Goal: Task Accomplishment & Management: Manage account settings

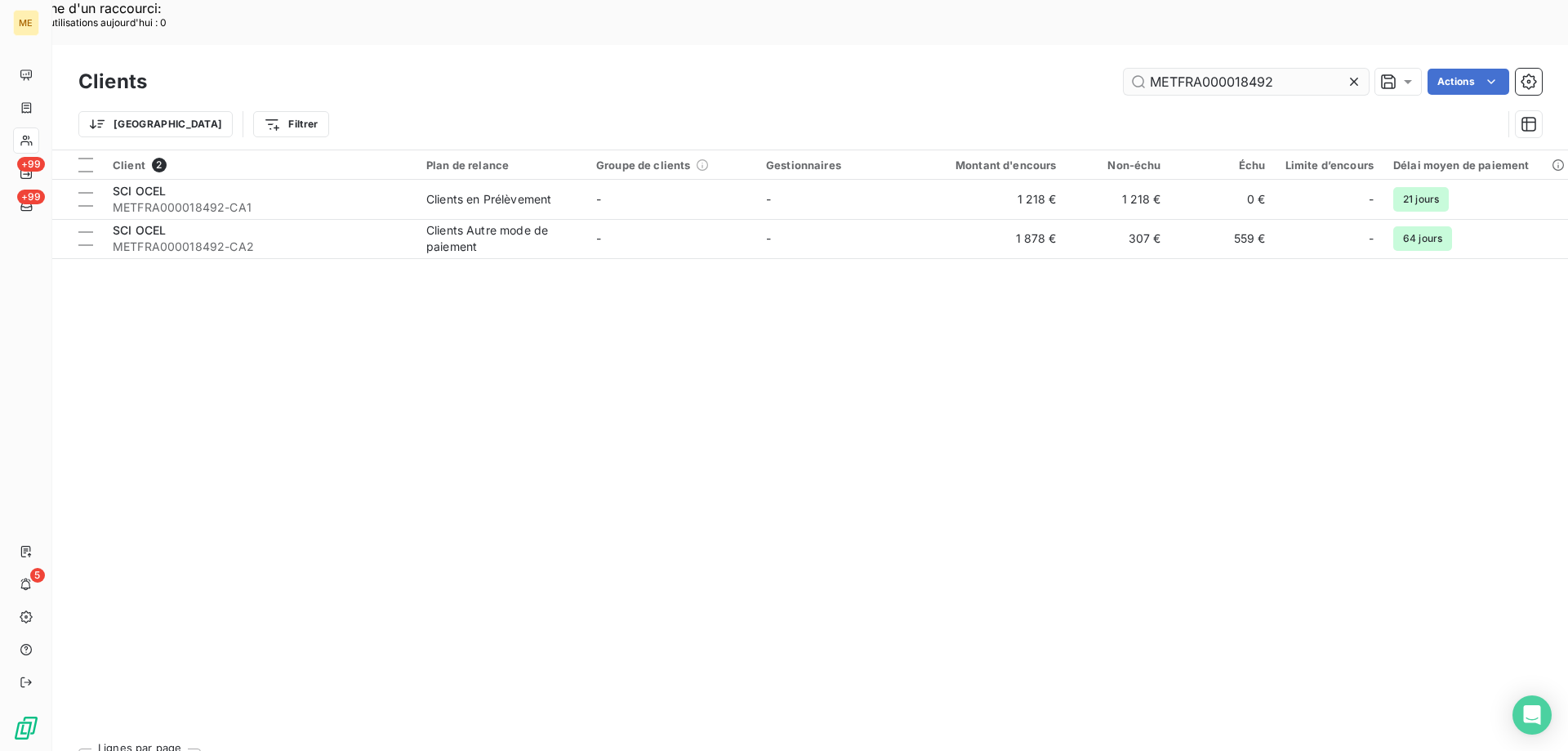
click at [1211, 69] on input "METFRA000018492" at bounding box center [1247, 81] width 245 height 26
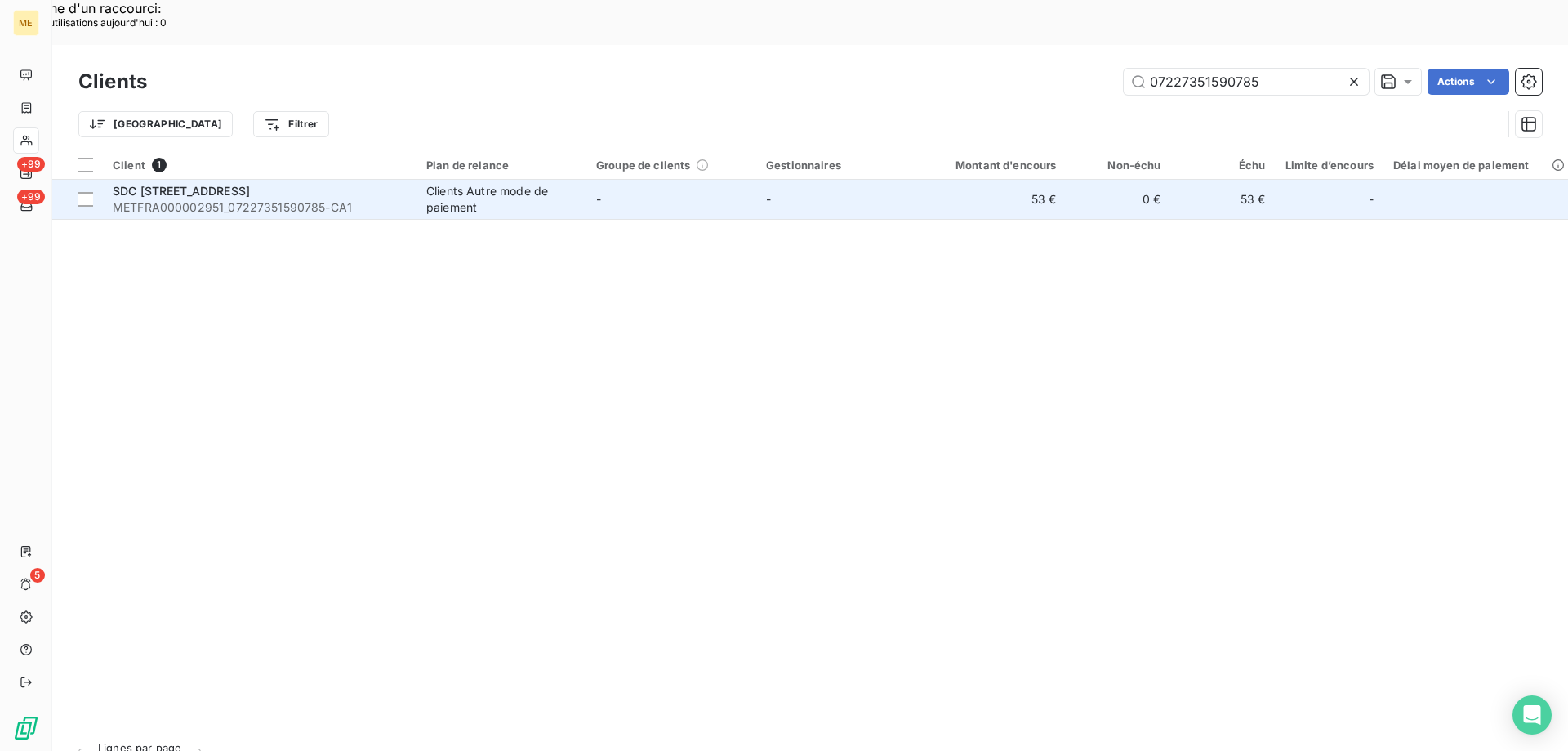
type input "07227351590785"
click at [341, 199] on span "METFRA000002951_07227351590785-CA1" at bounding box center [260, 208] width 294 height 16
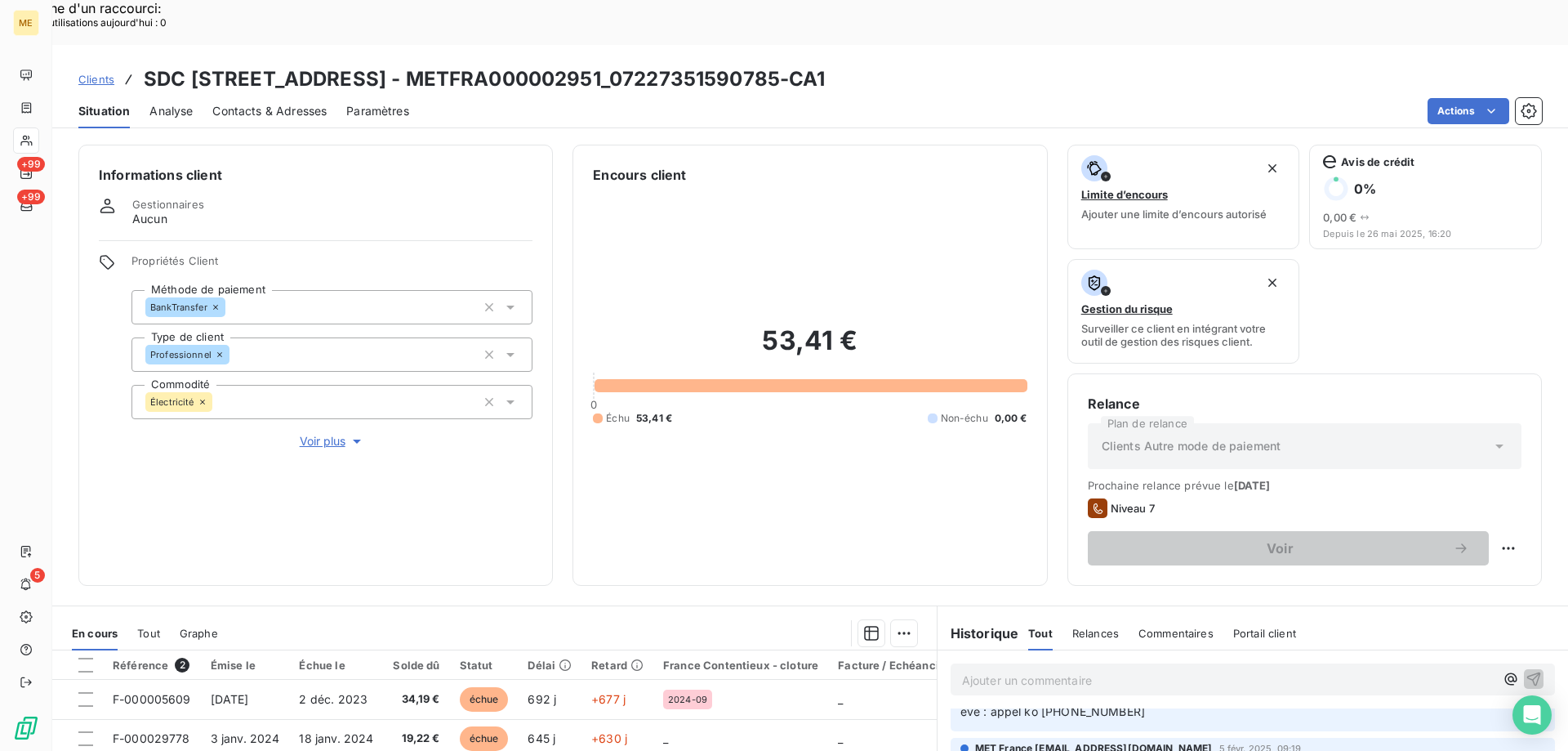
click at [167, 211] on span "Aucun" at bounding box center [150, 219] width 35 height 16
click at [345, 433] on span "Voir plus" at bounding box center [332, 441] width 65 height 16
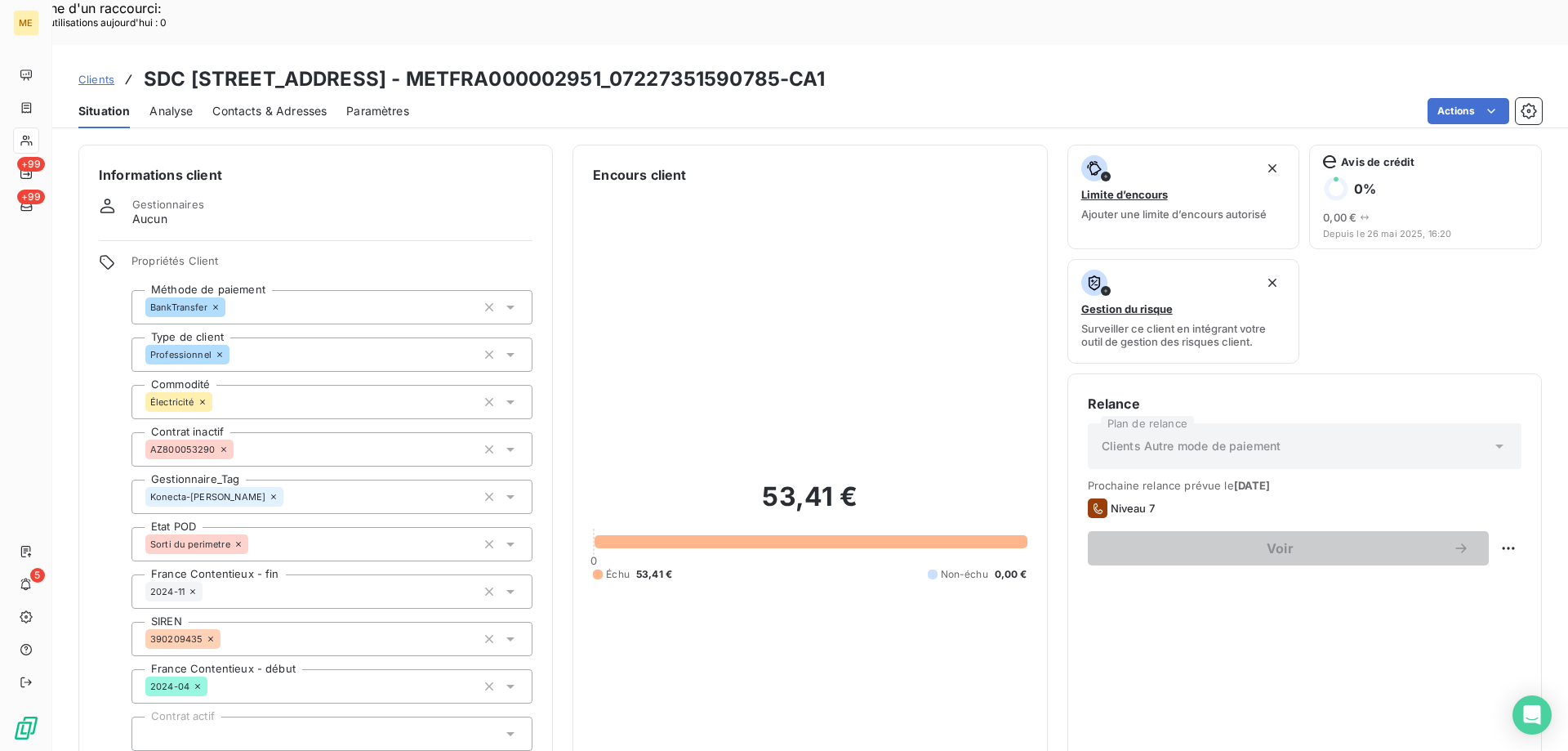
click at [311, 103] on span "Contacts & Adresses" at bounding box center [269, 111] width 115 height 16
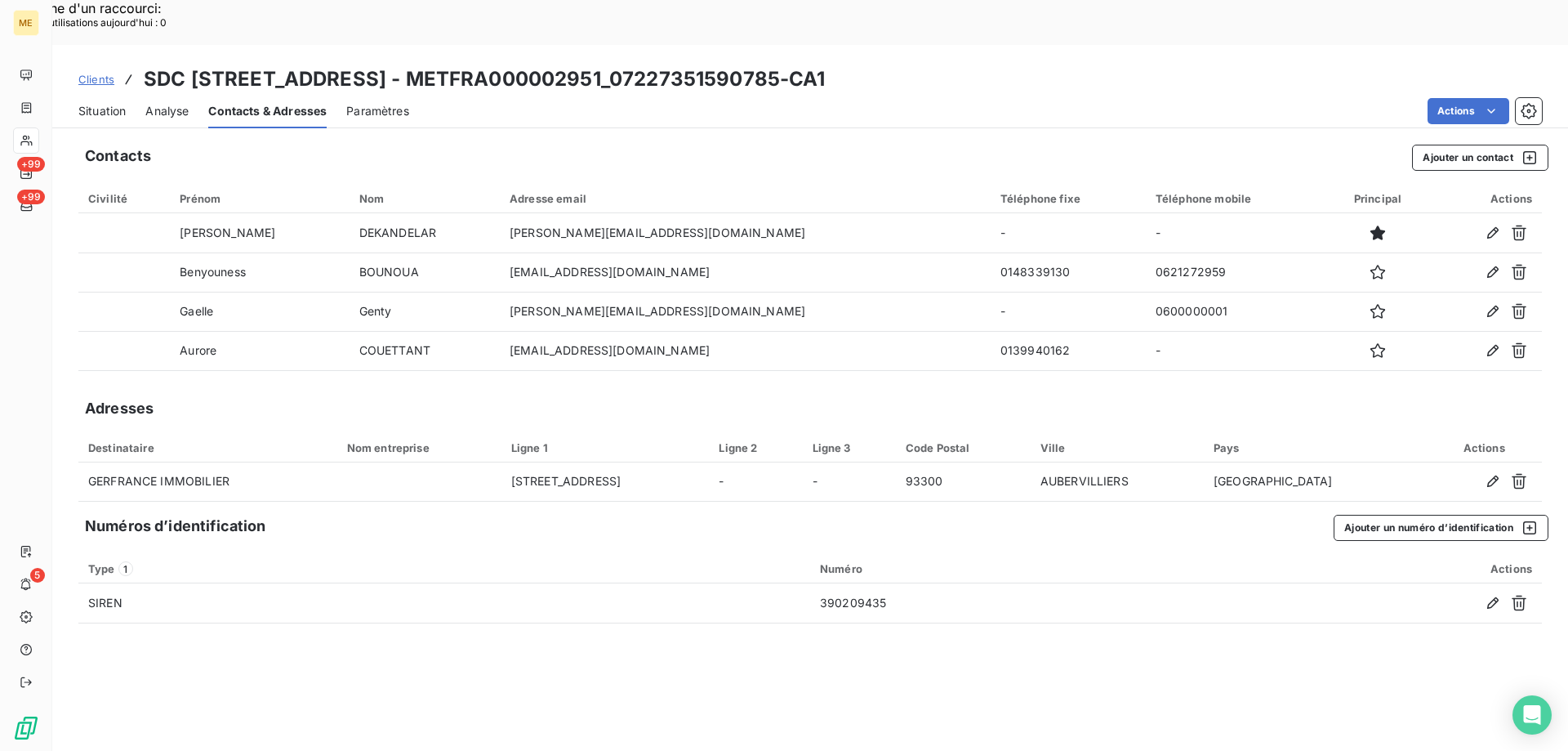
copy h3 "07227351590785"
drag, startPoint x: 876, startPoint y: 30, endPoint x: 761, endPoint y: 4, distance: 117.9
click at [711, 65] on h3 "SDC [STREET_ADDRESS] - METFRA000002951_07227351590785-CA1" at bounding box center [484, 79] width 682 height 30
click at [115, 103] on span "Situation" at bounding box center [102, 111] width 48 height 16
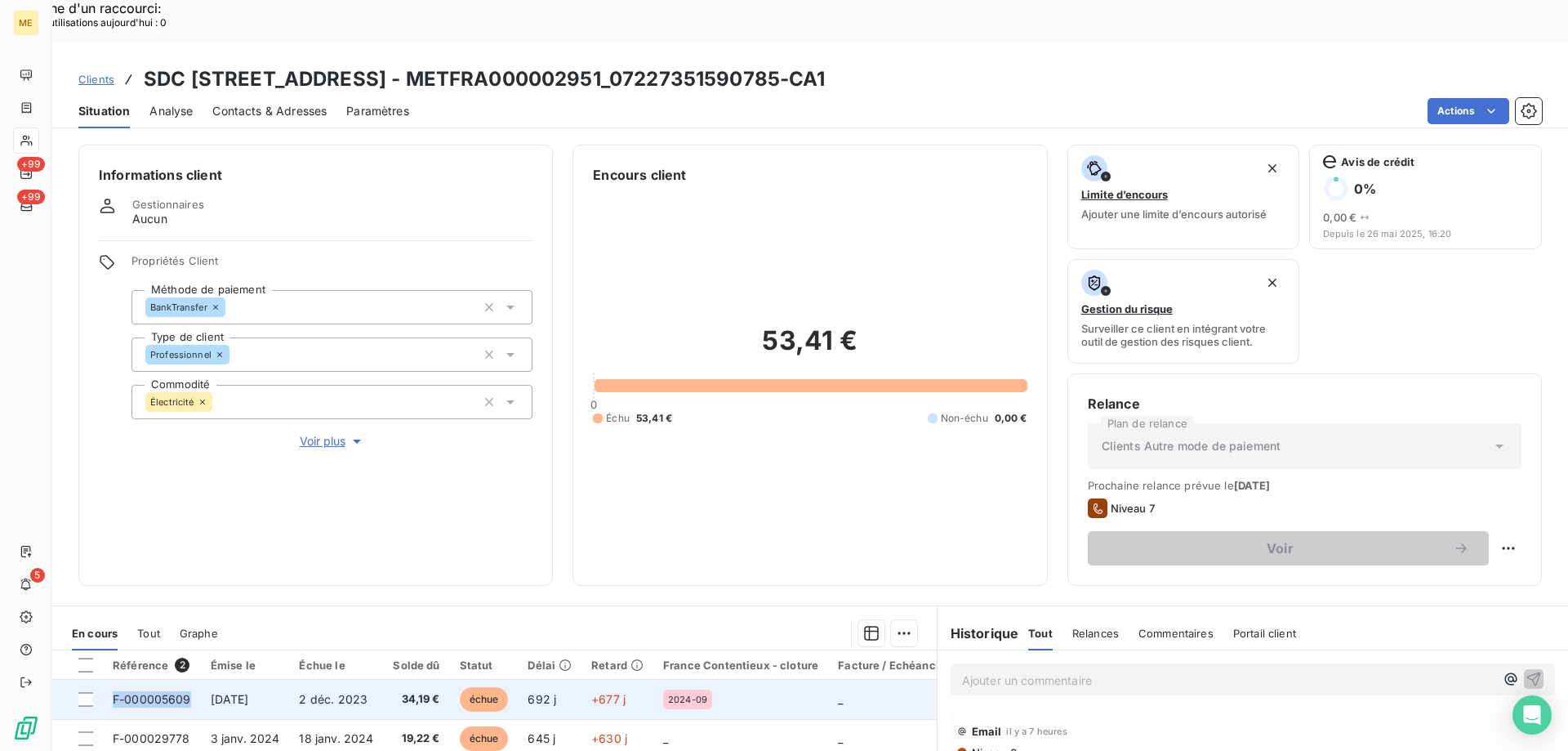
copy span "F-000005609"
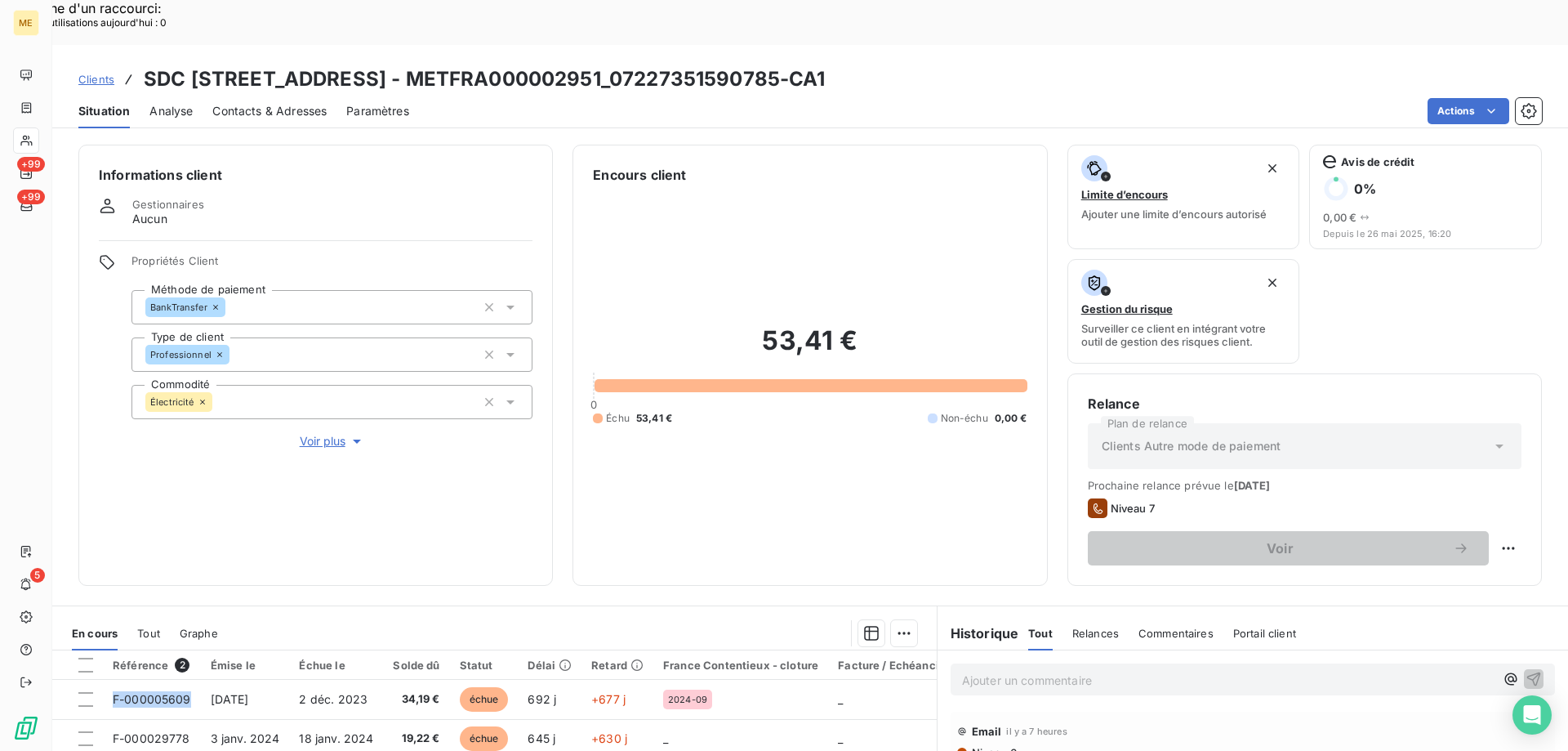
drag, startPoint x: 207, startPoint y: 654, endPoint x: 469, endPoint y: 429, distance: 345.4
click at [198, 704] on tbody "F-000005609 [DATE] [DATE] 34,19 € échue 692 j +677 j 2024-09 _ 2024-04 F-000029…" at bounding box center [601, 719] width 1097 height 79
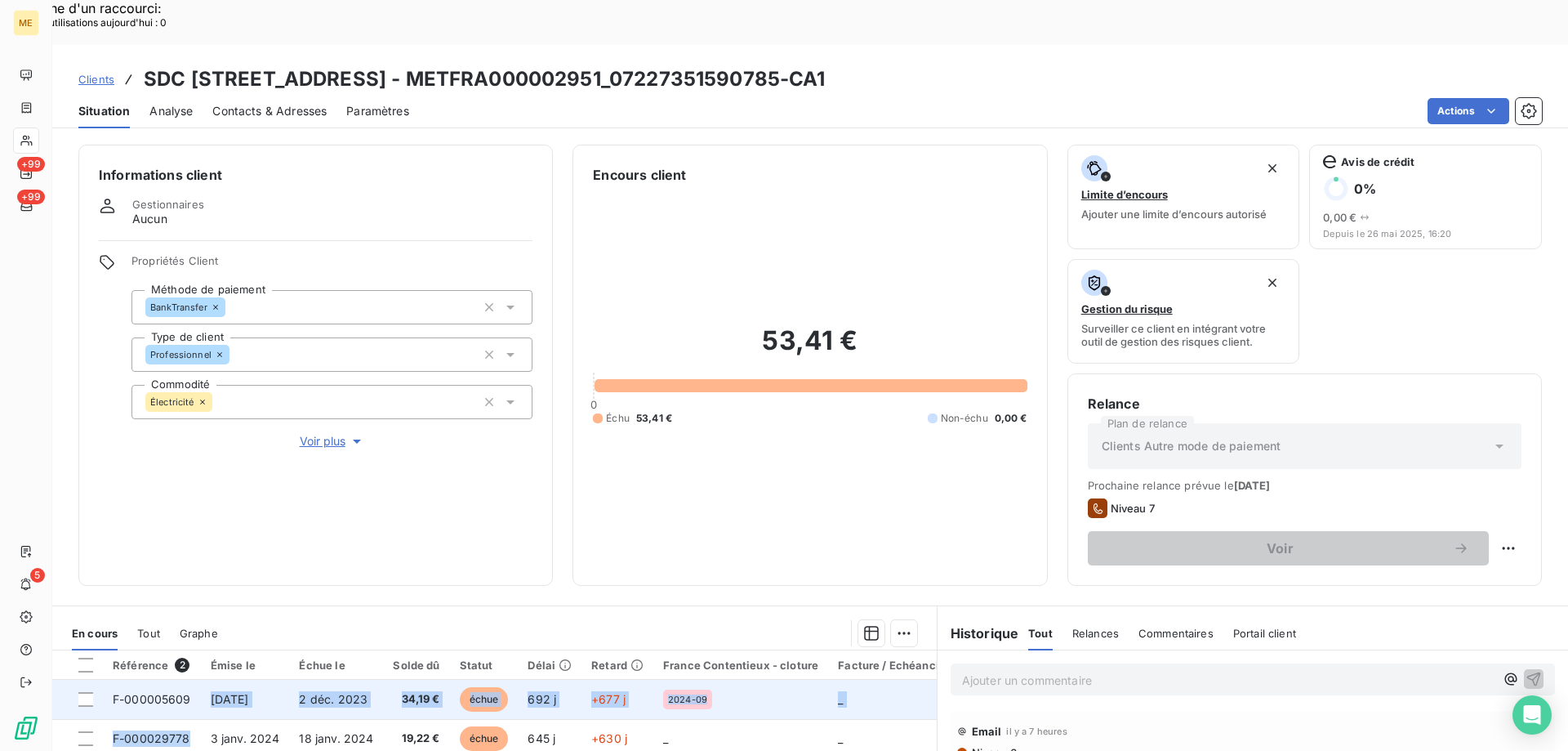
click at [383, 680] on td "34,19 €" at bounding box center [416, 699] width 66 height 39
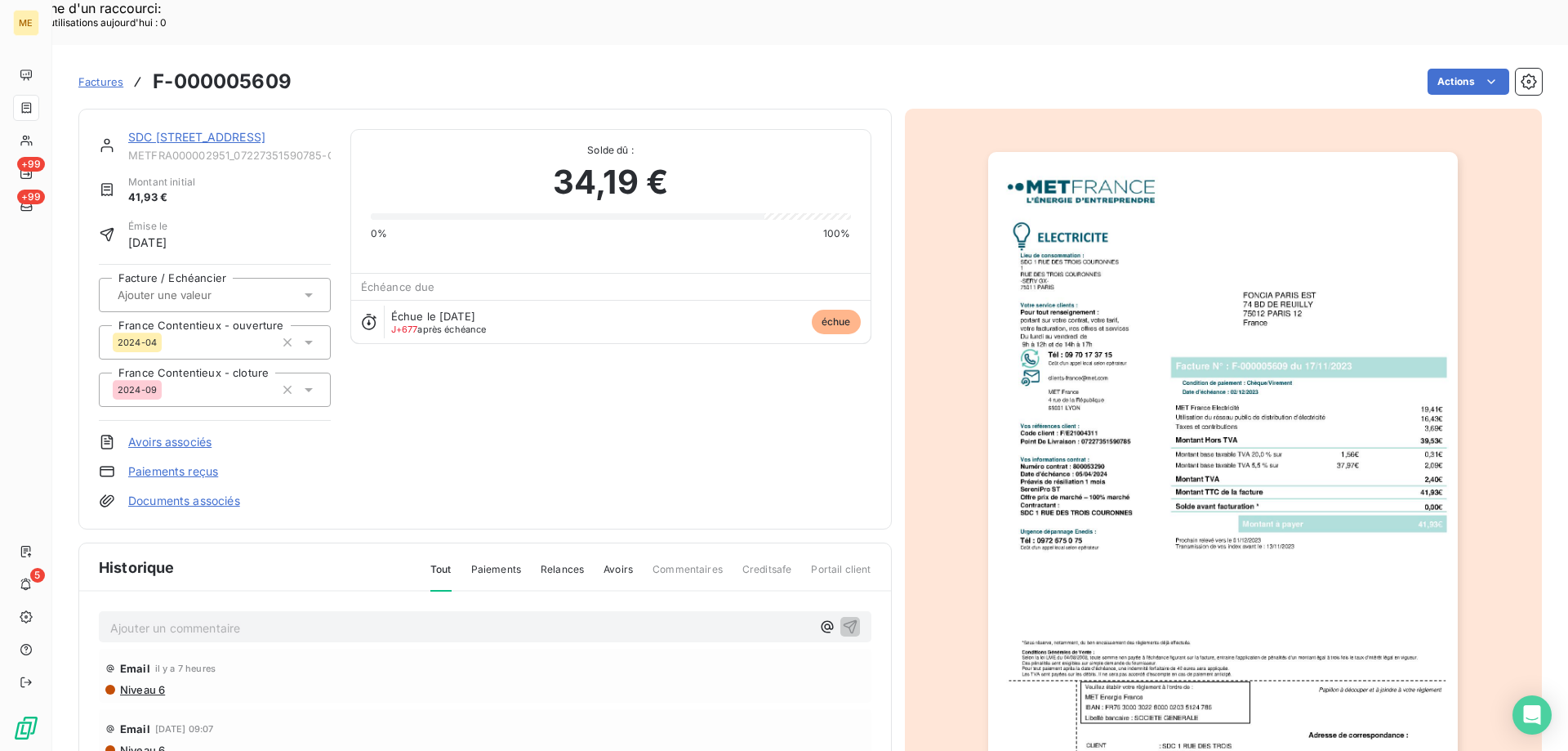
click at [1105, 625] on img "button" at bounding box center [1222, 484] width 470 height 665
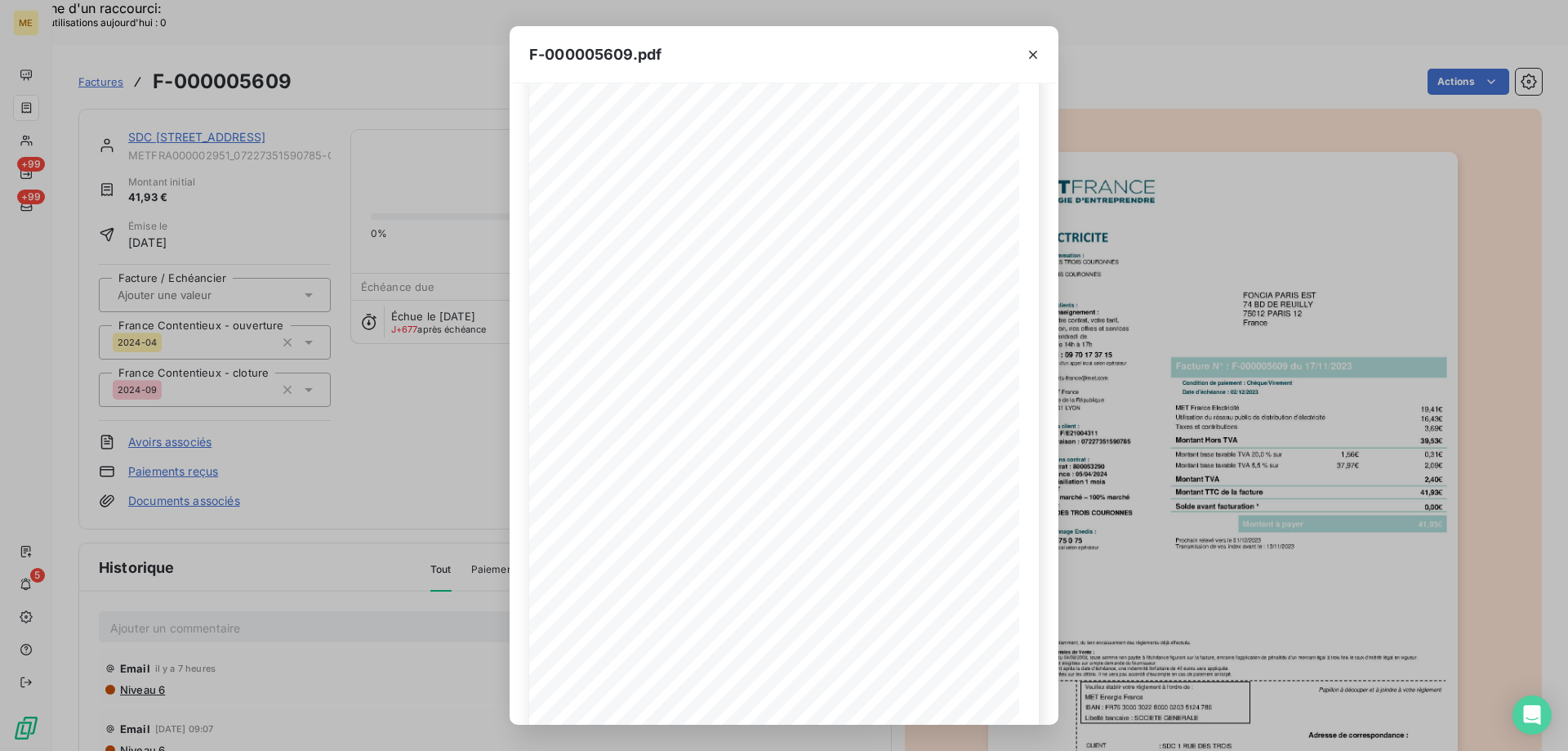
scroll to position [82, 0]
click at [848, 691] on icon "button" at bounding box center [844, 697] width 16 height 16
click at [1032, 52] on icon "button" at bounding box center [1033, 55] width 16 height 16
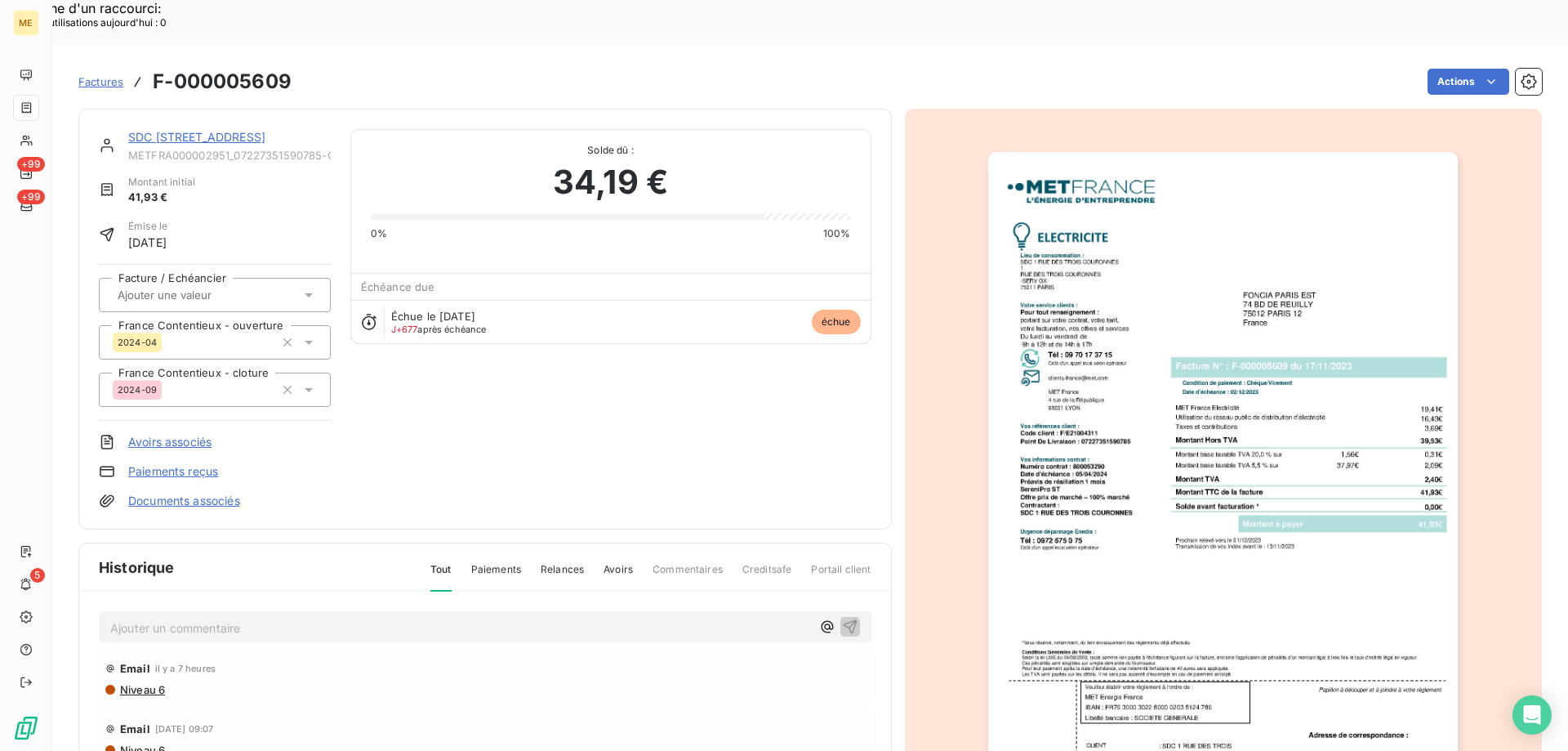
click at [204, 130] on link "SDC [STREET_ADDRESS]" at bounding box center [197, 136] width 137 height 14
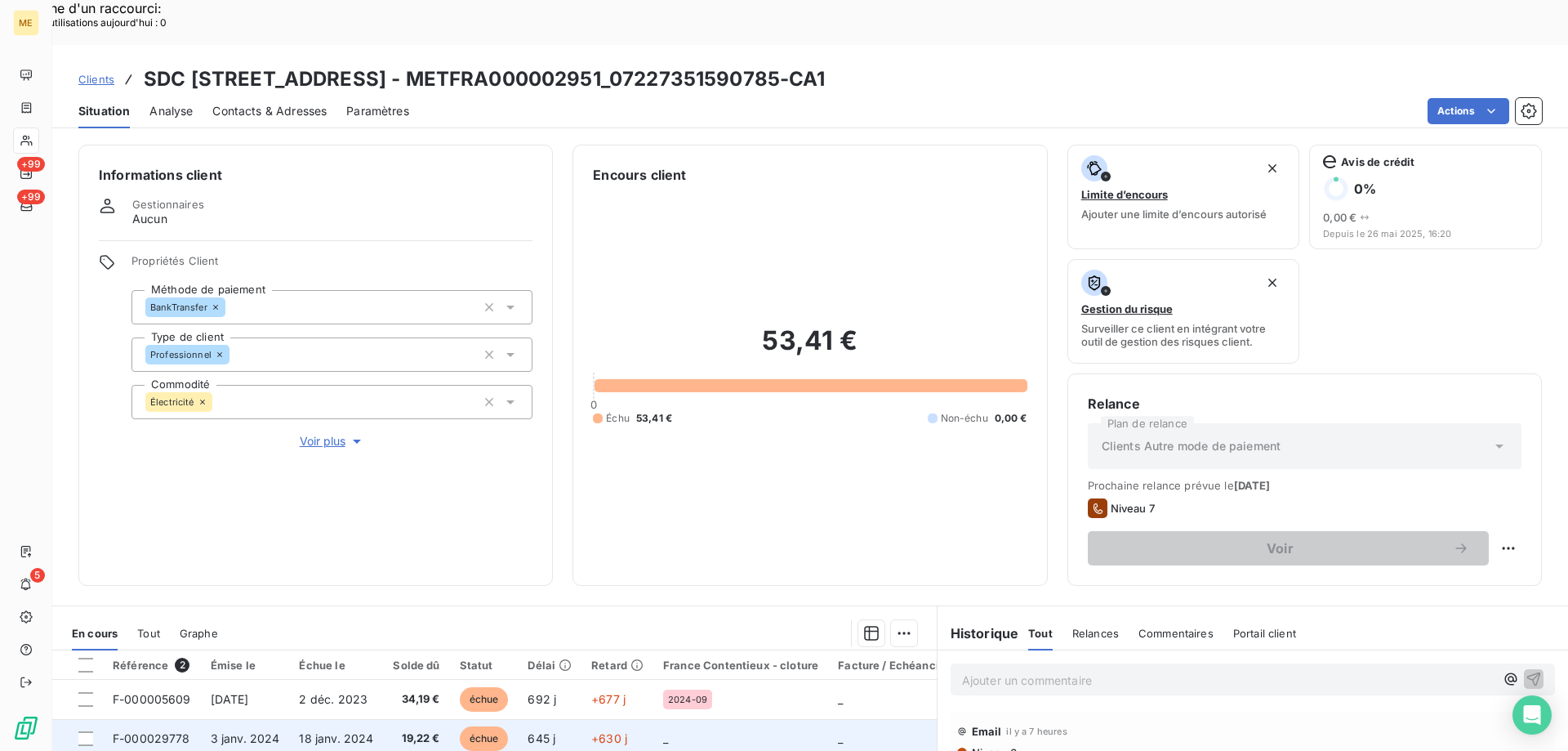
click at [237, 719] on td "3 janv. 2024" at bounding box center [245, 738] width 89 height 39
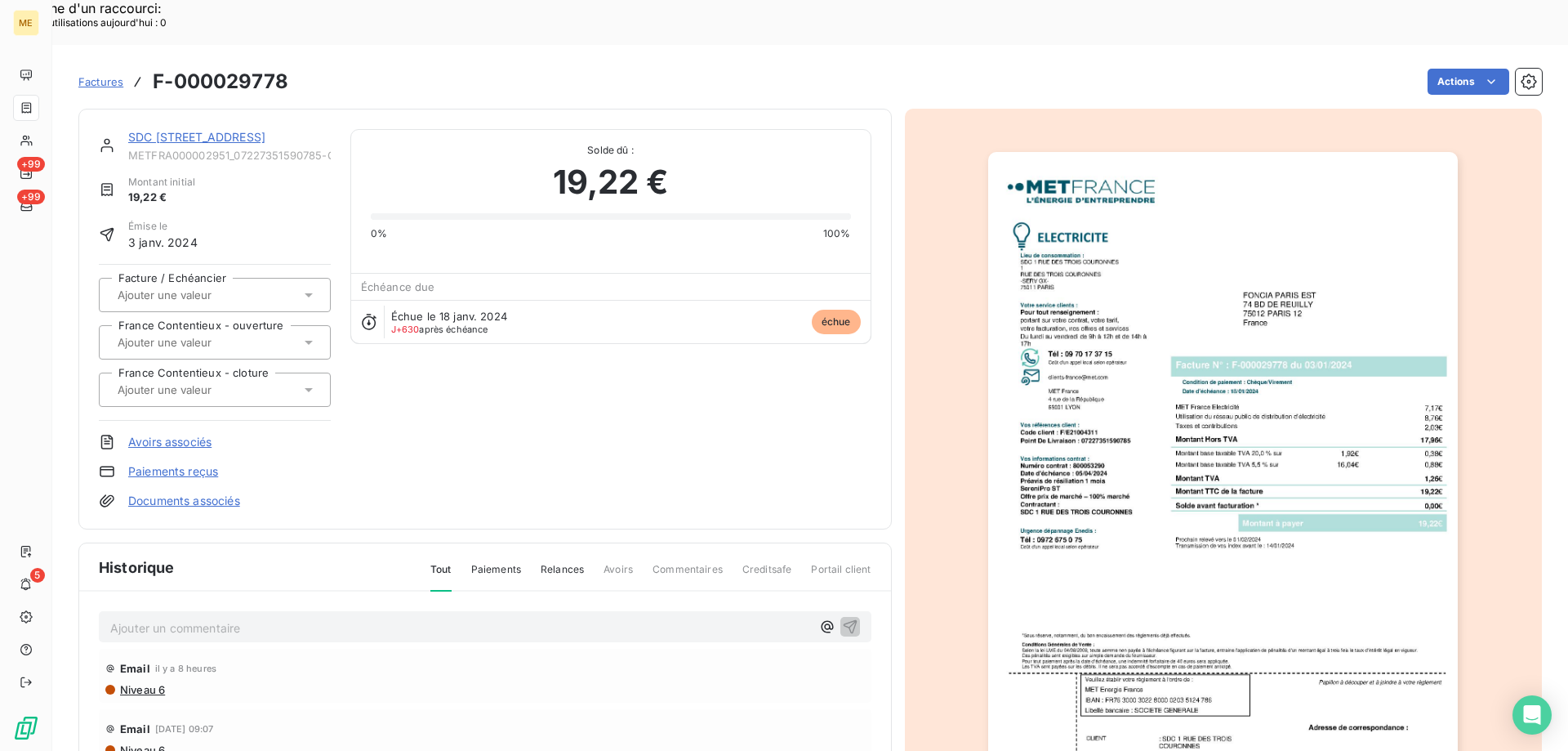
click at [1187, 552] on img "button" at bounding box center [1222, 484] width 470 height 665
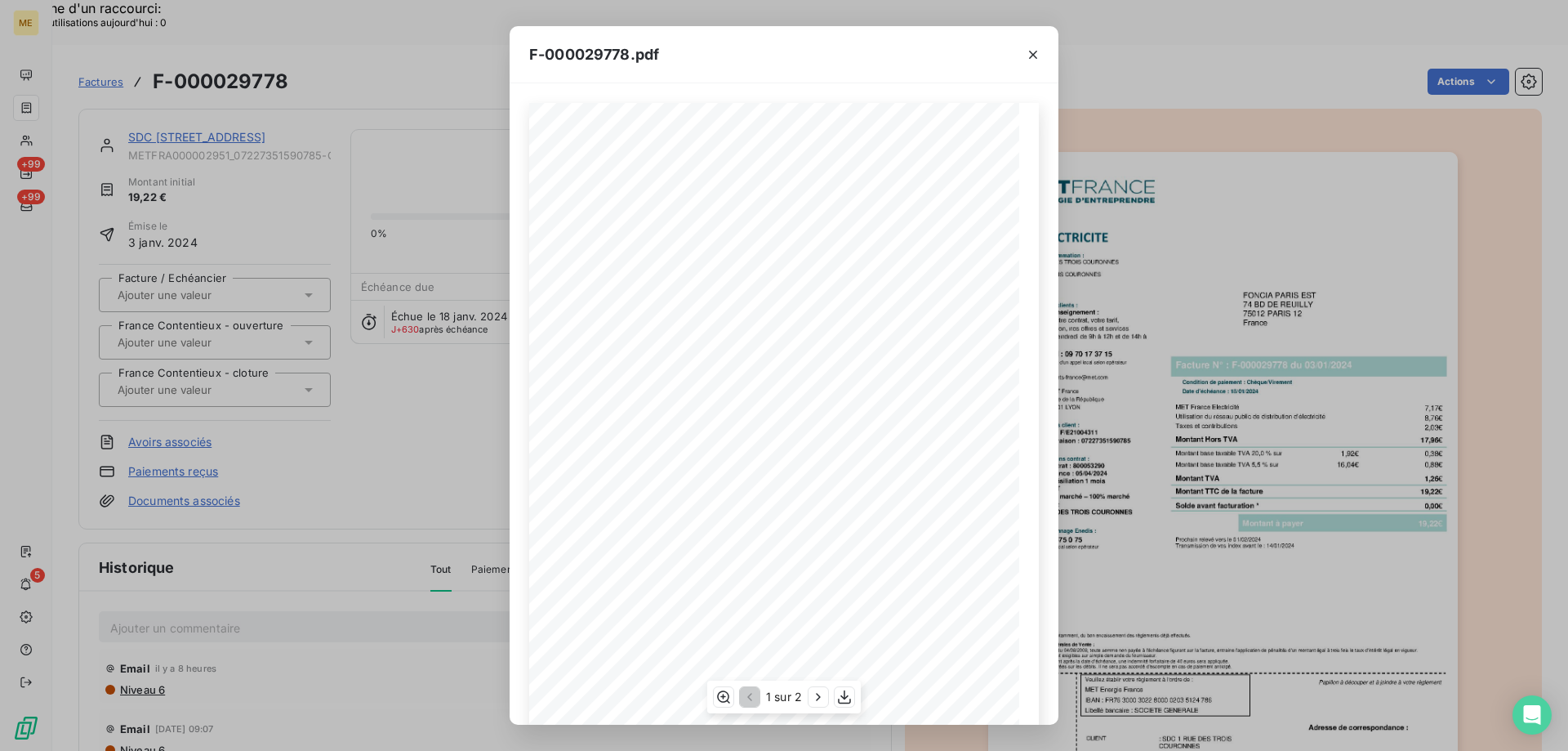
click at [834, 700] on div "1 sur 2" at bounding box center [784, 697] width 153 height 32
click at [845, 700] on icon "button" at bounding box center [844, 697] width 16 height 16
click at [1040, 50] on icon "button" at bounding box center [1033, 55] width 16 height 16
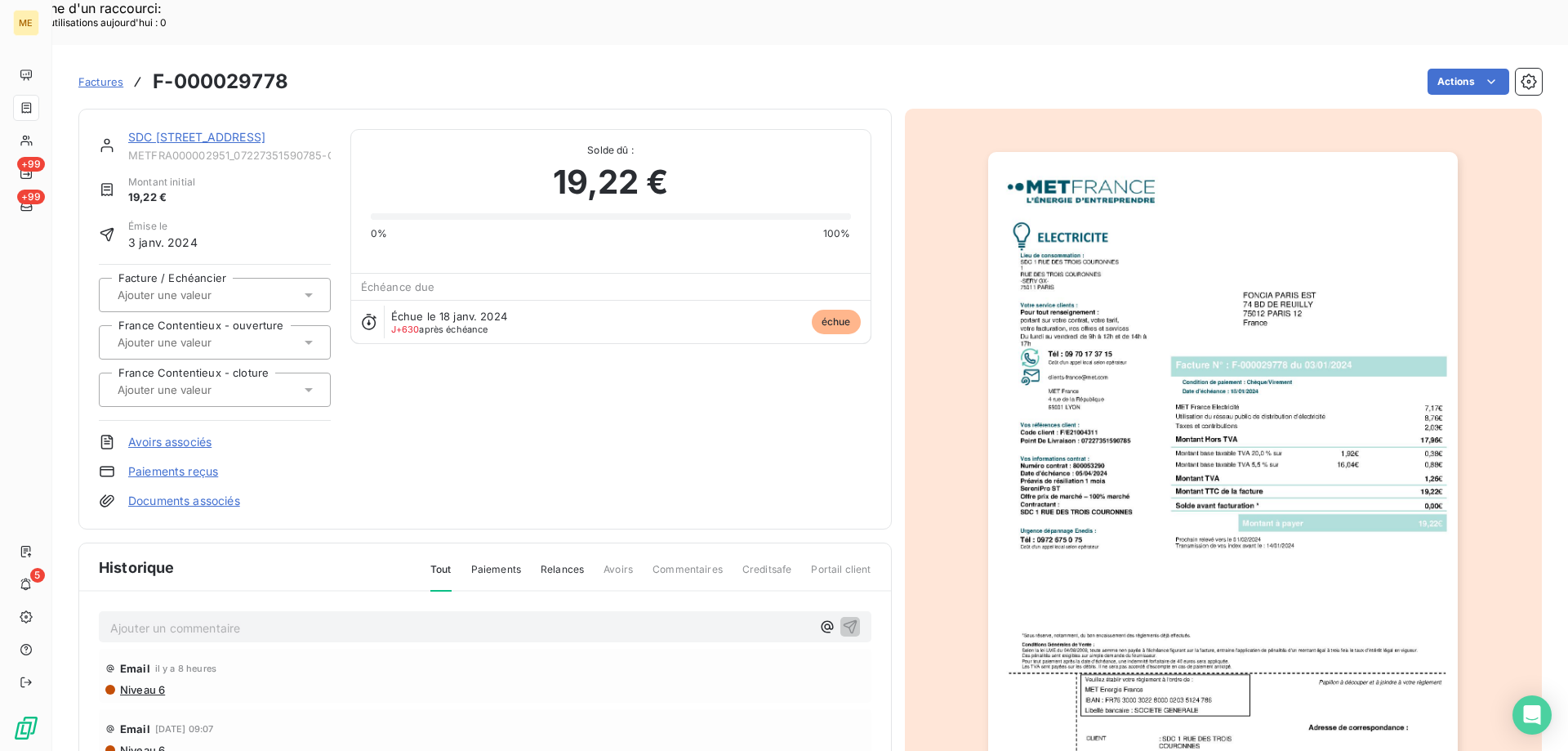
click at [265, 130] on link "SDC [STREET_ADDRESS]" at bounding box center [197, 136] width 137 height 14
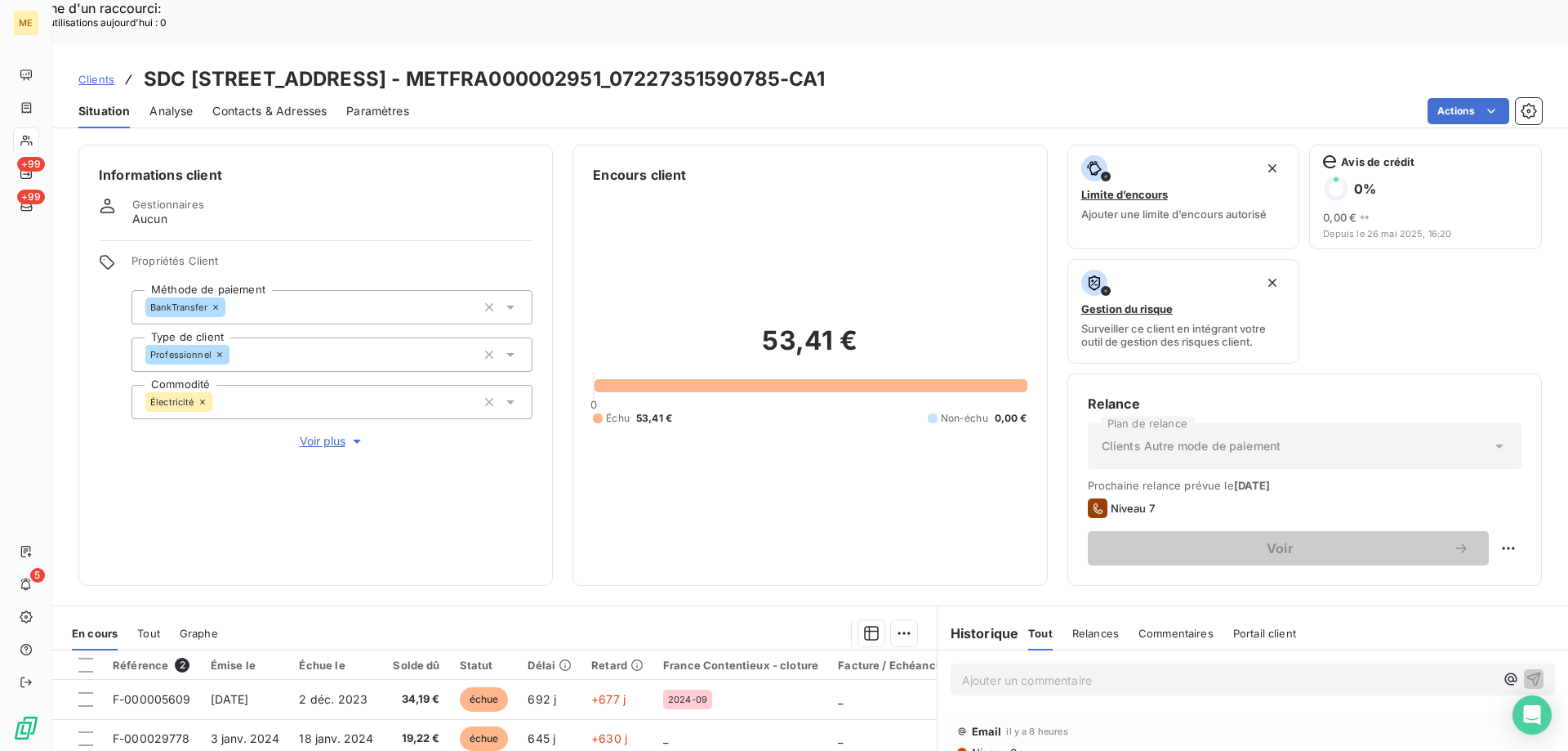
click at [299, 86] on div "Clients SDC [STREET_ADDRESS] - METFRA000002951_07227351590785-CA1 Situation Ana…" at bounding box center [810, 421] width 1516 height 751
drag, startPoint x: 140, startPoint y: 39, endPoint x: 148, endPoint y: 34, distance: 9.4
click at [147, 65] on div "Clients SDC [STREET_ADDRESS] - METFRA000002951_07227351590785-CA1" at bounding box center [452, 79] width 747 height 30
copy h3 "SDC [STREET_ADDRESS] - METFRA000002951_07227351590785"
drag, startPoint x: 143, startPoint y: 32, endPoint x: 873, endPoint y: 37, distance: 730.0
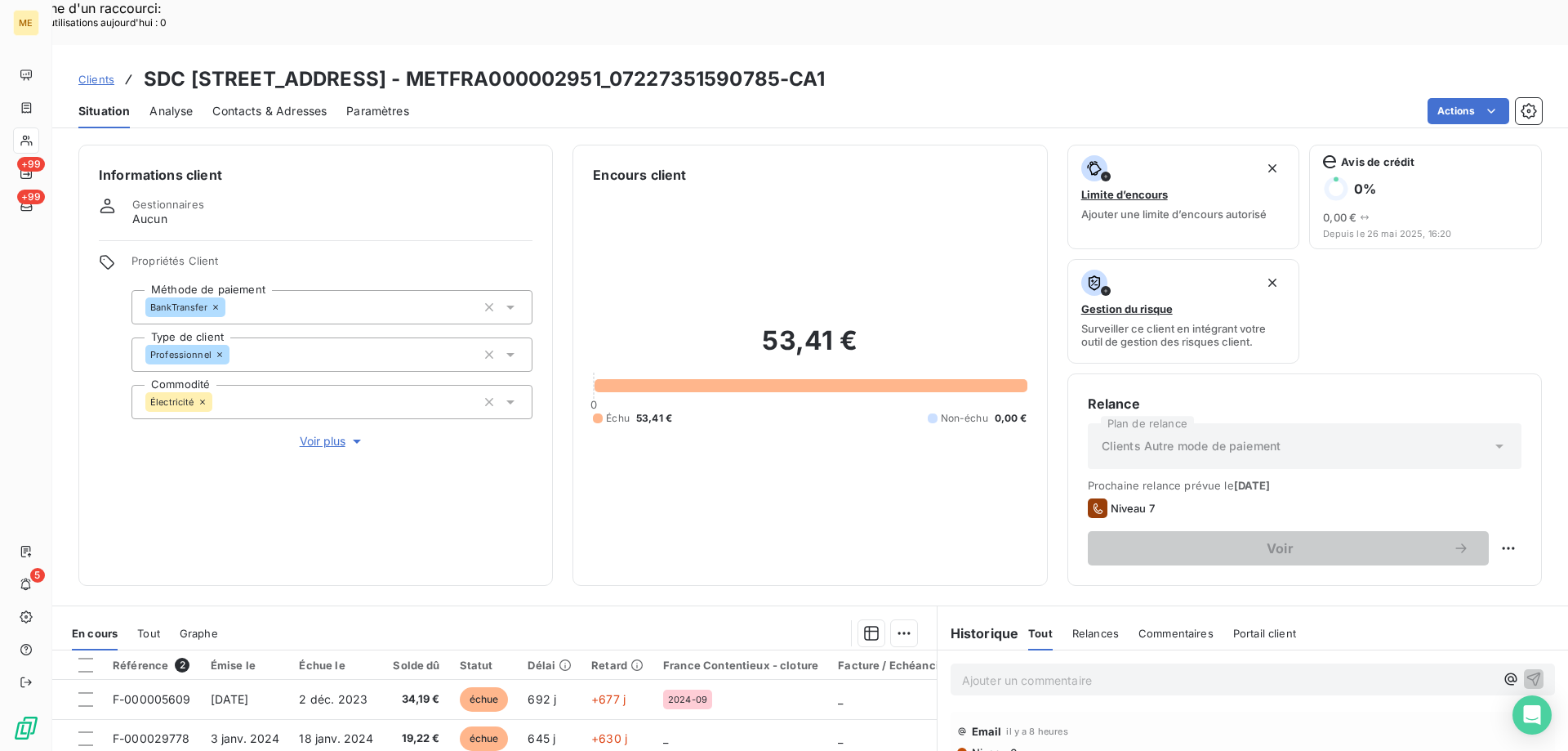
click at [826, 65] on h3 "SDC [STREET_ADDRESS] - METFRA000002951_07227351590785-CA1" at bounding box center [484, 79] width 682 height 30
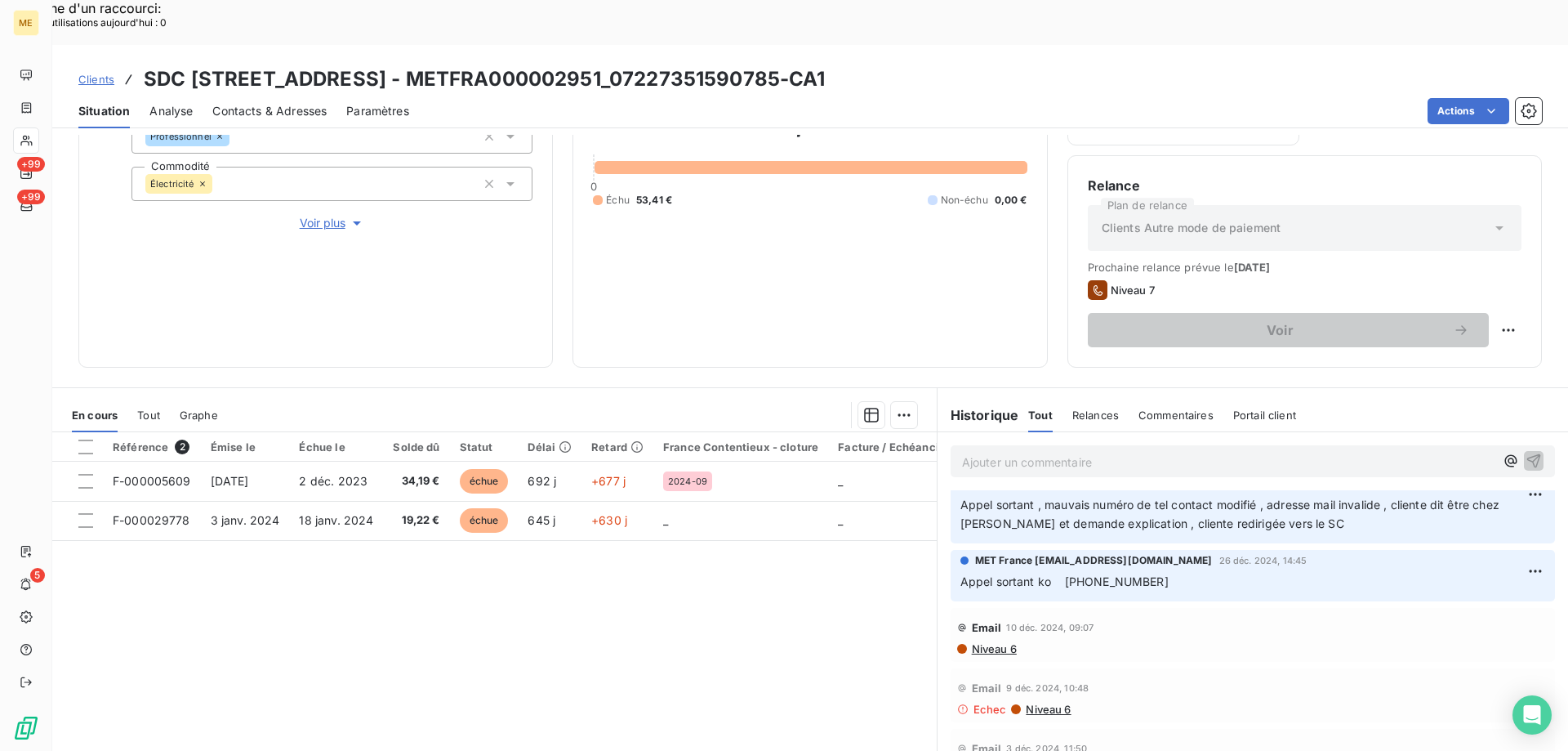
scroll to position [1450, 0]
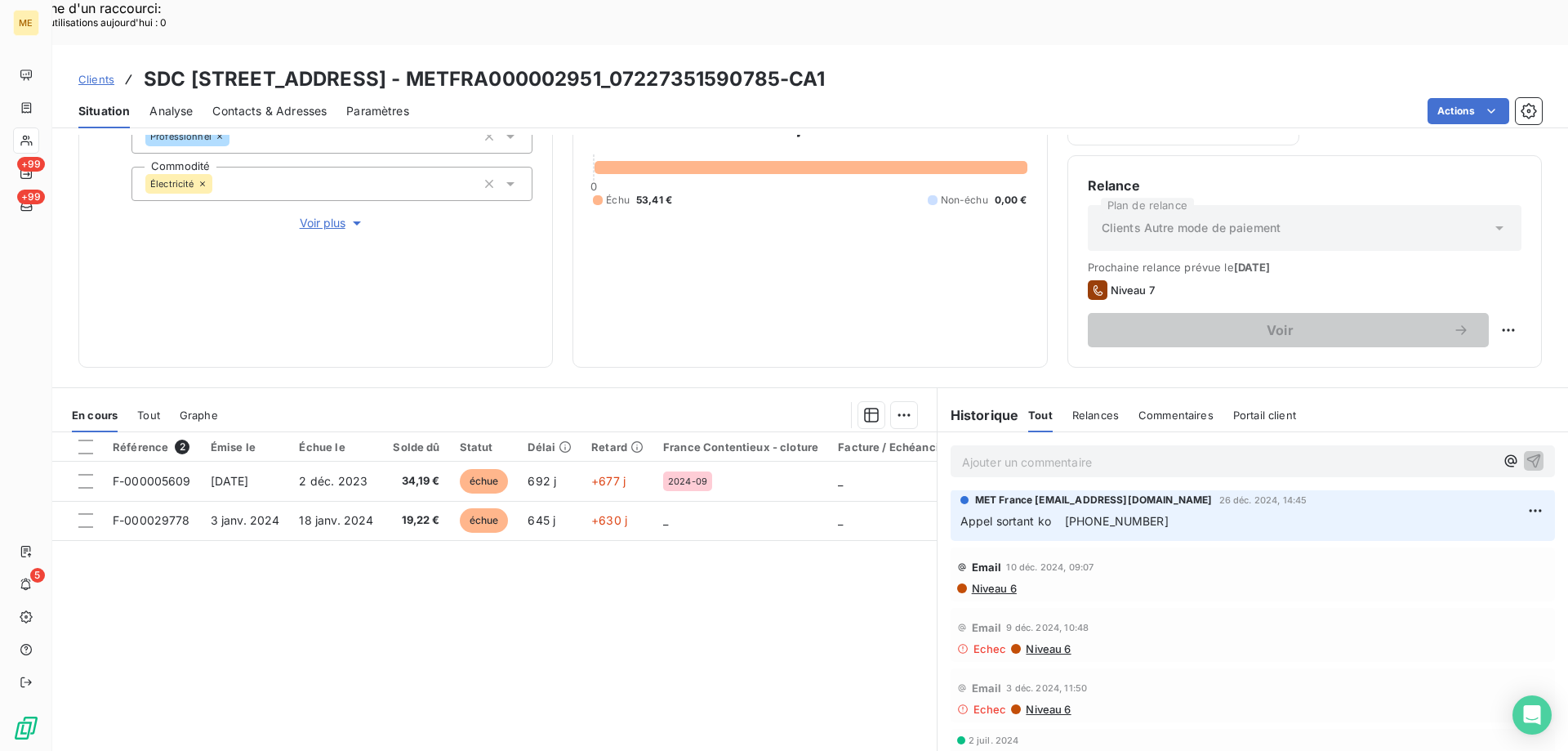
click at [1060, 748] on span "F-000014575" at bounding box center [1042, 756] width 74 height 17
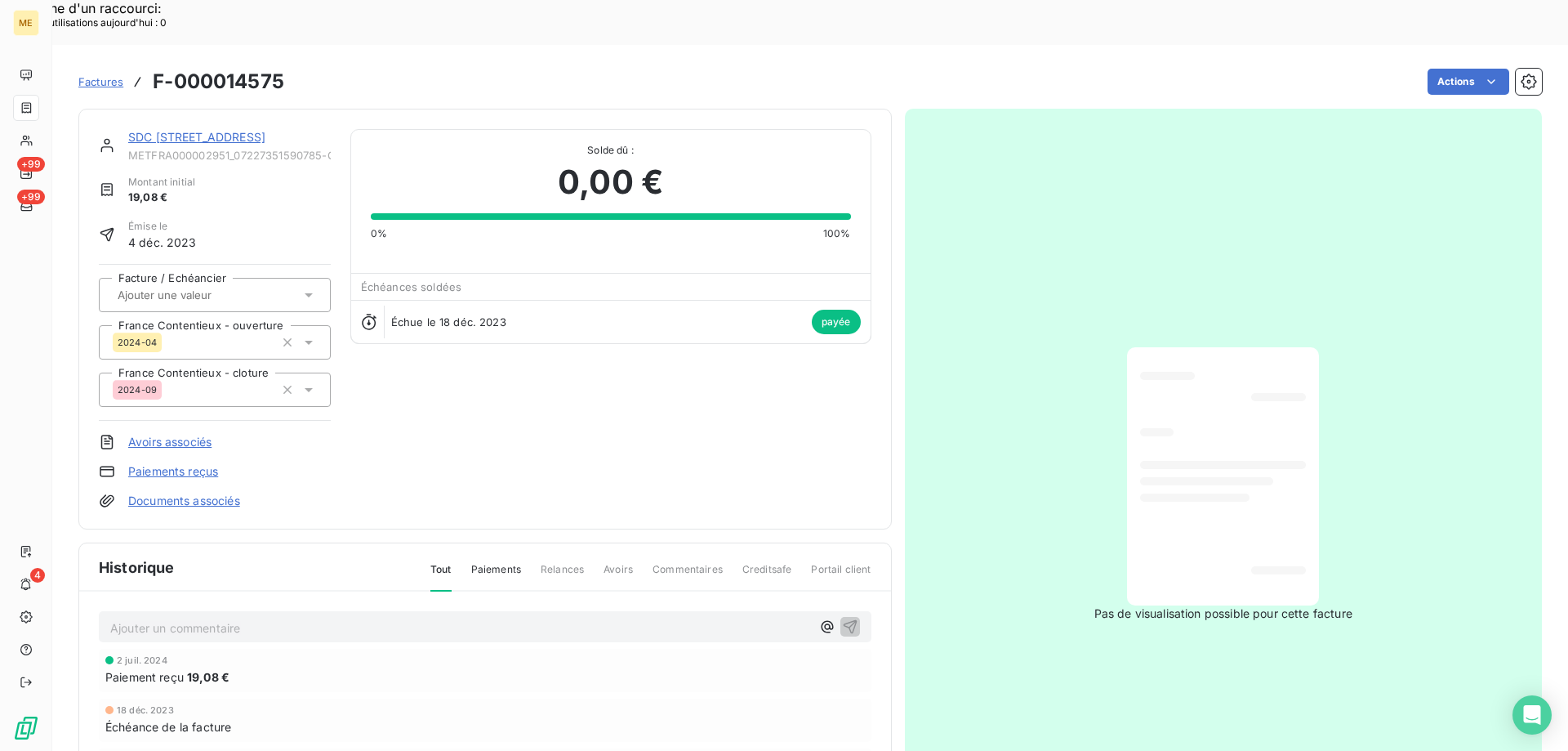
click at [193, 130] on link "SDC [STREET_ADDRESS]" at bounding box center [197, 136] width 137 height 14
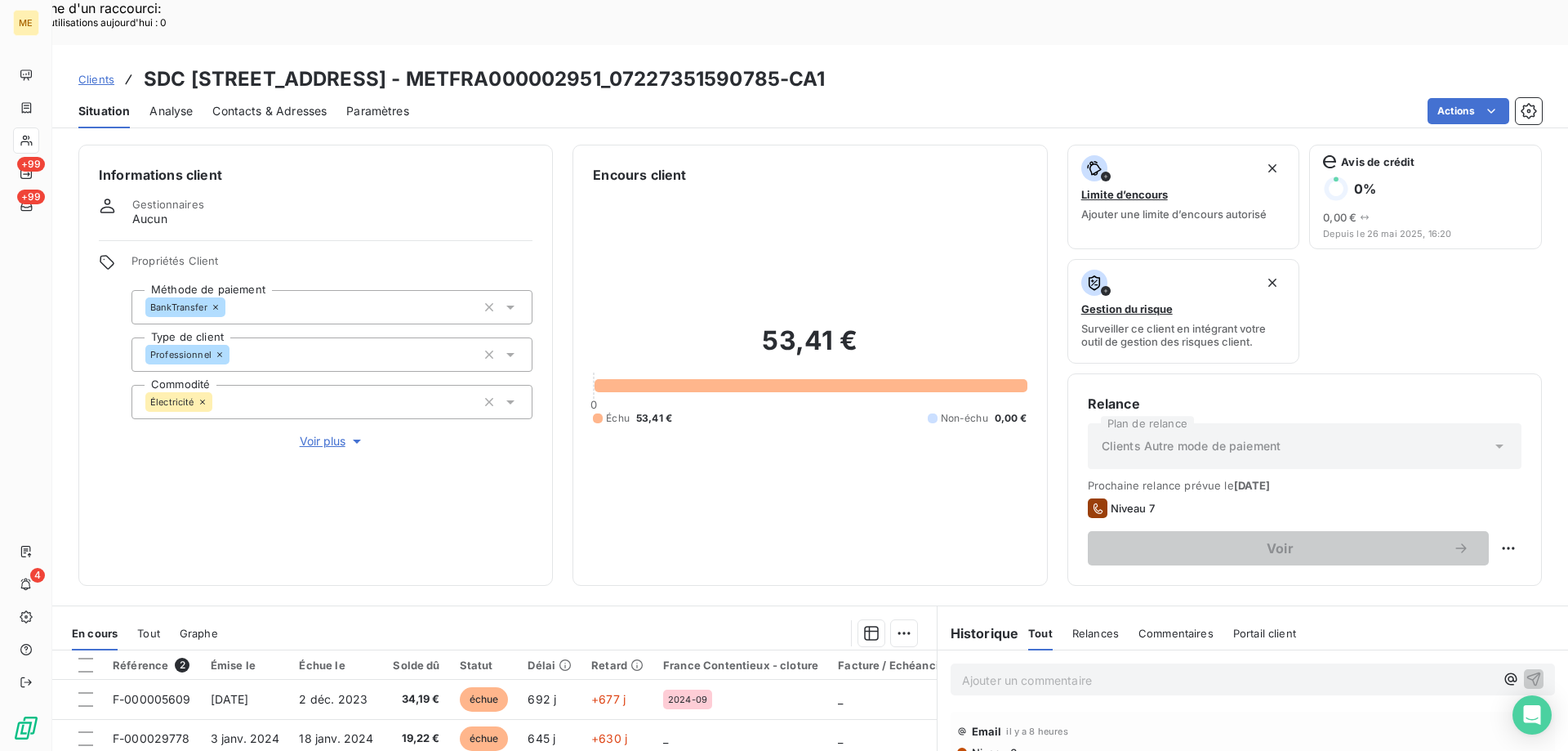
click at [1041, 670] on p "Ajouter un commentaire ﻿" at bounding box center [1228, 680] width 532 height 21
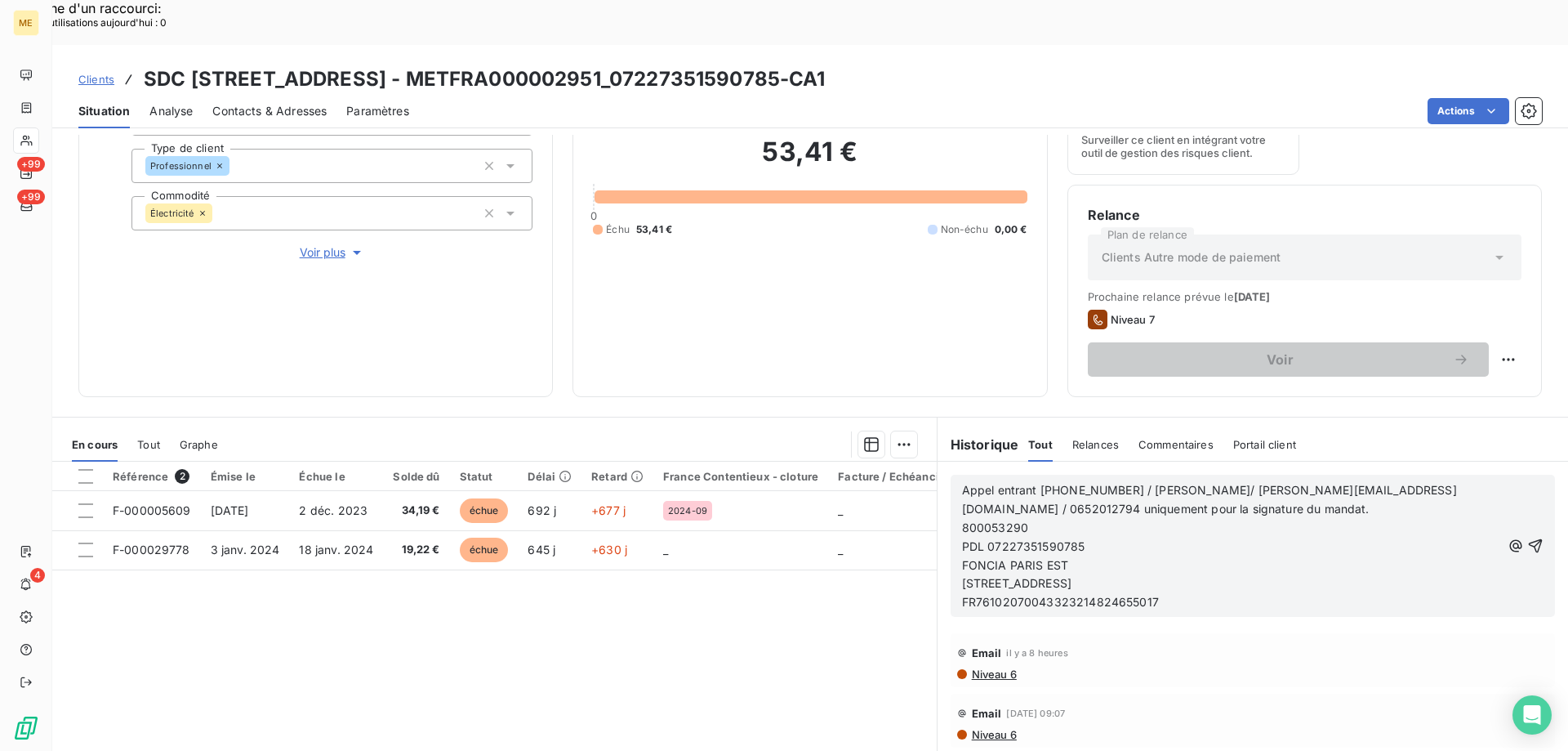
scroll to position [218, 0]
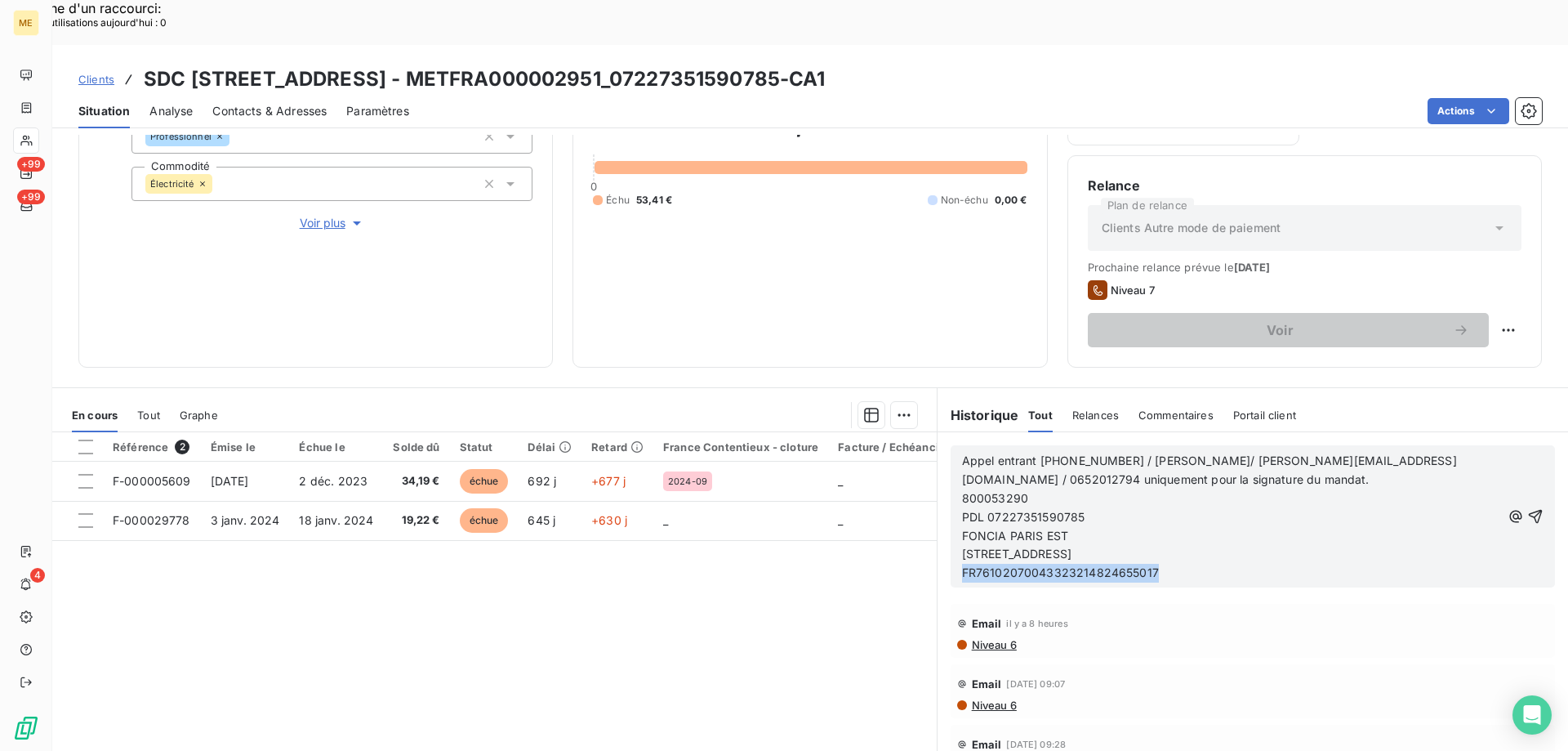
drag, startPoint x: 1135, startPoint y: 519, endPoint x: 952, endPoint y: 531, distance: 183.4
click at [952, 531] on div "Appel entrant [PHONE_NUMBER] / [PERSON_NAME]/ [PERSON_NAME][EMAIL_ADDRESS][DOMA…" at bounding box center [1253, 516] width 604 height 143
click at [983, 453] on span "Appel entrant [PHONE_NUMBER] / [PERSON_NAME]/ [PERSON_NAME][EMAIL_ADDRESS][DOMA…" at bounding box center [1209, 469] width 495 height 32
click at [1220, 545] on p "[STREET_ADDRESS]" at bounding box center [1231, 554] width 540 height 19
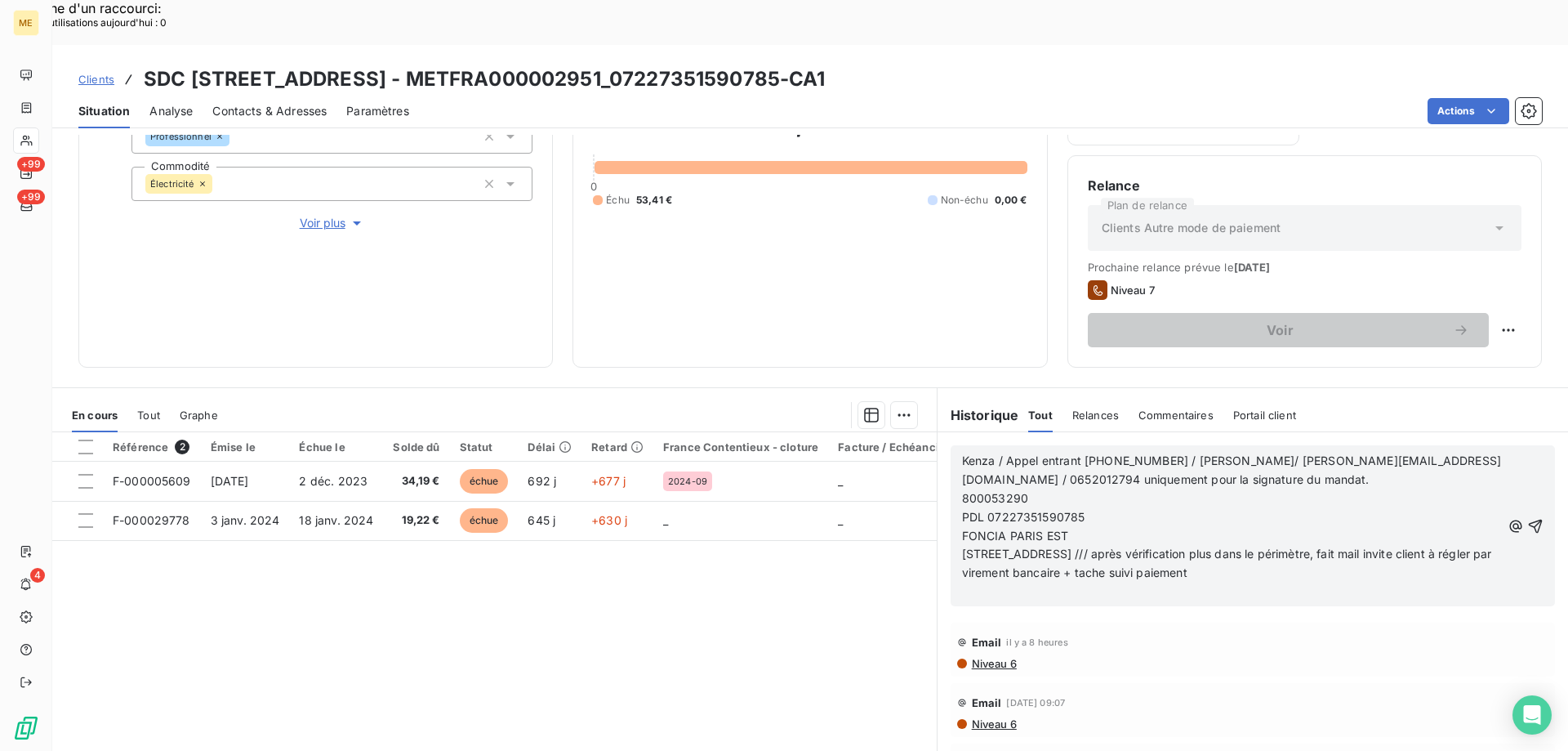
click at [1527, 518] on icon "button" at bounding box center [1536, 526] width 16 height 16
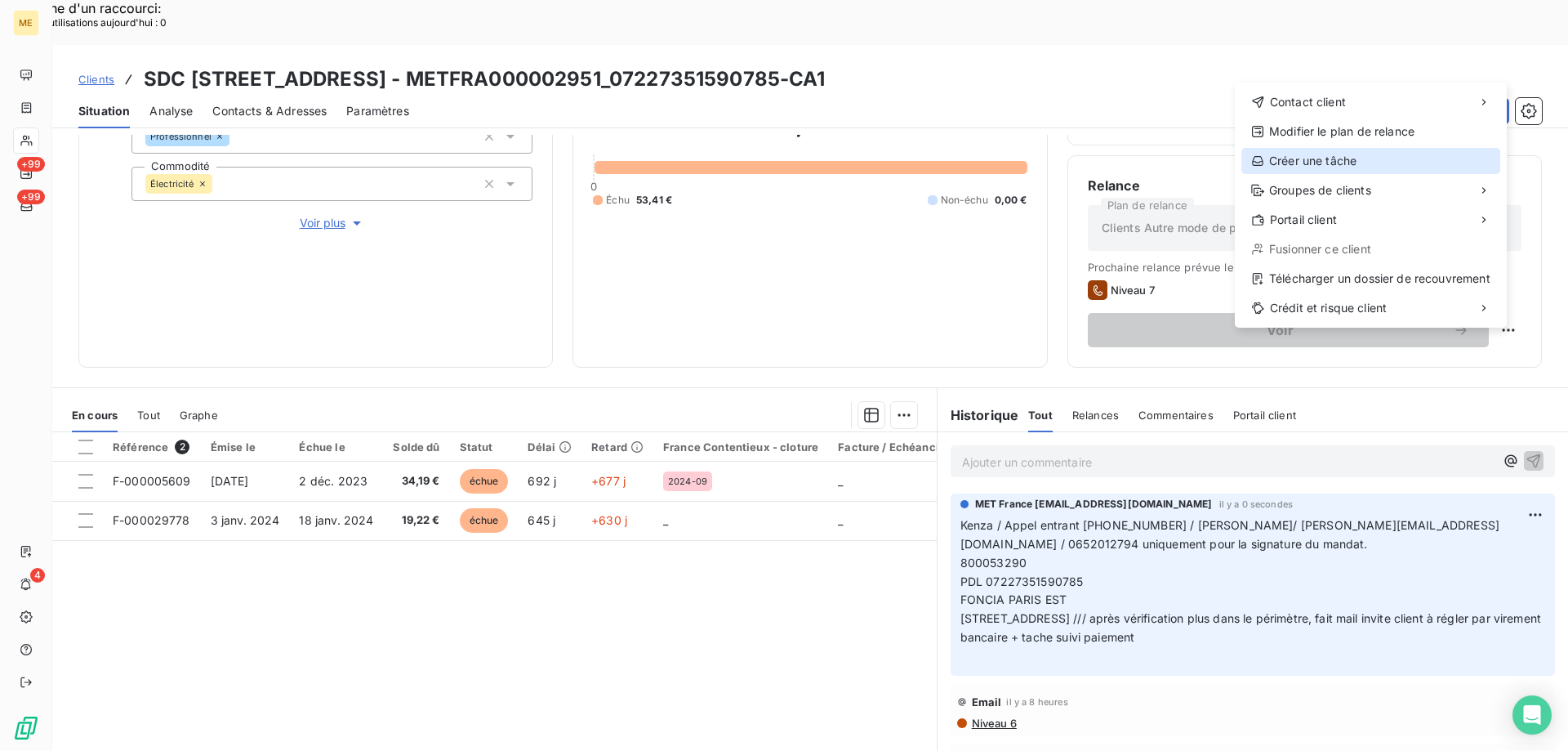
click at [1351, 160] on div "Créer une tâche" at bounding box center [1370, 161] width 259 height 26
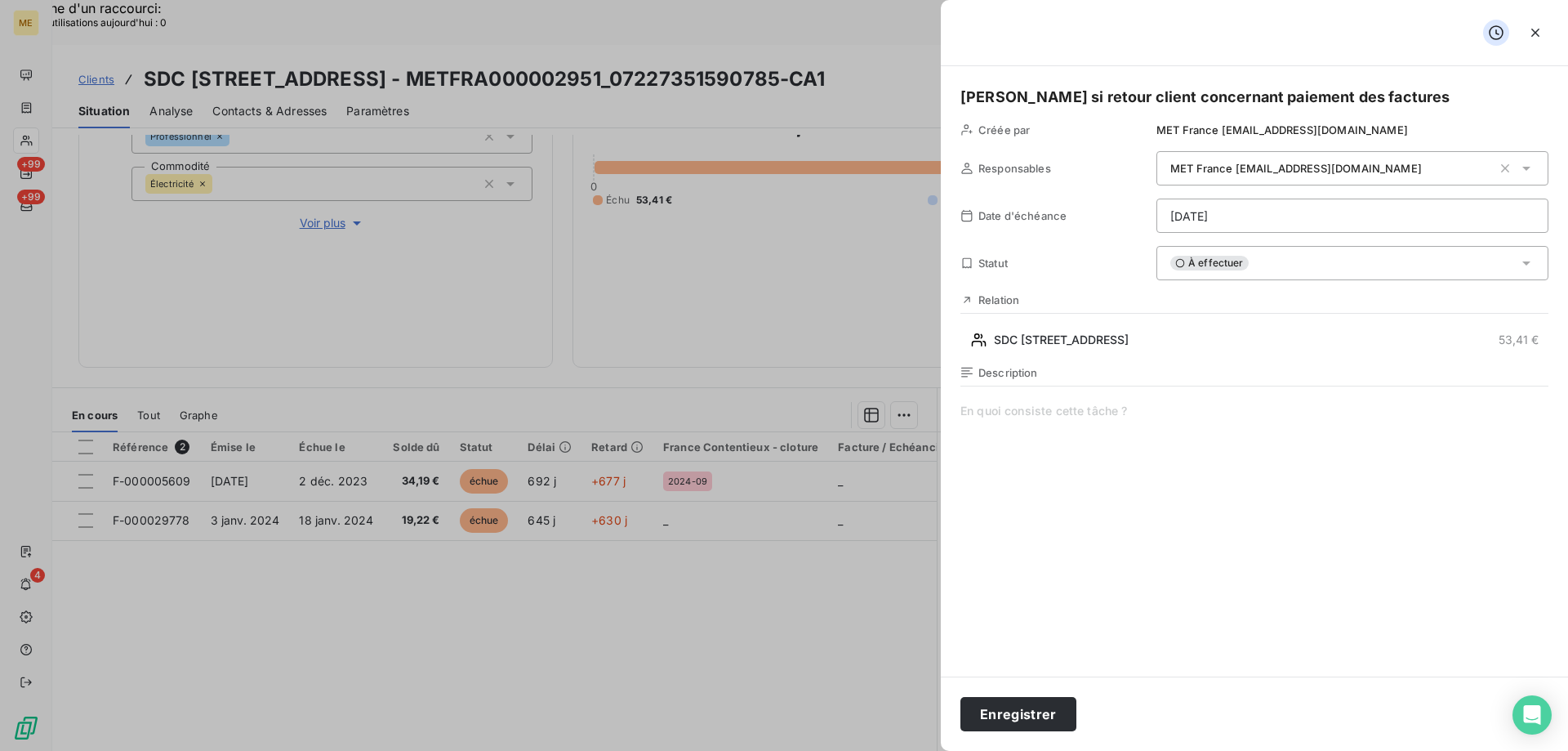
click at [1036, 422] on span at bounding box center [1255, 560] width 588 height 314
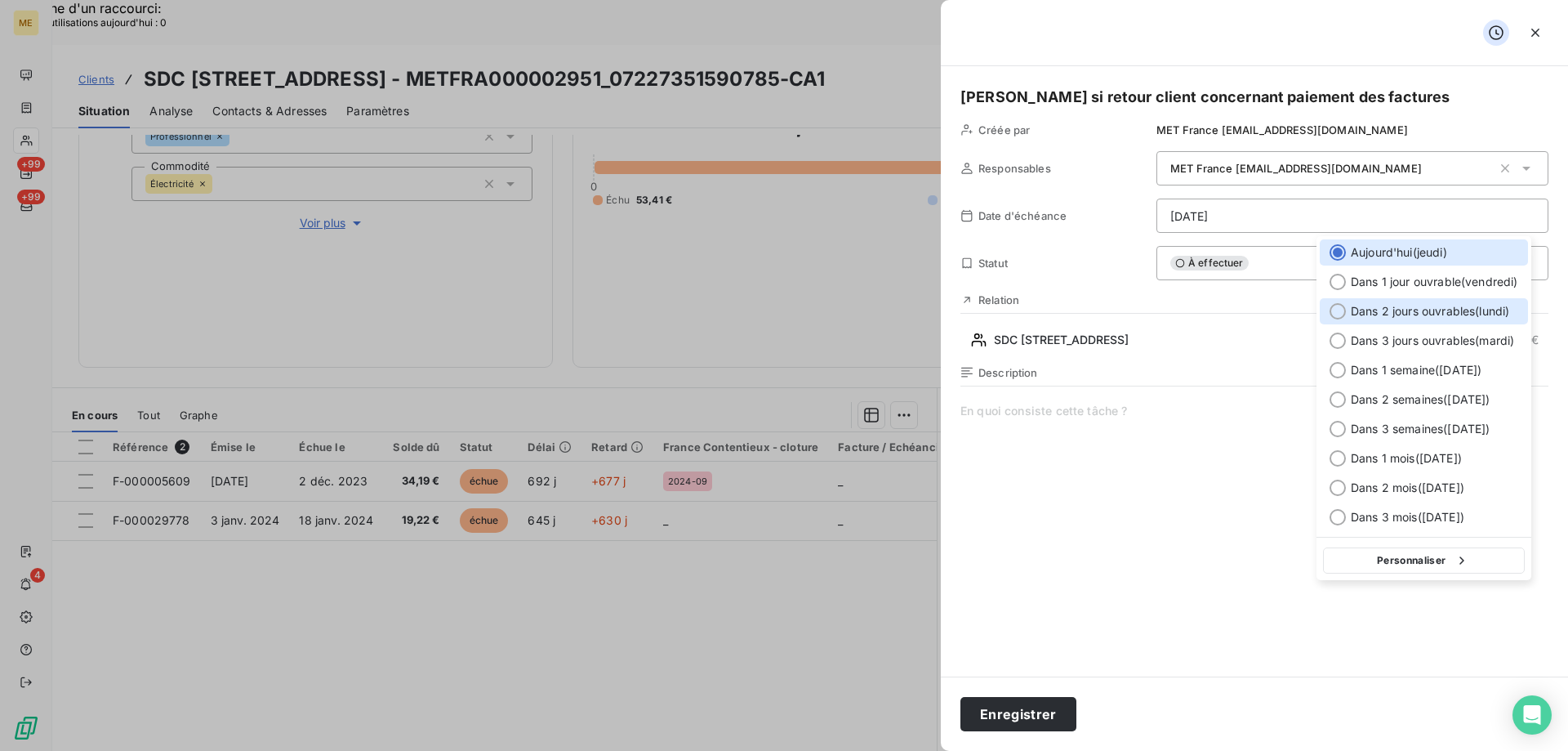
click at [1372, 309] on span "Dans 2 jours ouvrables ( [DATE] )" at bounding box center [1430, 311] width 159 height 16
type input "[DATE]"
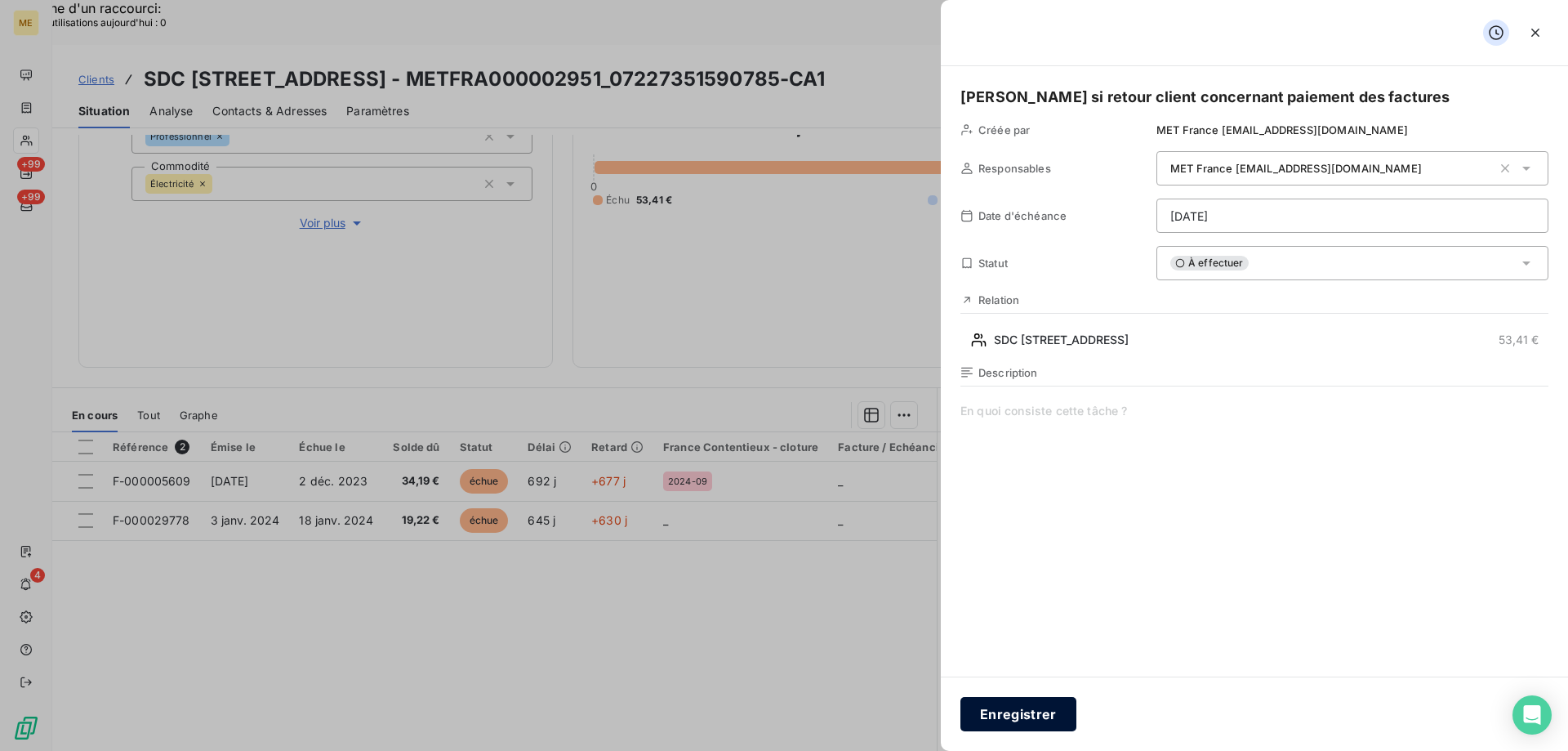
click at [1043, 709] on button "Enregistrer" at bounding box center [1019, 714] width 116 height 34
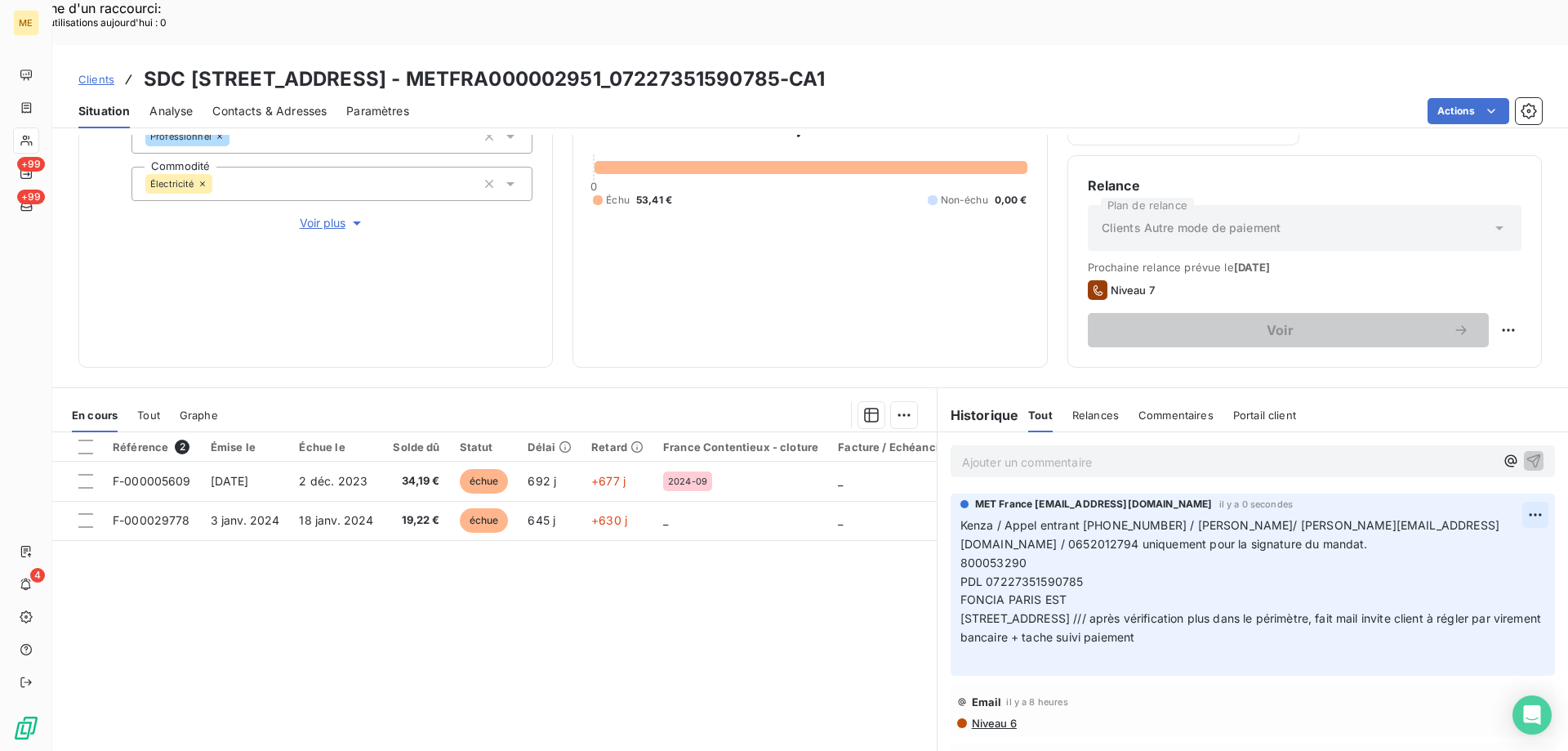
click at [1448, 505] on div "Editer" at bounding box center [1471, 505] width 91 height 26
click at [1001, 518] on span "Kenza / Appel entrant [PHONE_NUMBER] / [PERSON_NAME]/ [PERSON_NAME][EMAIL_ADDRE…" at bounding box center [1231, 534] width 540 height 32
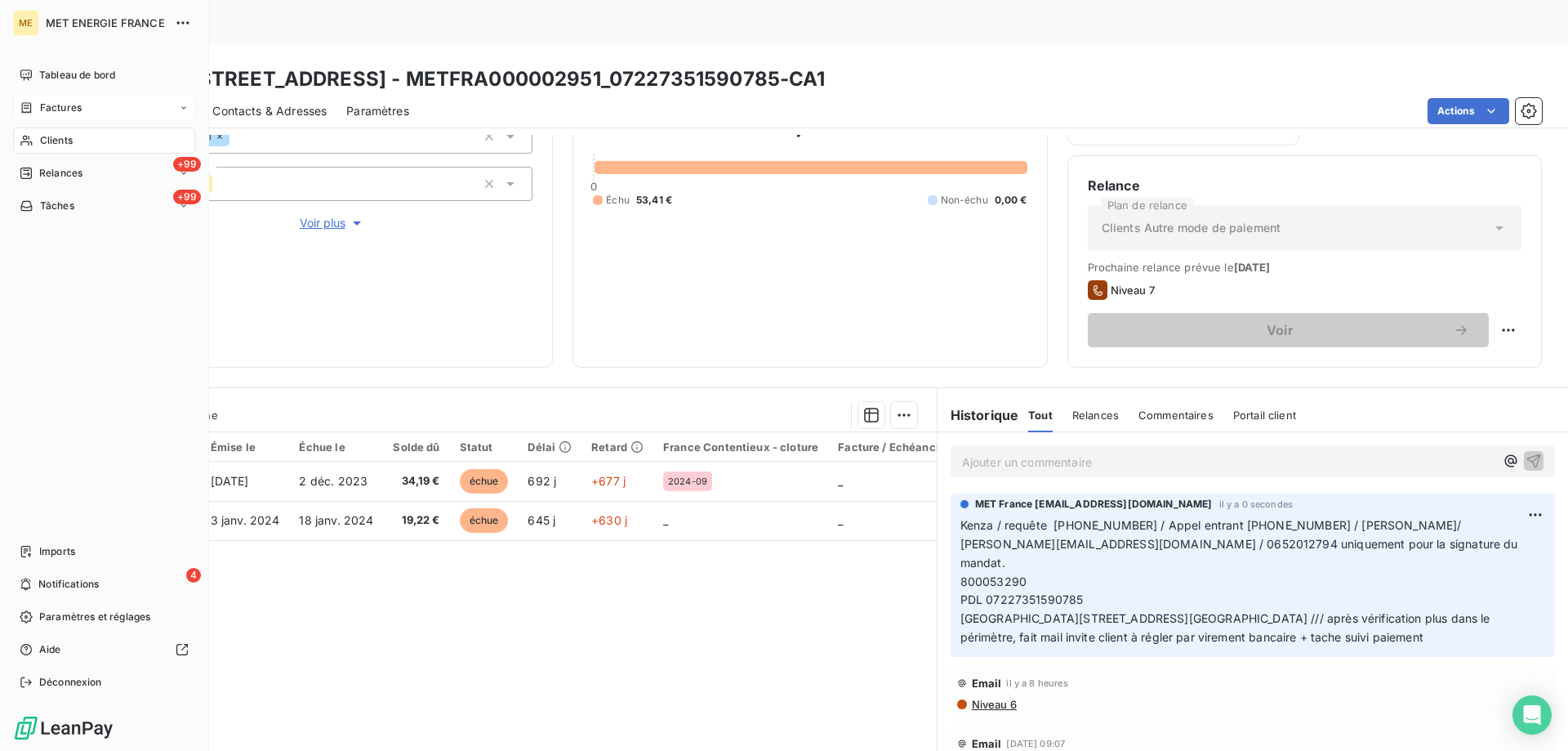
click at [65, 107] on span "Factures" at bounding box center [60, 107] width 42 height 14
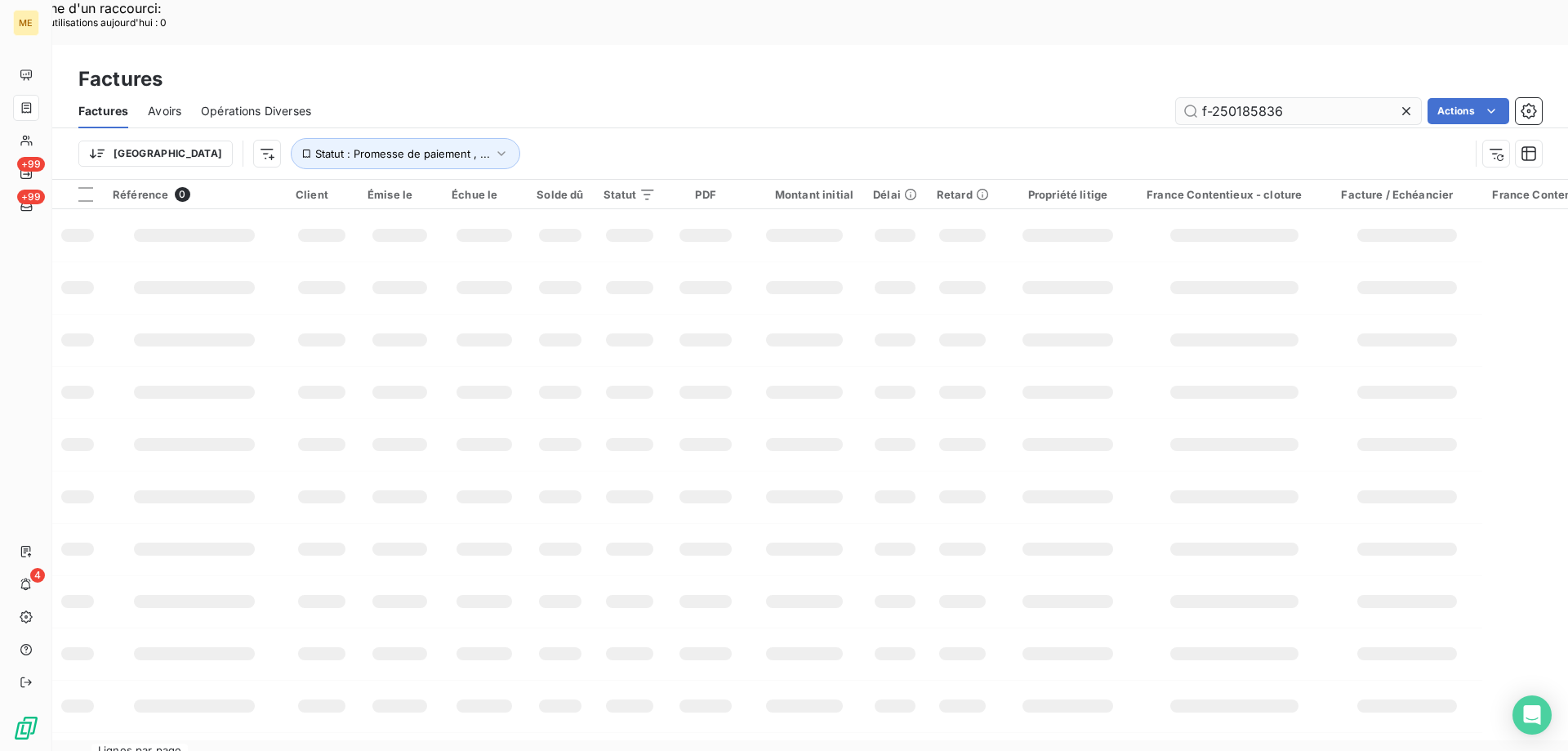
click at [1261, 98] on input "f-250185836" at bounding box center [1299, 111] width 245 height 26
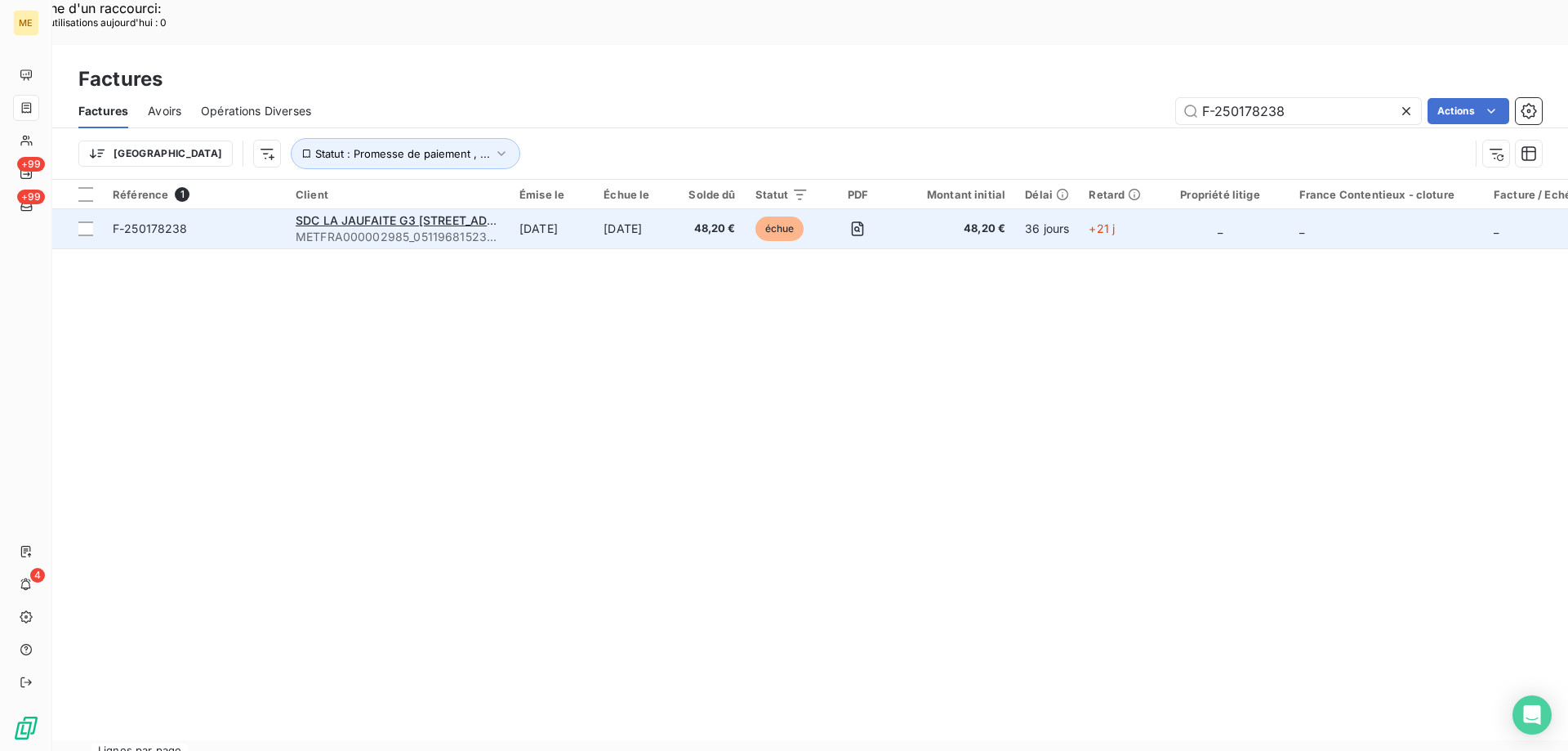
type input "F-250178238"
click at [264, 220] on span "F-250178238" at bounding box center [194, 228] width 163 height 16
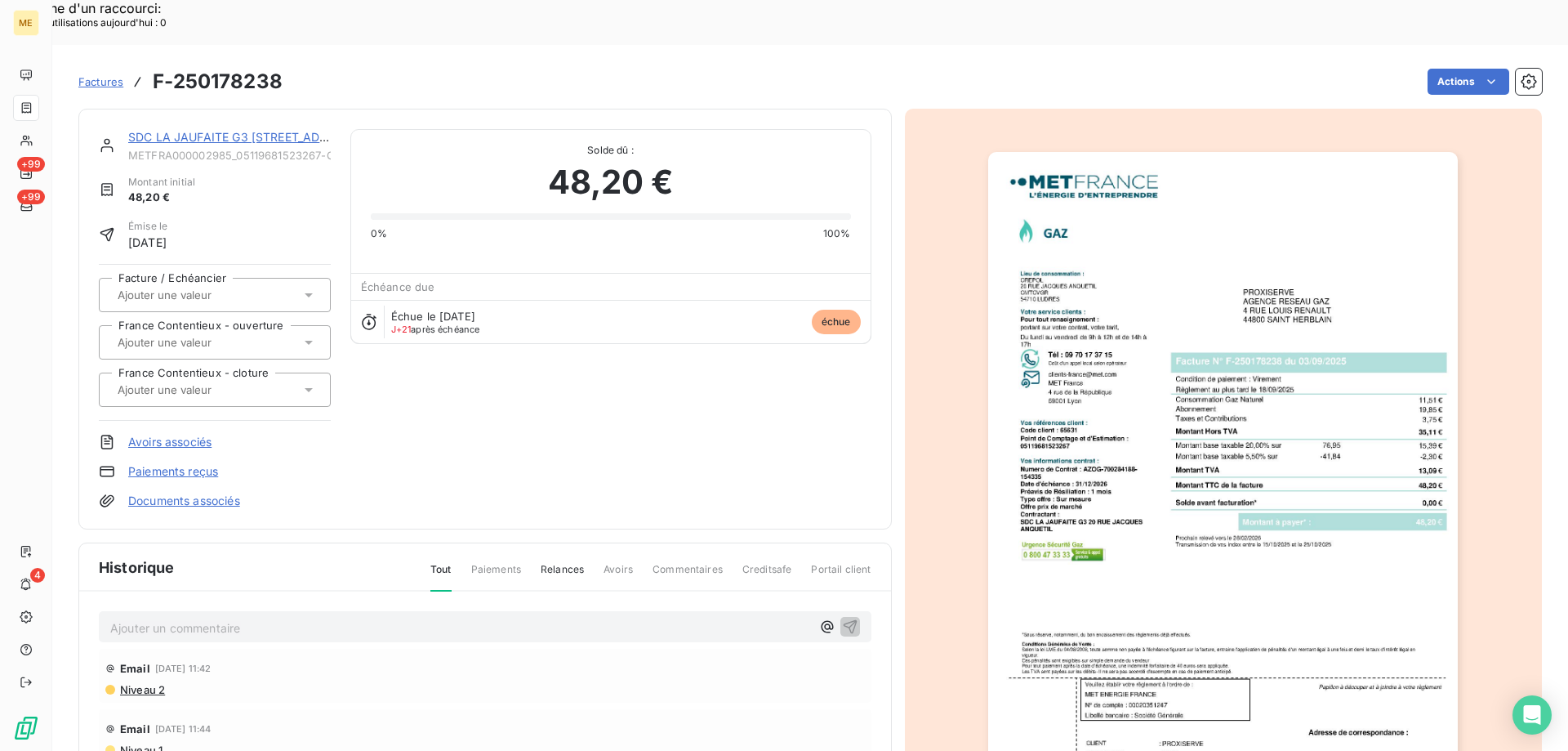
click at [298, 130] on link "SDC LA JAUFAITE G3 [STREET_ADDRESS][PERSON_NAME]" at bounding box center [292, 136] width 328 height 14
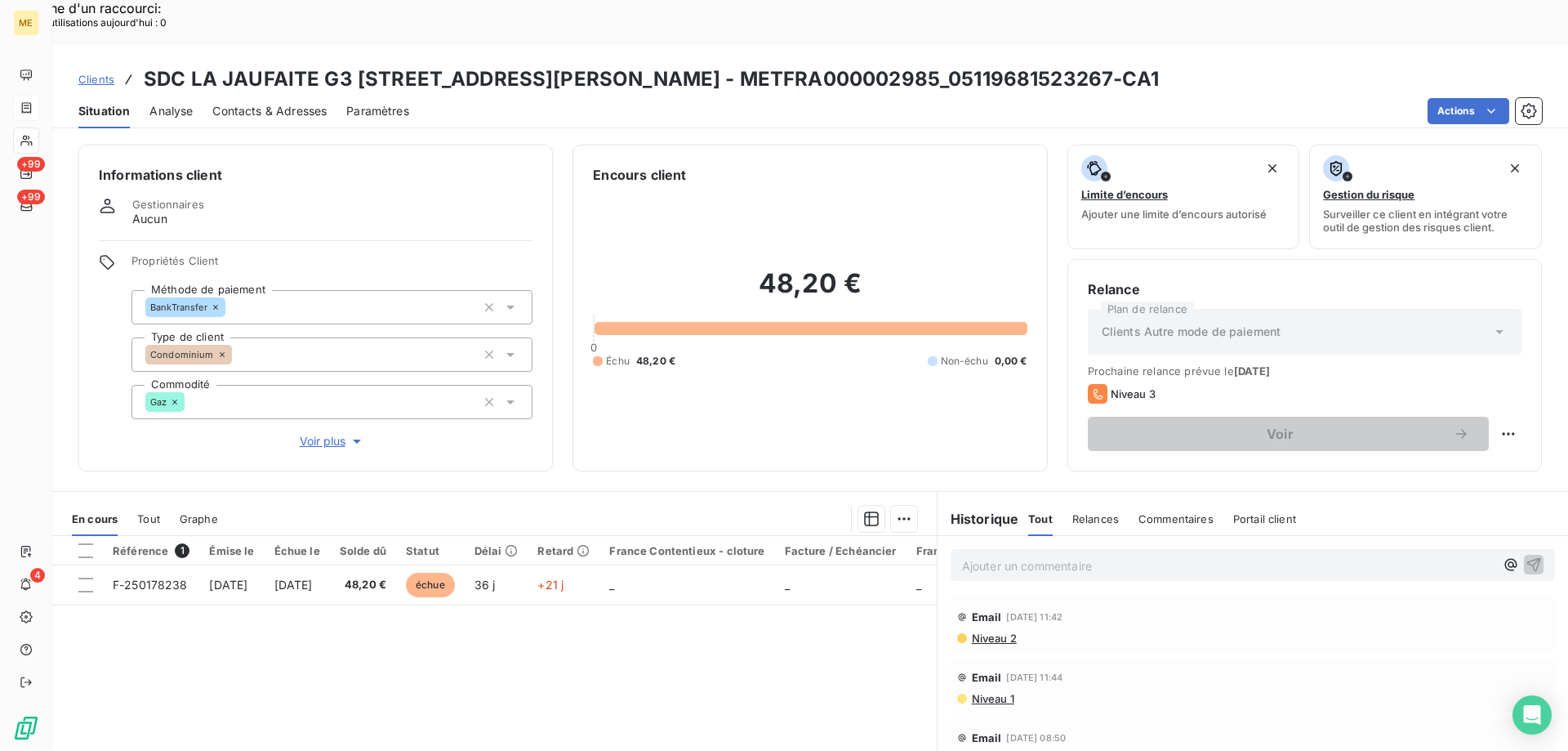
click at [919, 185] on div "48,20 € 0 Échu 48,20 € Non-échu 0,00 €" at bounding box center [809, 318] width 434 height 266
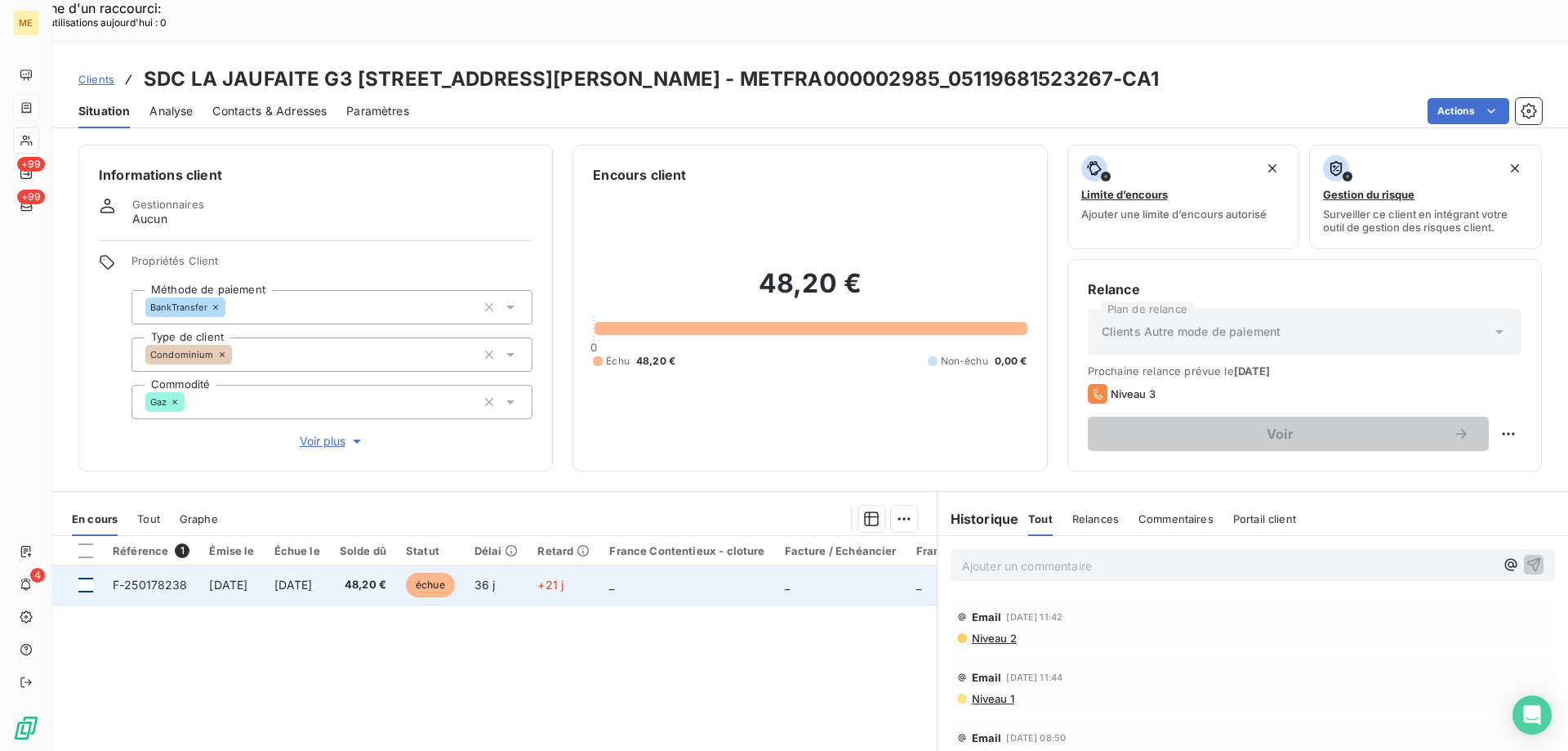
click at [88, 578] on div at bounding box center [86, 585] width 14 height 14
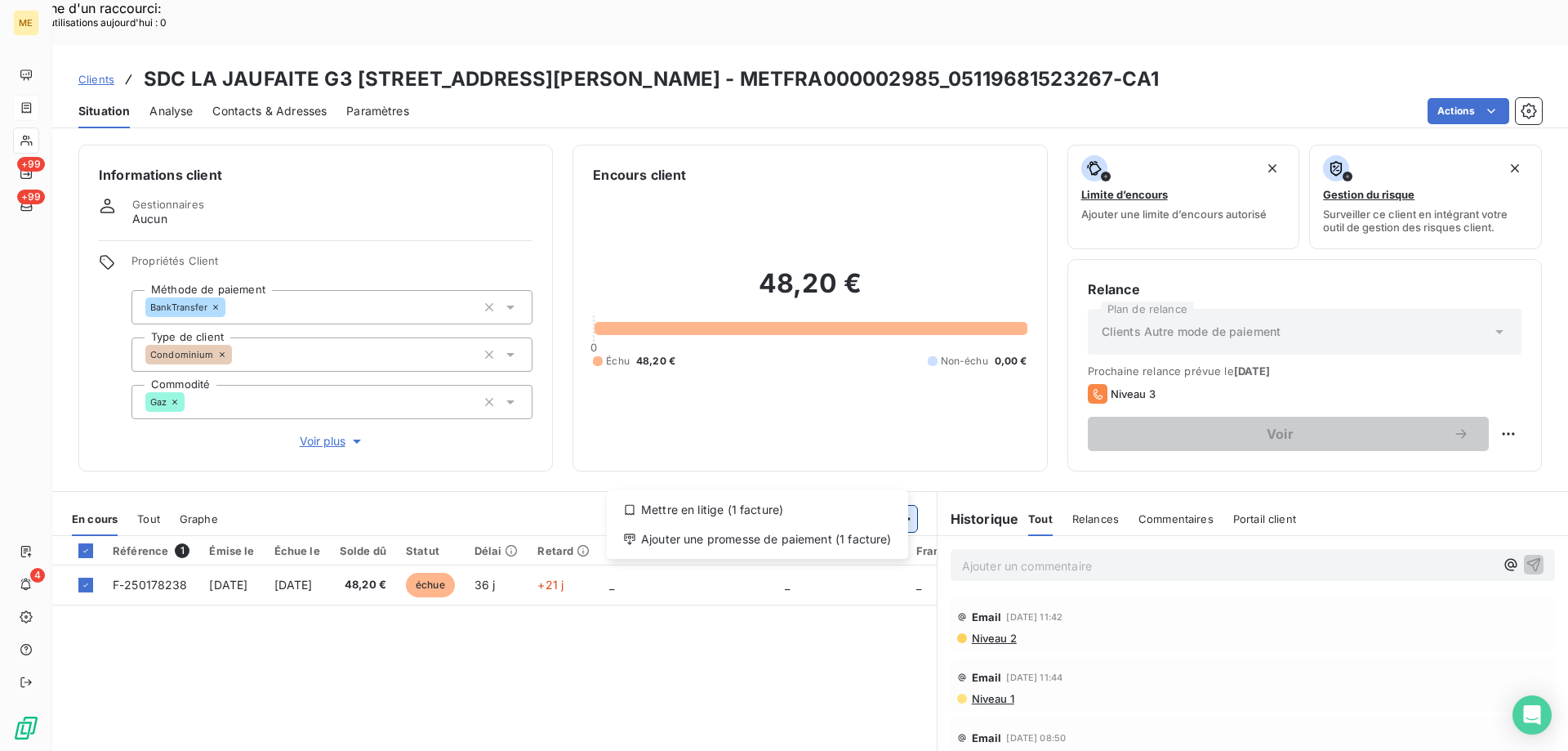
click at [840, 533] on div "Ajouter une promesse de paiement (1 facture)" at bounding box center [758, 539] width 289 height 26
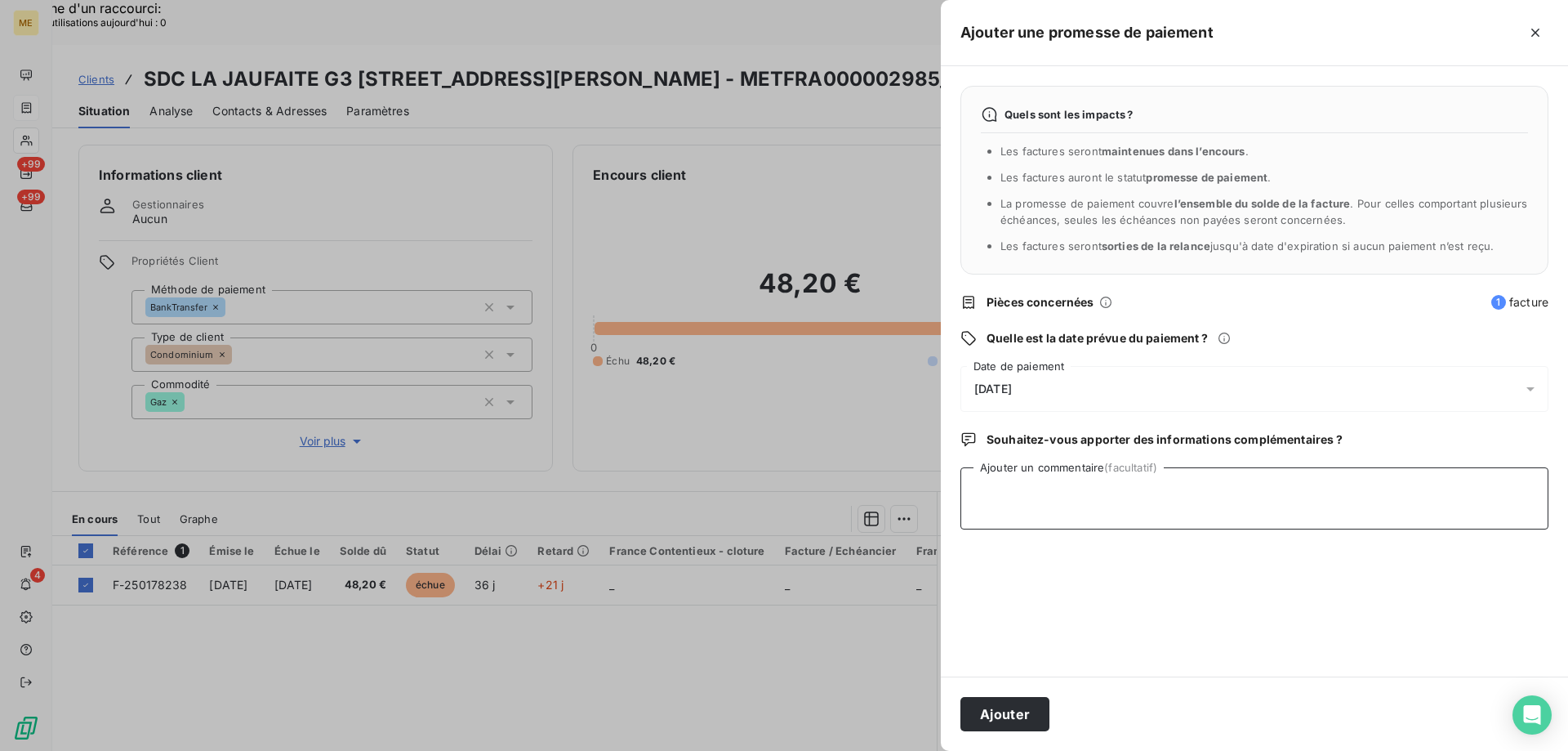
click at [1180, 494] on textarea "Ajouter un commentaire (facultatif)" at bounding box center [1255, 498] width 588 height 62
paste textarea "Kenza / interaction du [DATE] 11:05 / Avis de virement effectué le [DATE] d'un …"
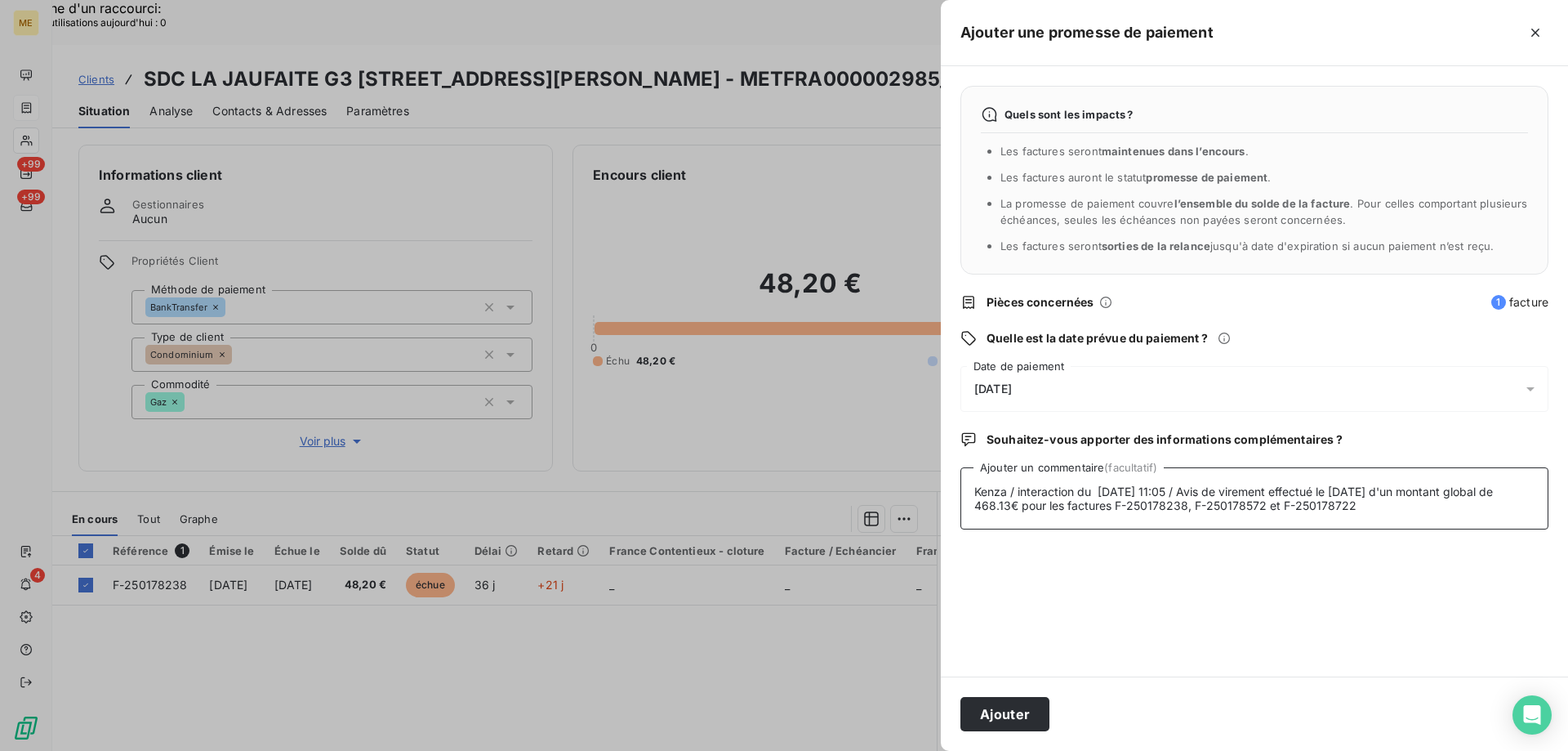
type textarea "Kenza / interaction du [DATE] 11:05 / Avis de virement effectué le [DATE] d'un …"
click at [1258, 392] on div "[DATE]" at bounding box center [1255, 389] width 588 height 46
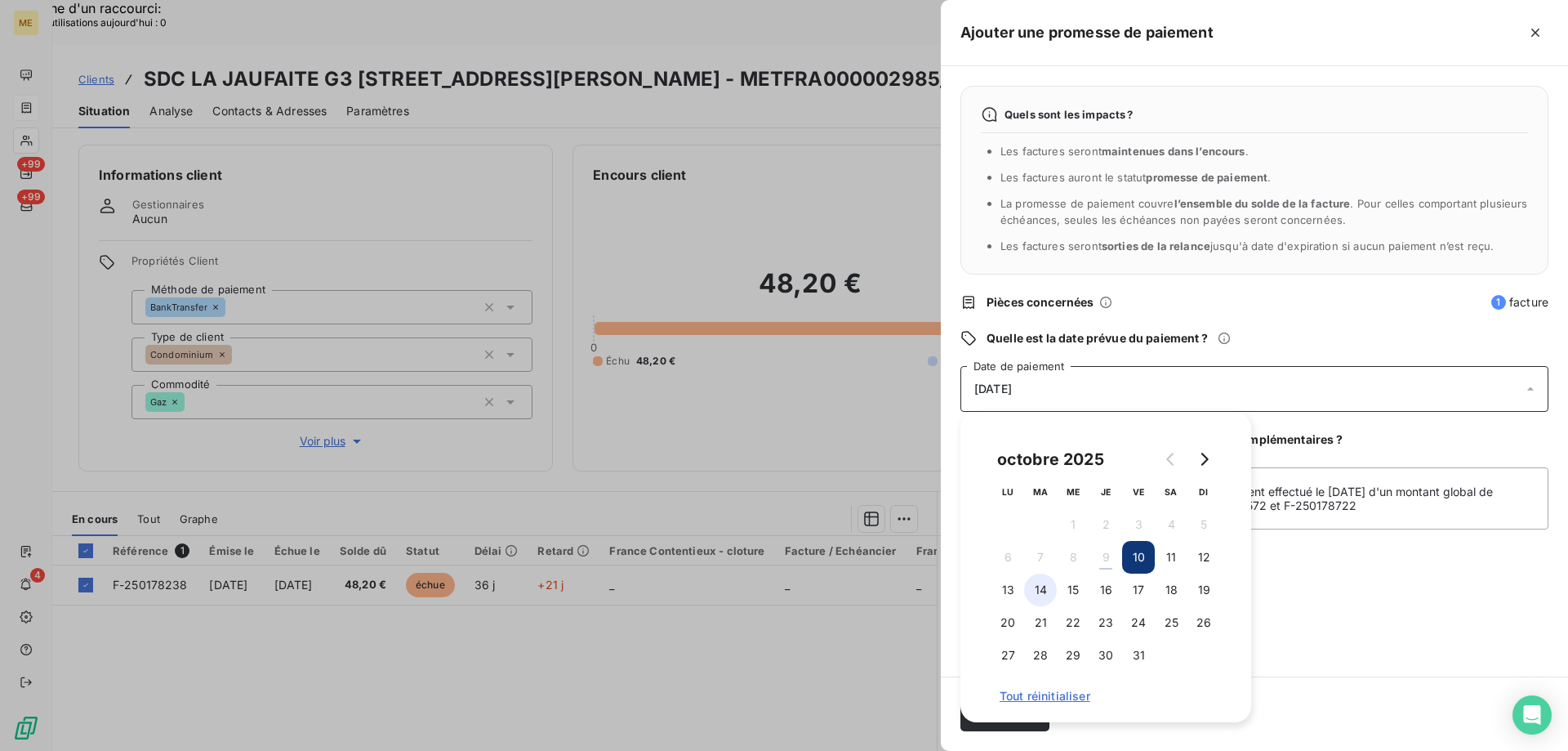
click at [1047, 600] on button "14" at bounding box center [1040, 590] width 32 height 32
click at [1138, 590] on button "17" at bounding box center [1139, 590] width 32 height 32
click at [1316, 548] on div "Quels sont les impacts ? Les factures seront maintenues dans l’encours . Les fa…" at bounding box center [1254, 371] width 627 height 610
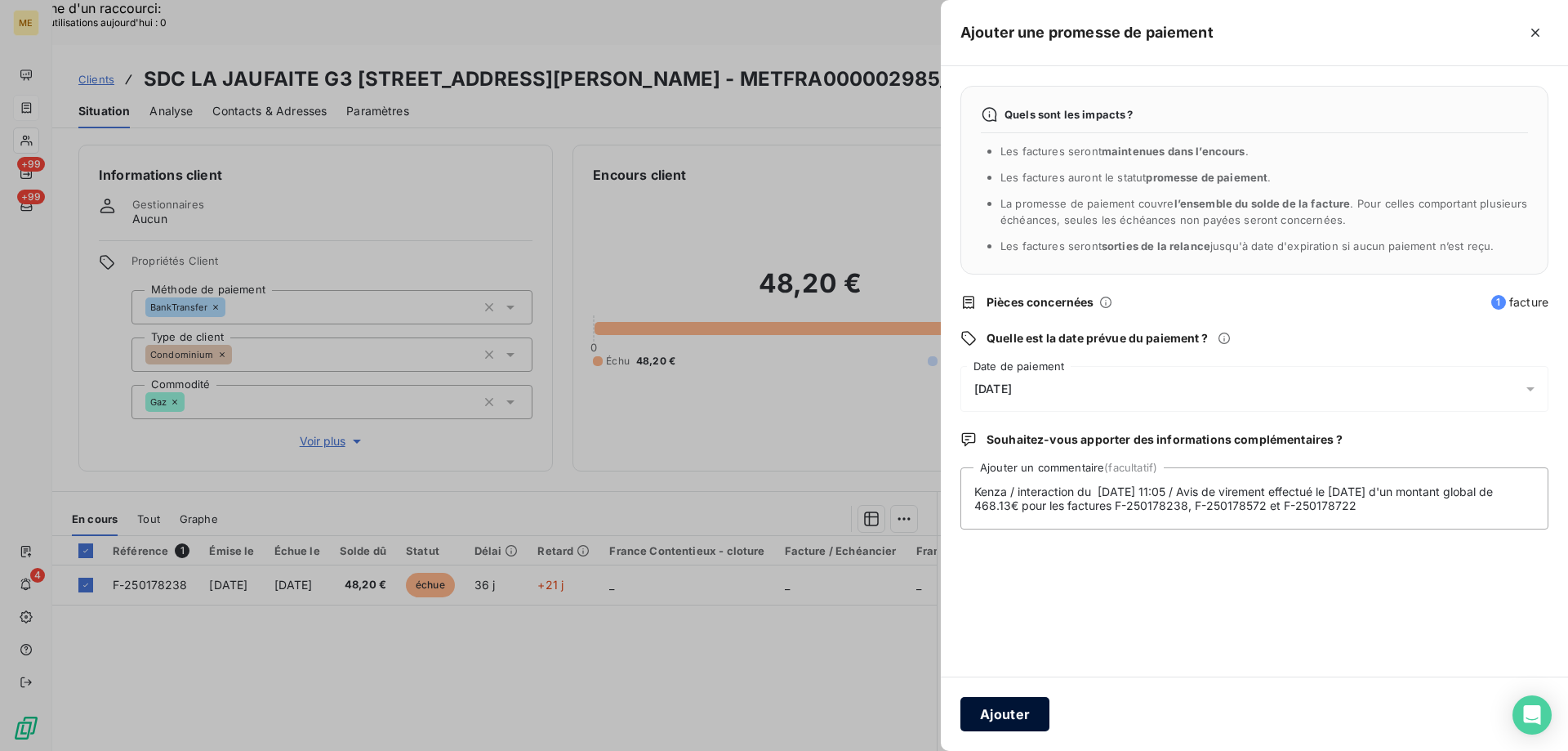
click at [1030, 728] on button "Ajouter" at bounding box center [1005, 714] width 89 height 34
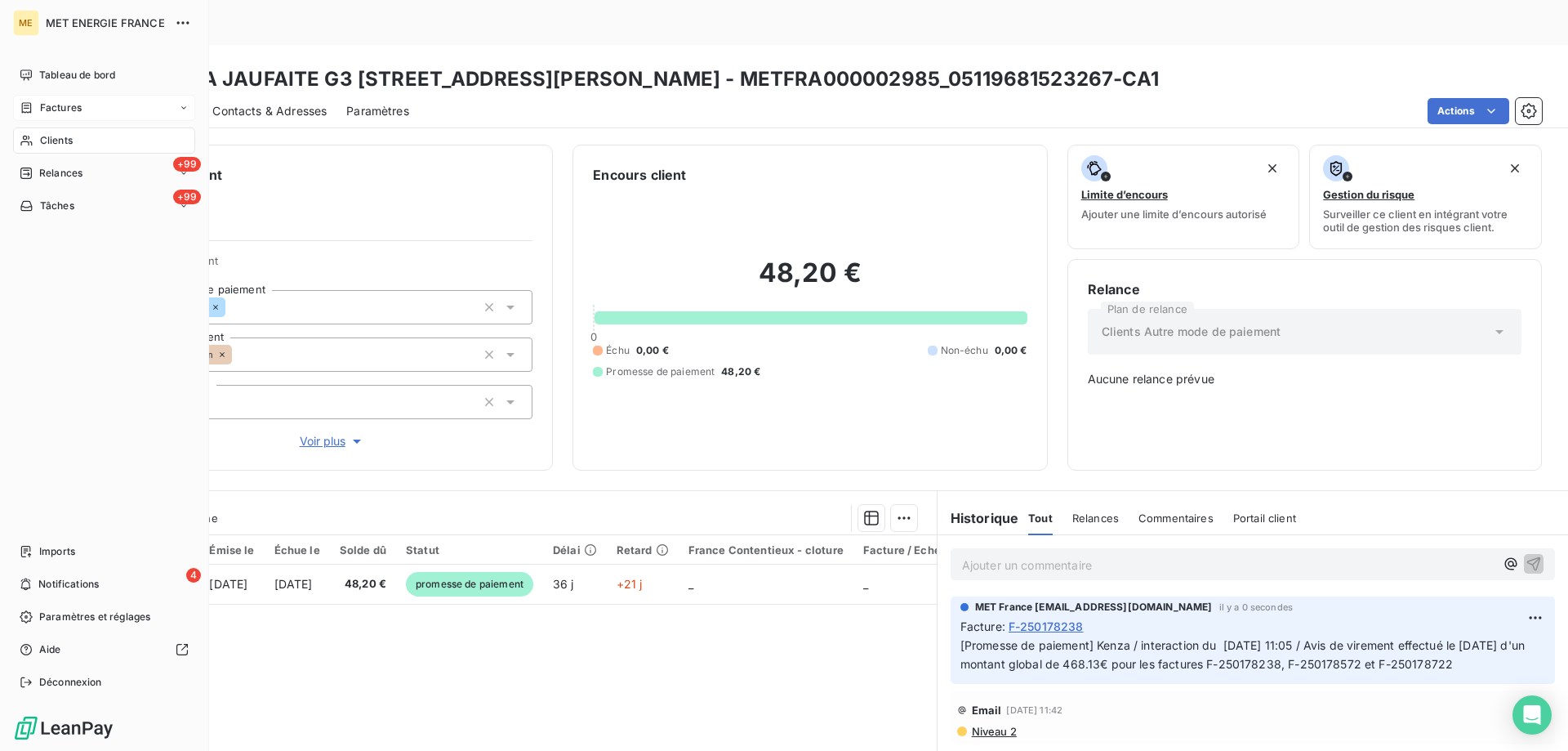
click at [22, 108] on icon at bounding box center [26, 107] width 10 height 11
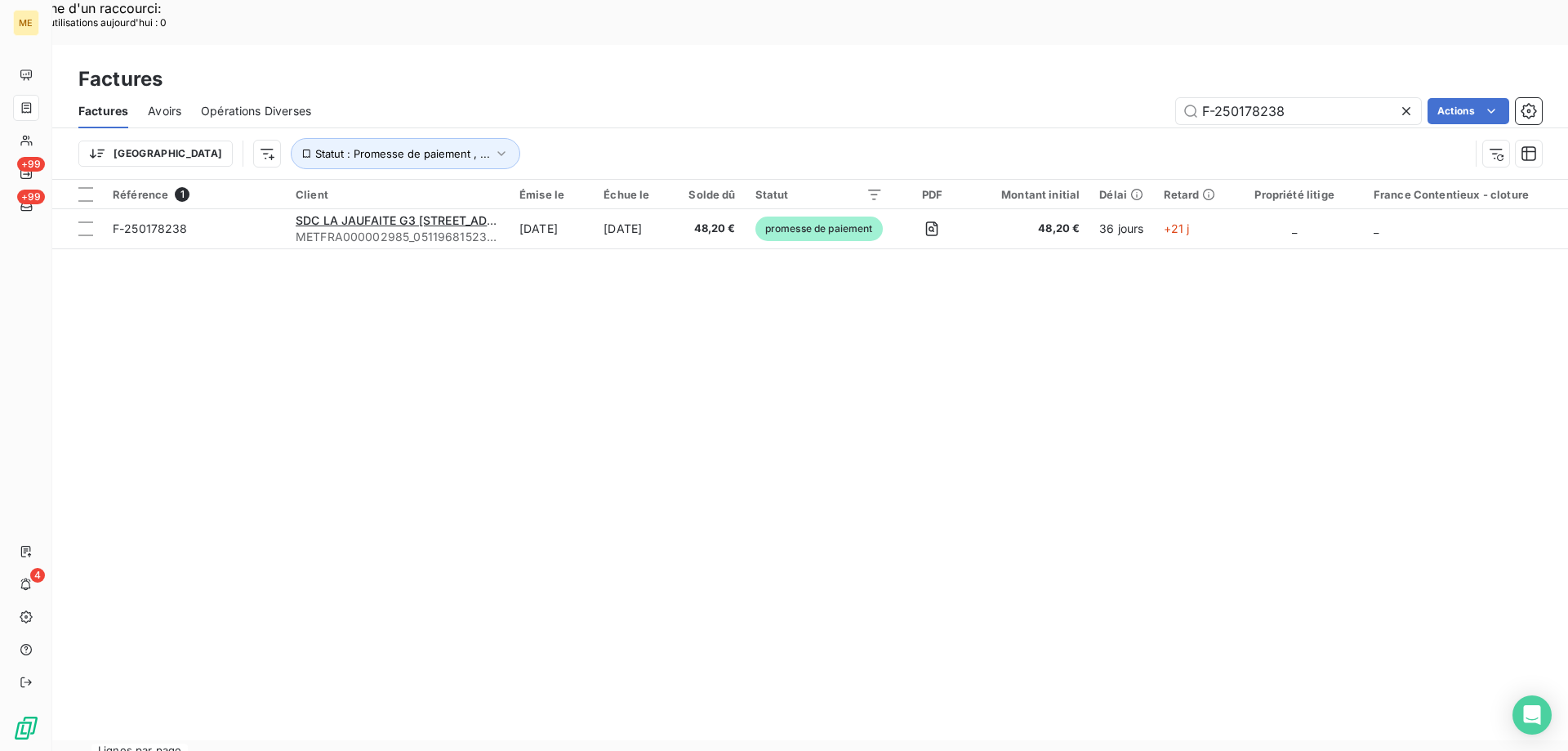
click at [1290, 65] on div "Factures" at bounding box center [810, 79] width 1516 height 30
click at [1264, 98] on input "F-250178238" at bounding box center [1299, 111] width 245 height 26
paste input "572"
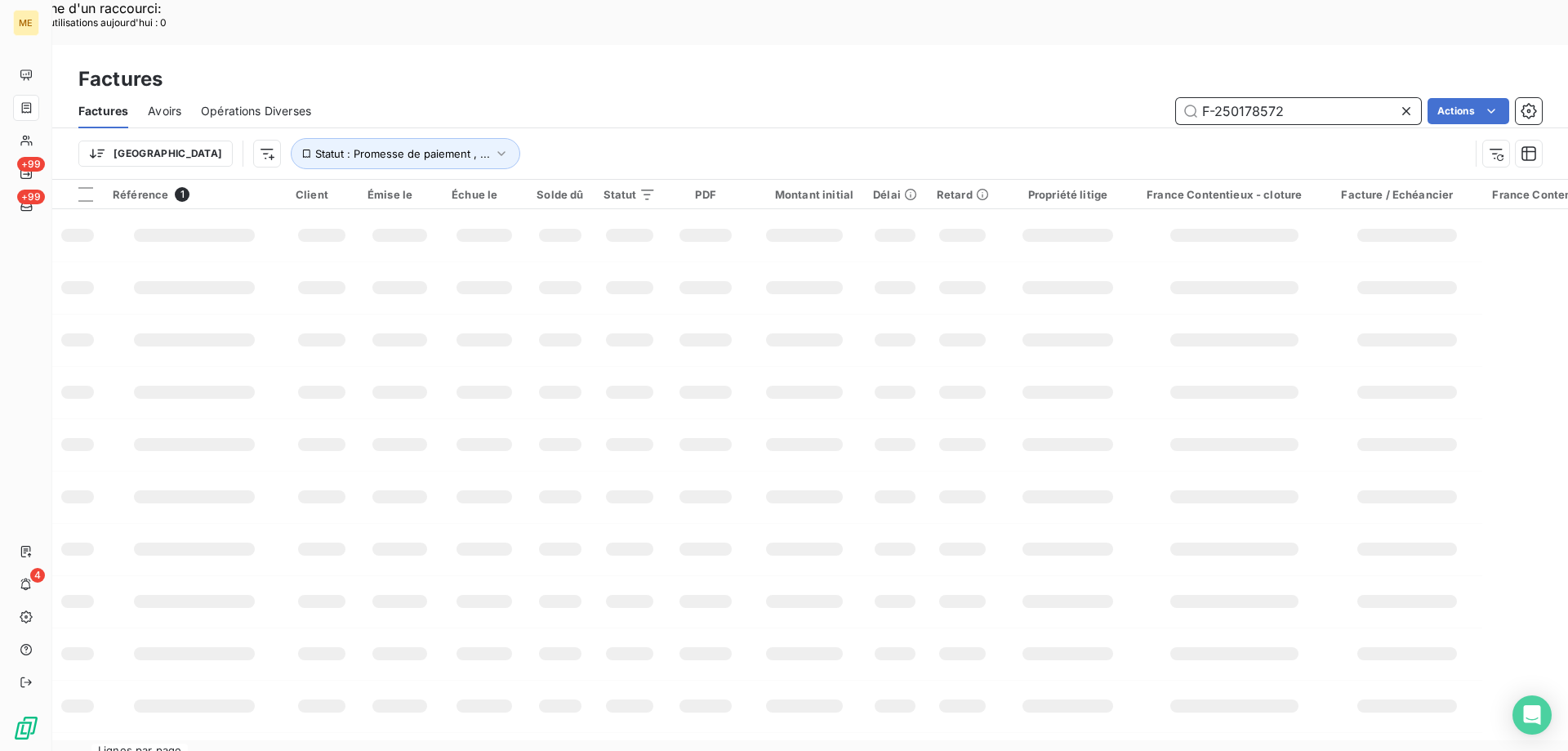
type input "F-250178572"
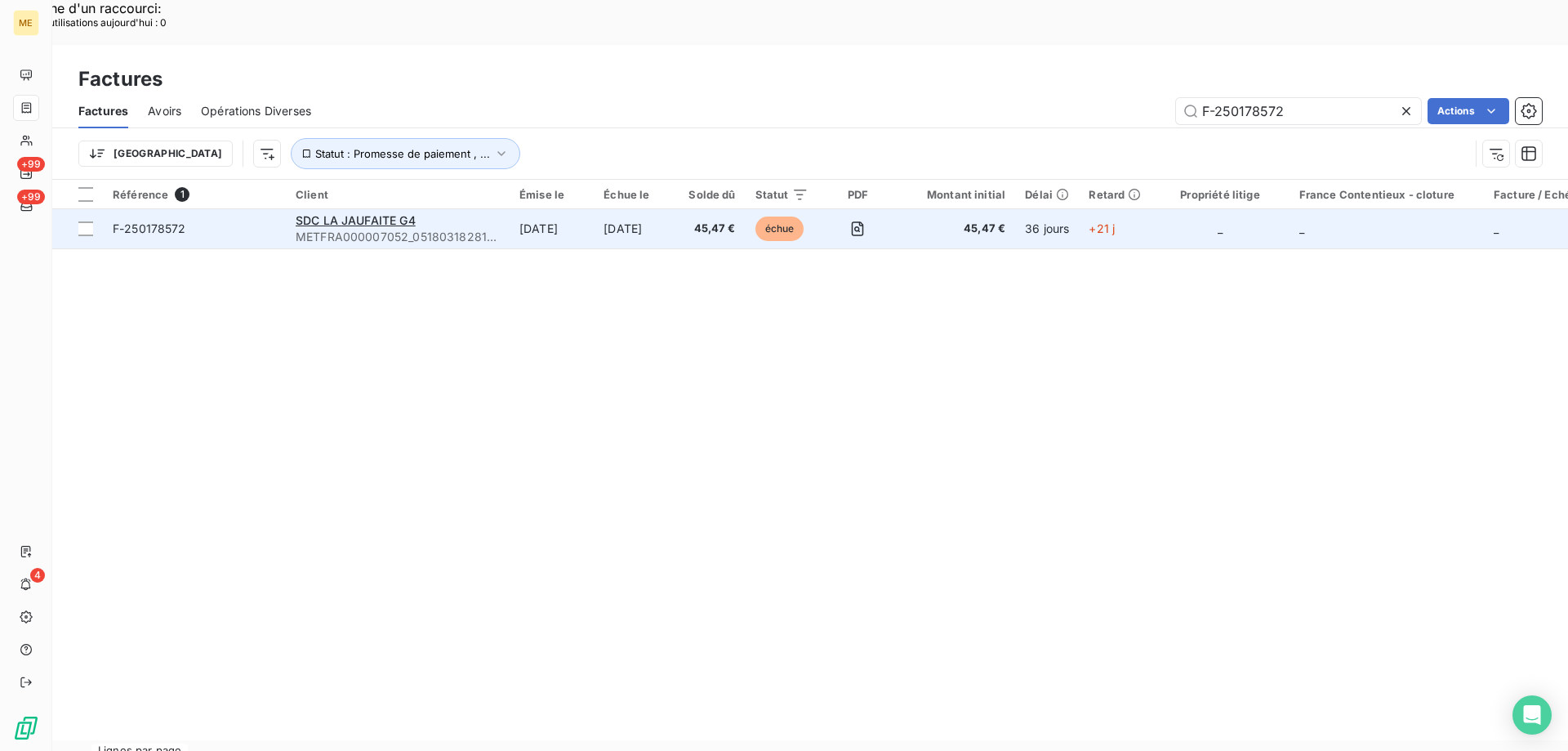
click at [202, 209] on td "F-250178572" at bounding box center [194, 228] width 183 height 39
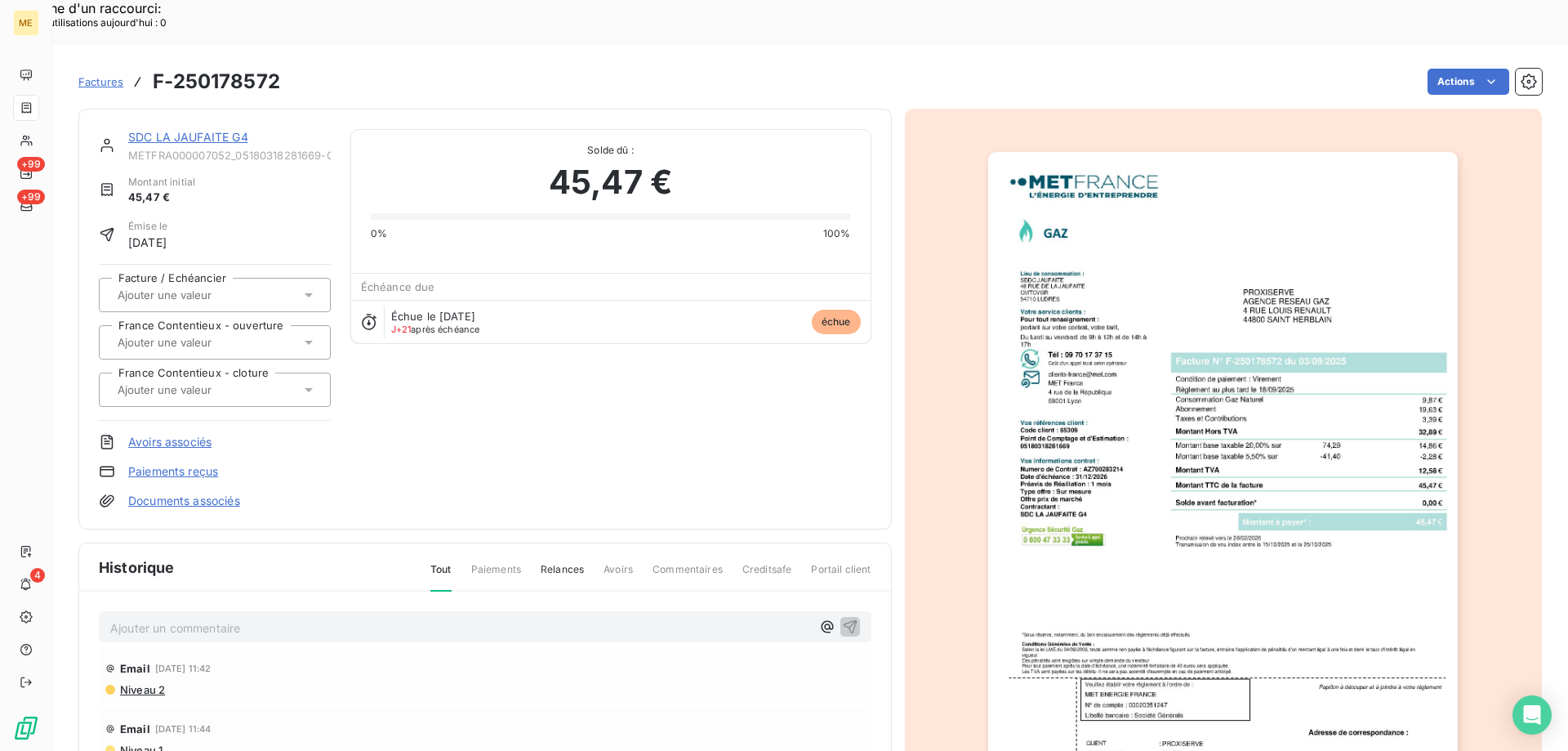
click at [232, 130] on link "SDC LA JAUFAITE G4" at bounding box center [188, 136] width 120 height 14
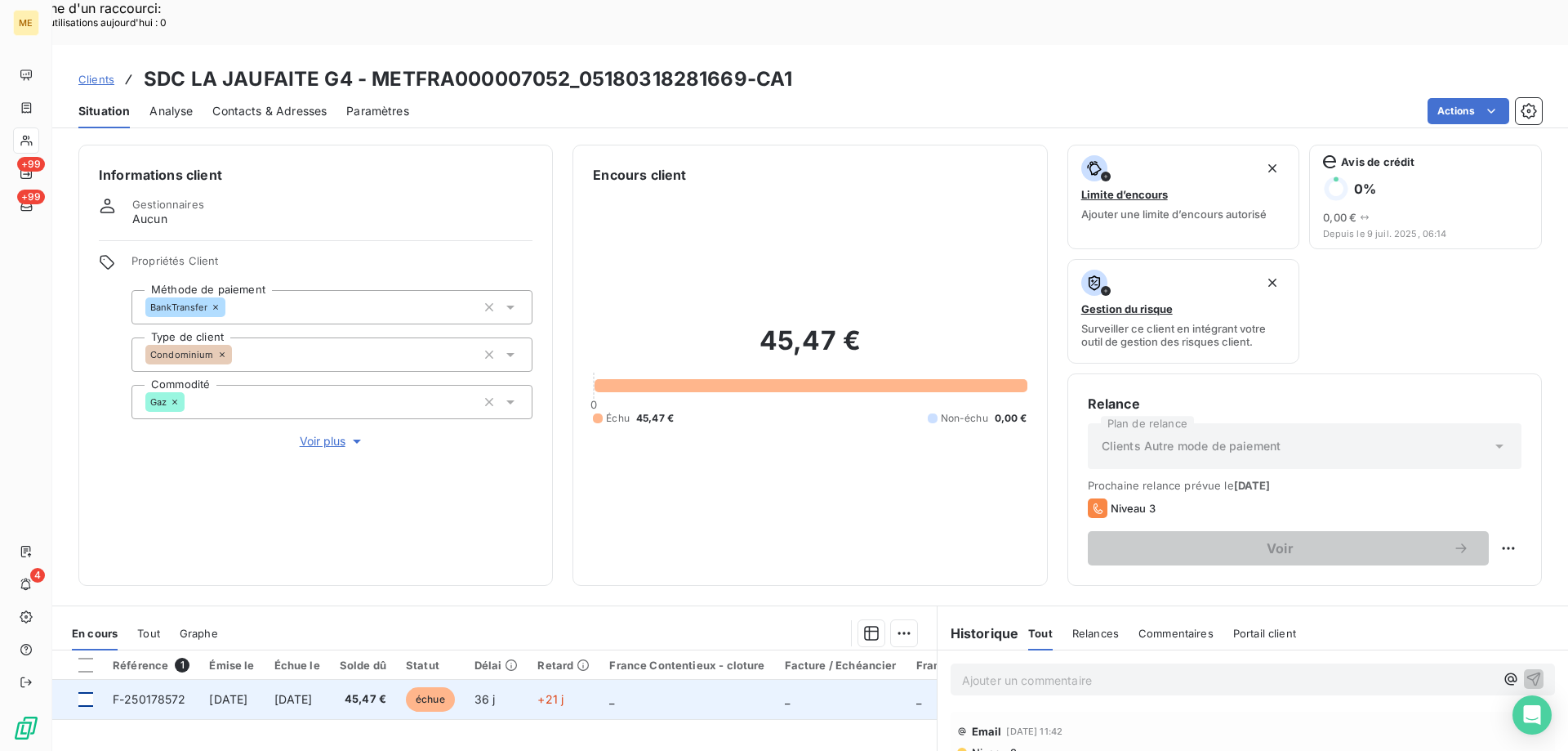
click at [86, 692] on div at bounding box center [86, 700] width 14 height 14
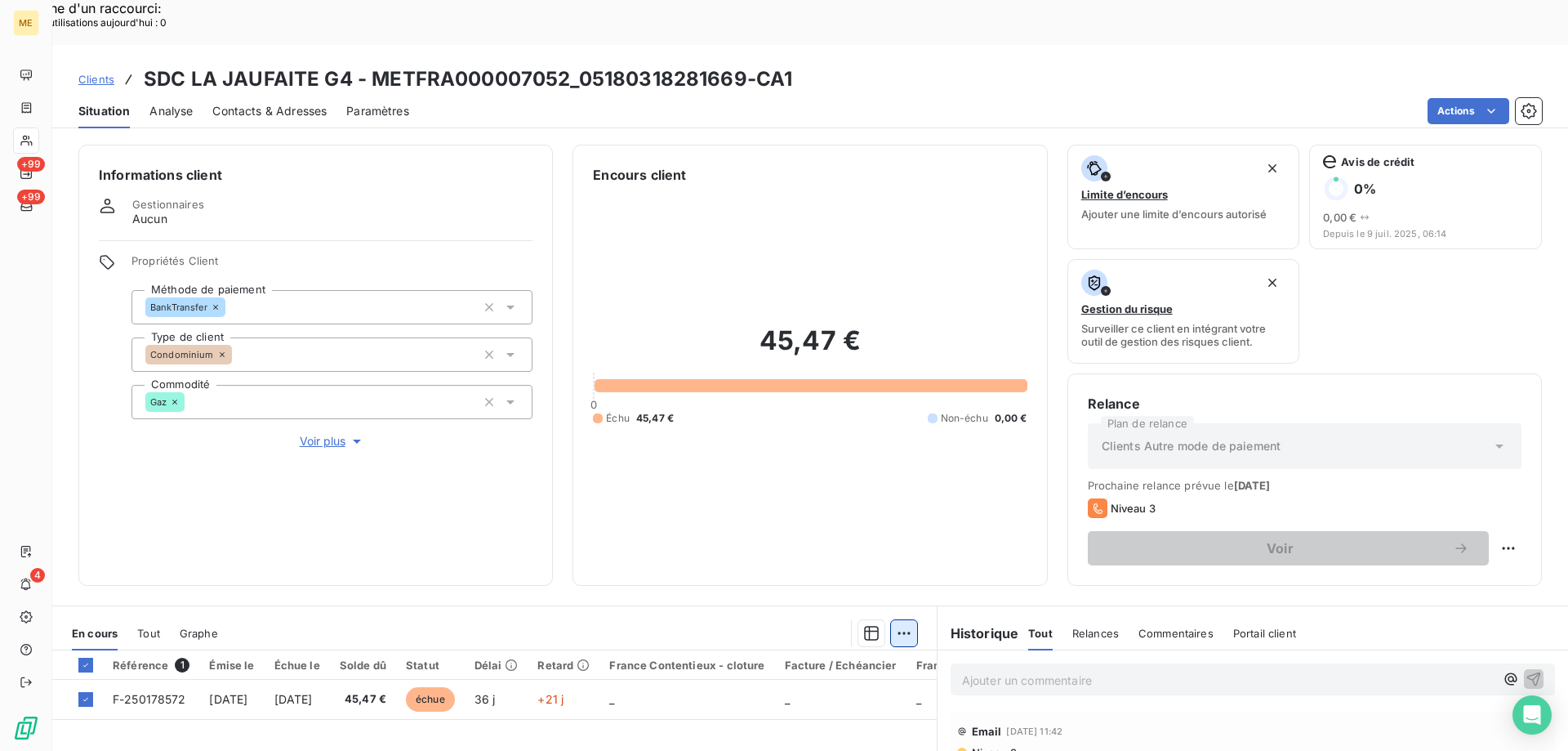
drag, startPoint x: 821, startPoint y: 636, endPoint x: 824, endPoint y: 649, distance: 13.3
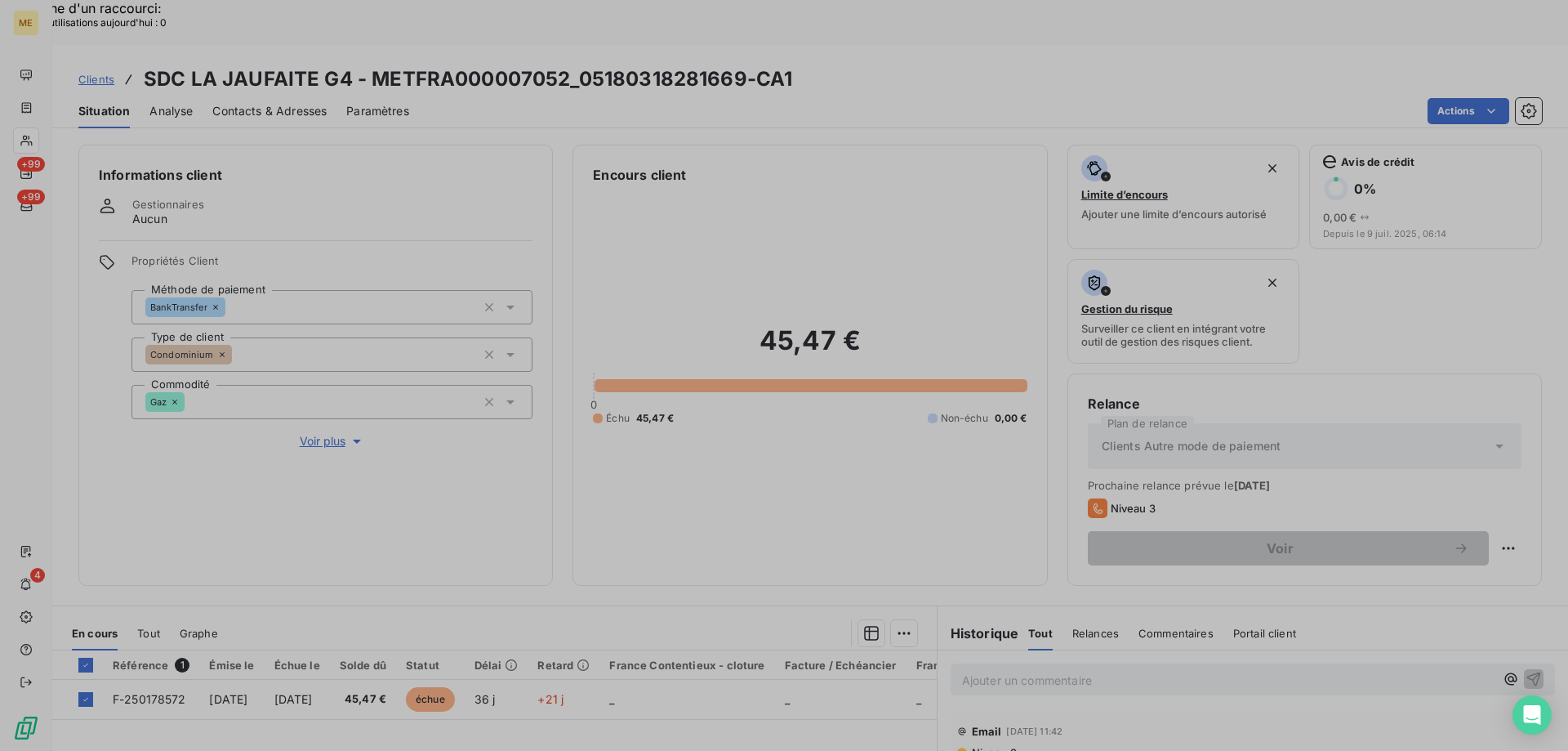
click at [824, 649] on div at bounding box center [784, 376] width 1568 height 751
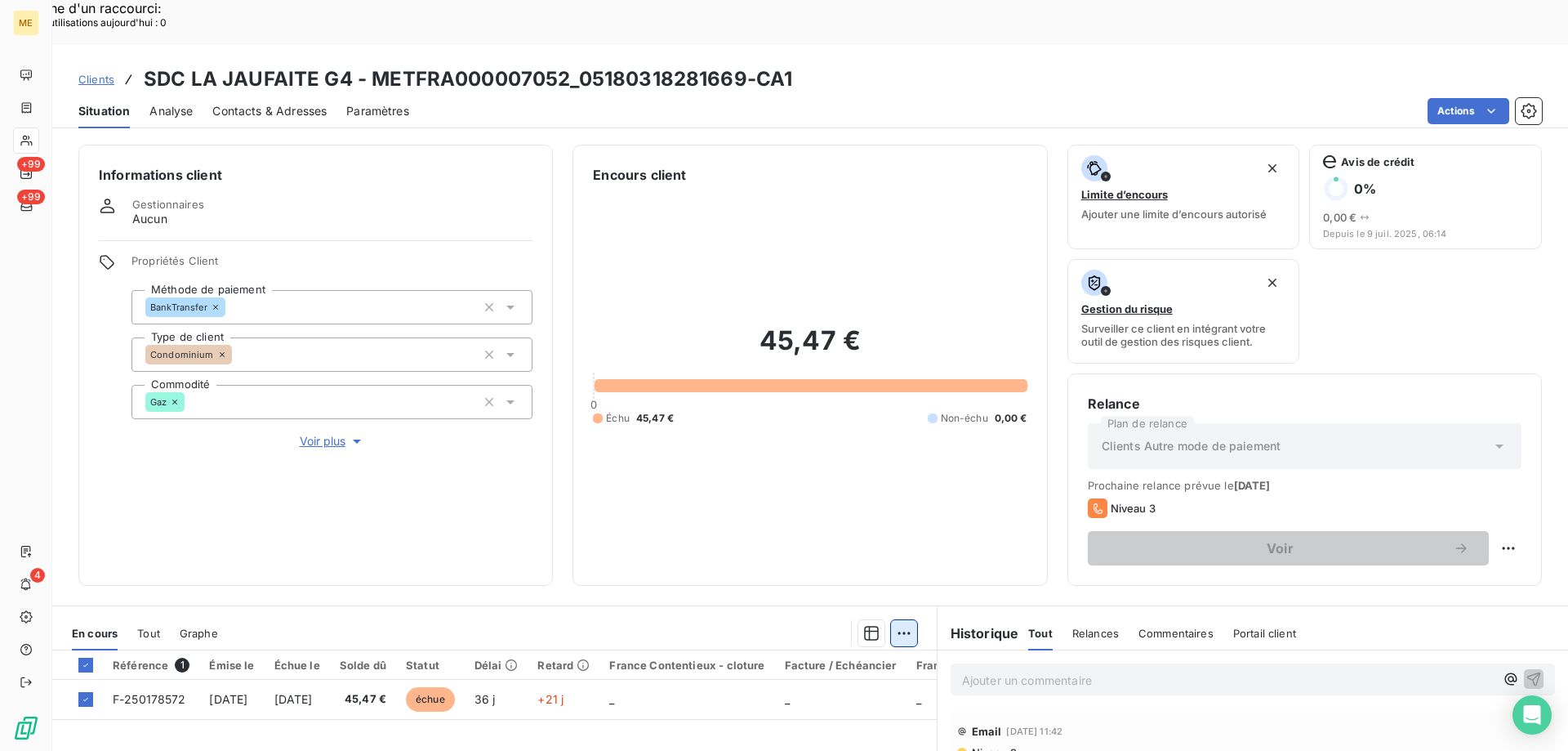
click at [823, 647] on div "Ajouter une promesse de paiement (1 facture)" at bounding box center [758, 654] width 289 height 26
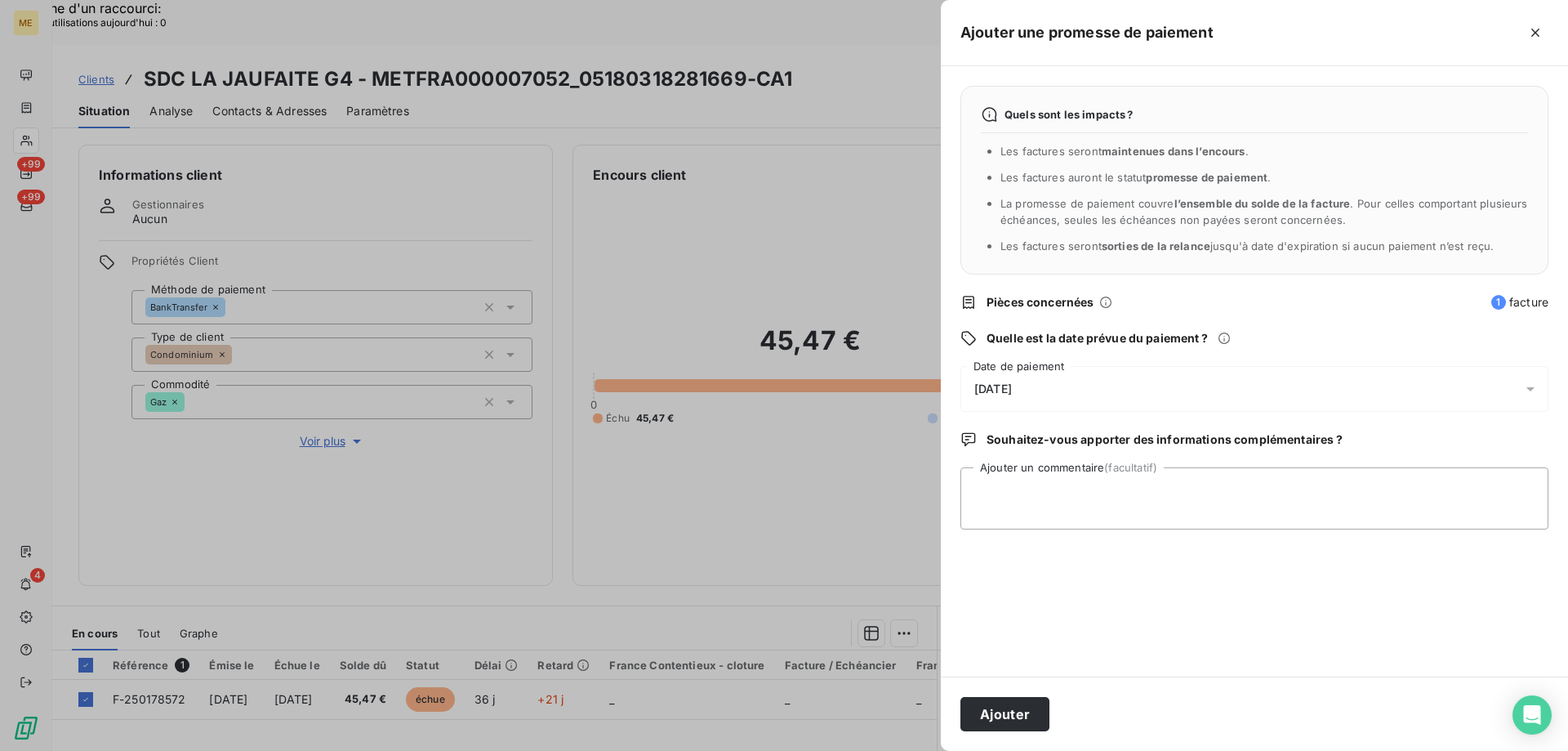
click at [1092, 409] on div "[DATE]" at bounding box center [1255, 389] width 588 height 46
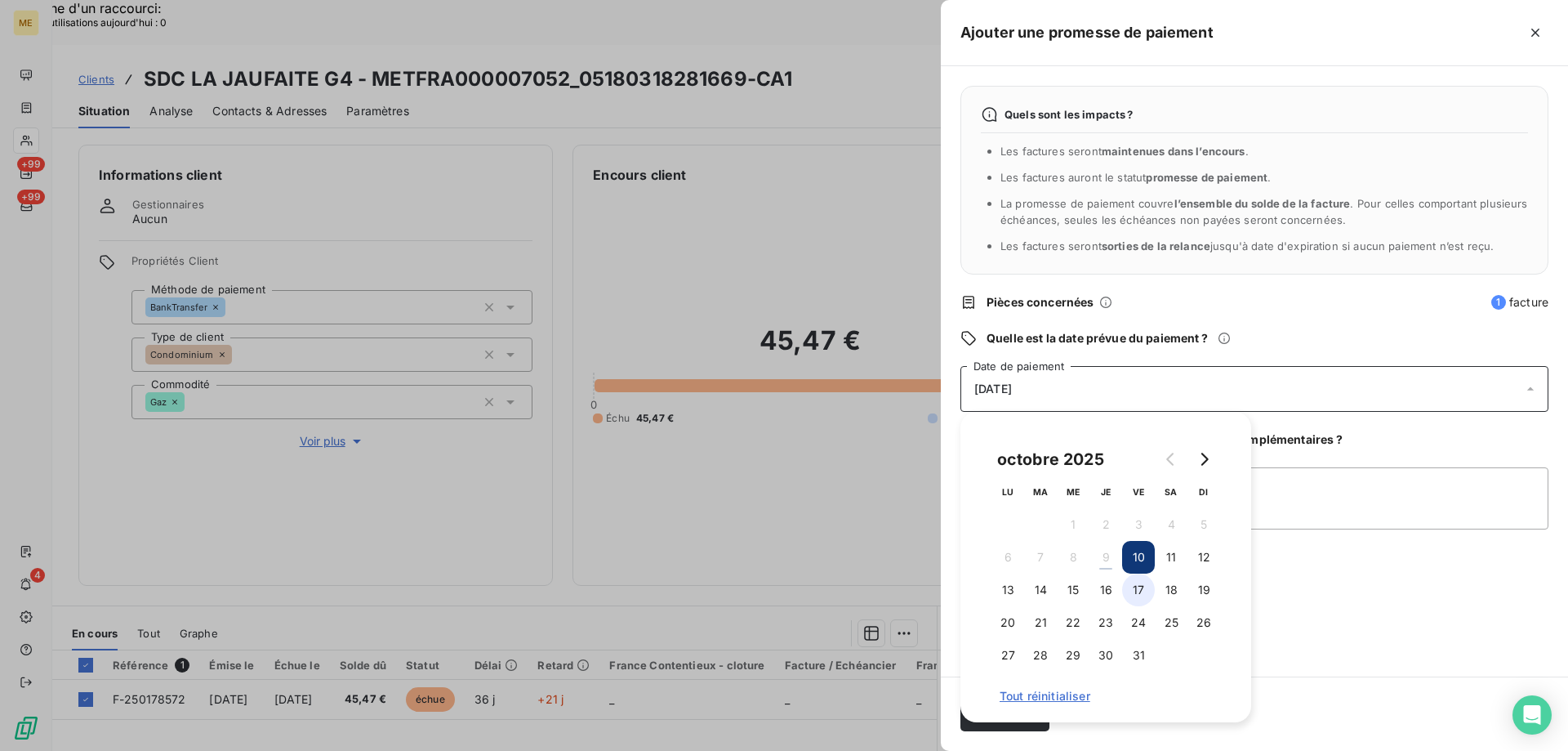
click at [1142, 598] on button "17" at bounding box center [1139, 590] width 32 height 32
click at [1380, 495] on textarea "Ajouter un commentaire (facultatif)" at bounding box center [1255, 498] width 588 height 62
paste textarea "Kenza / interaction du [DATE] 11:05 / Avis de virement effectué le [DATE] d'un …"
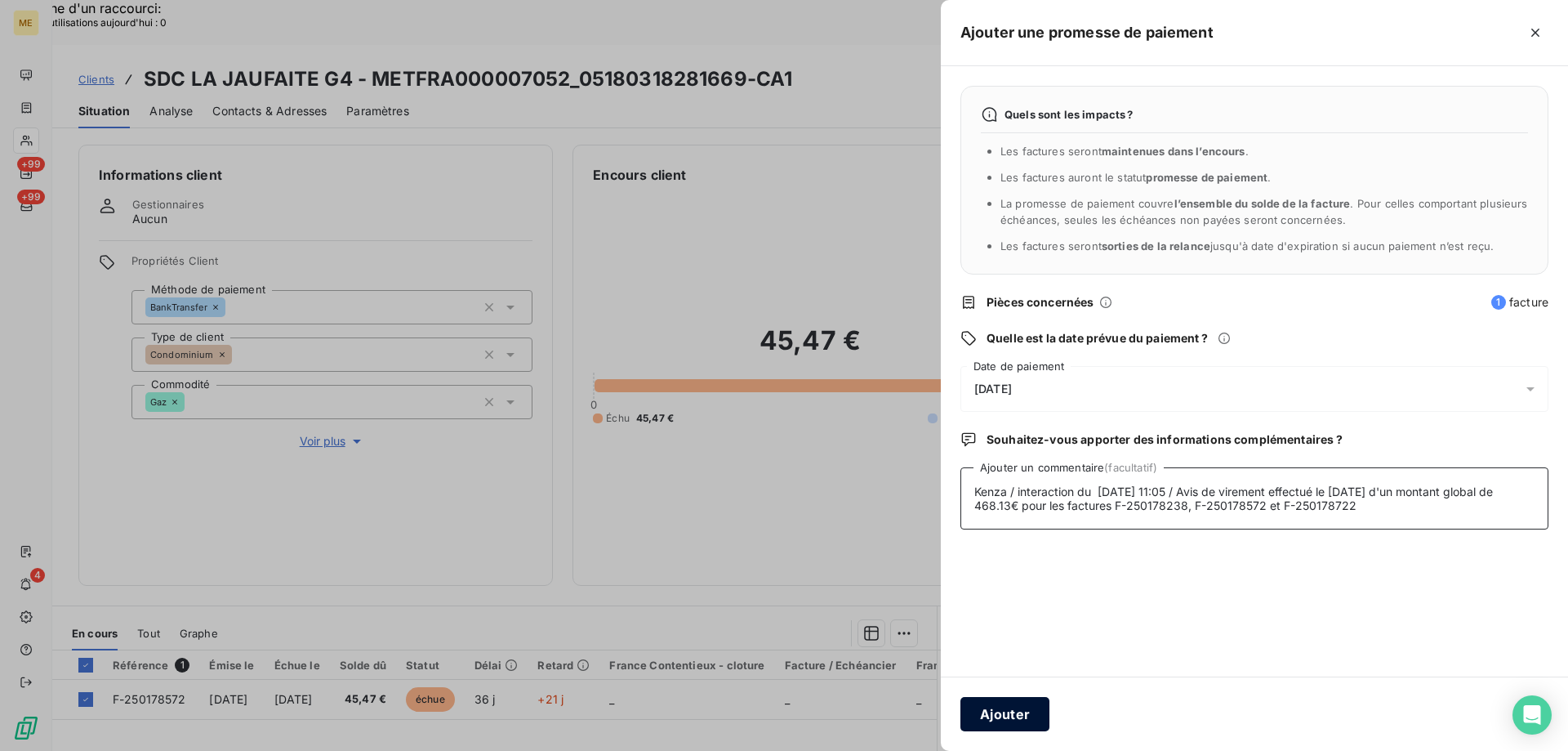
type textarea "Kenza / interaction du [DATE] 11:05 / Avis de virement effectué le [DATE] d'un …"
click at [1013, 716] on button "Ajouter" at bounding box center [1005, 714] width 89 height 34
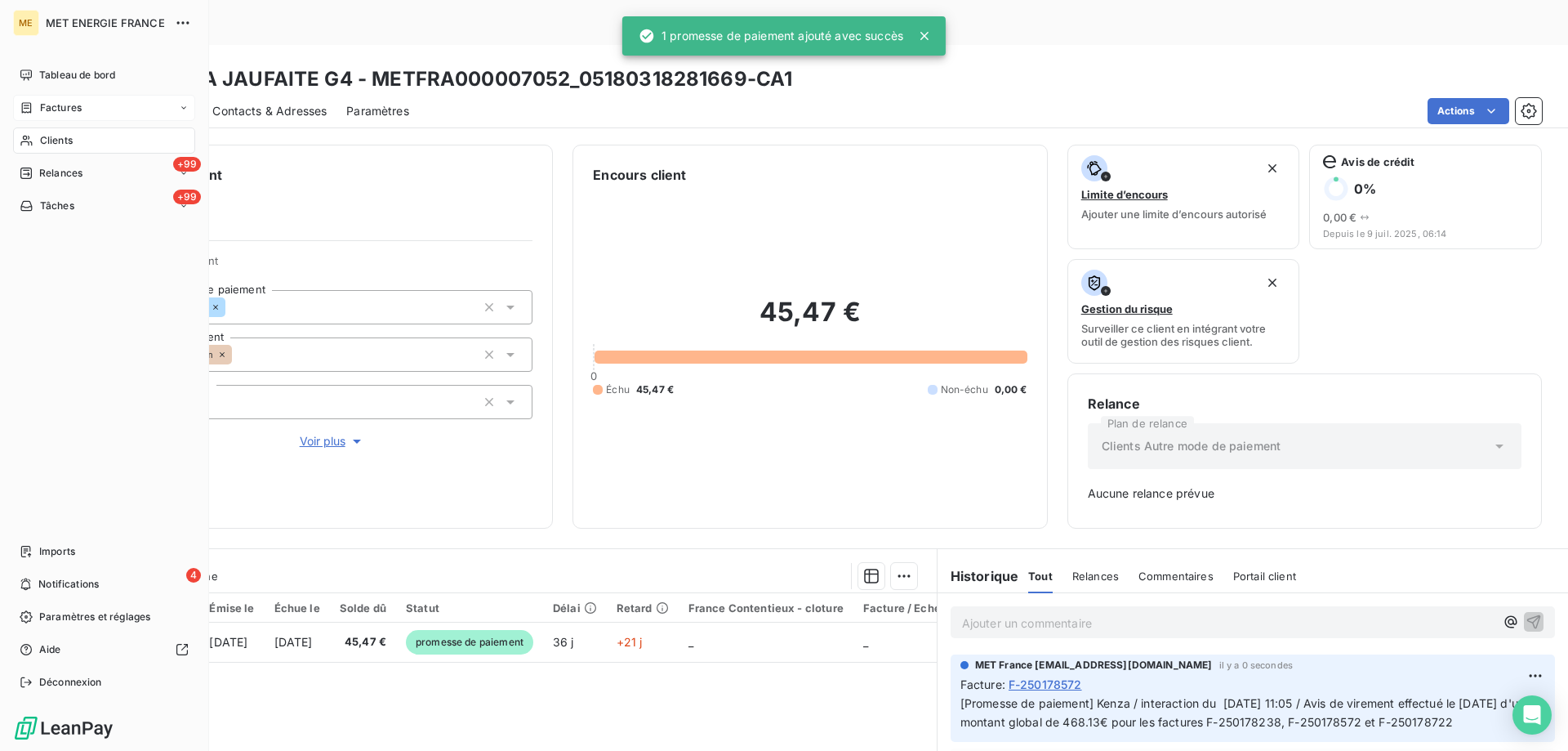
click at [103, 105] on div "Factures" at bounding box center [104, 107] width 182 height 26
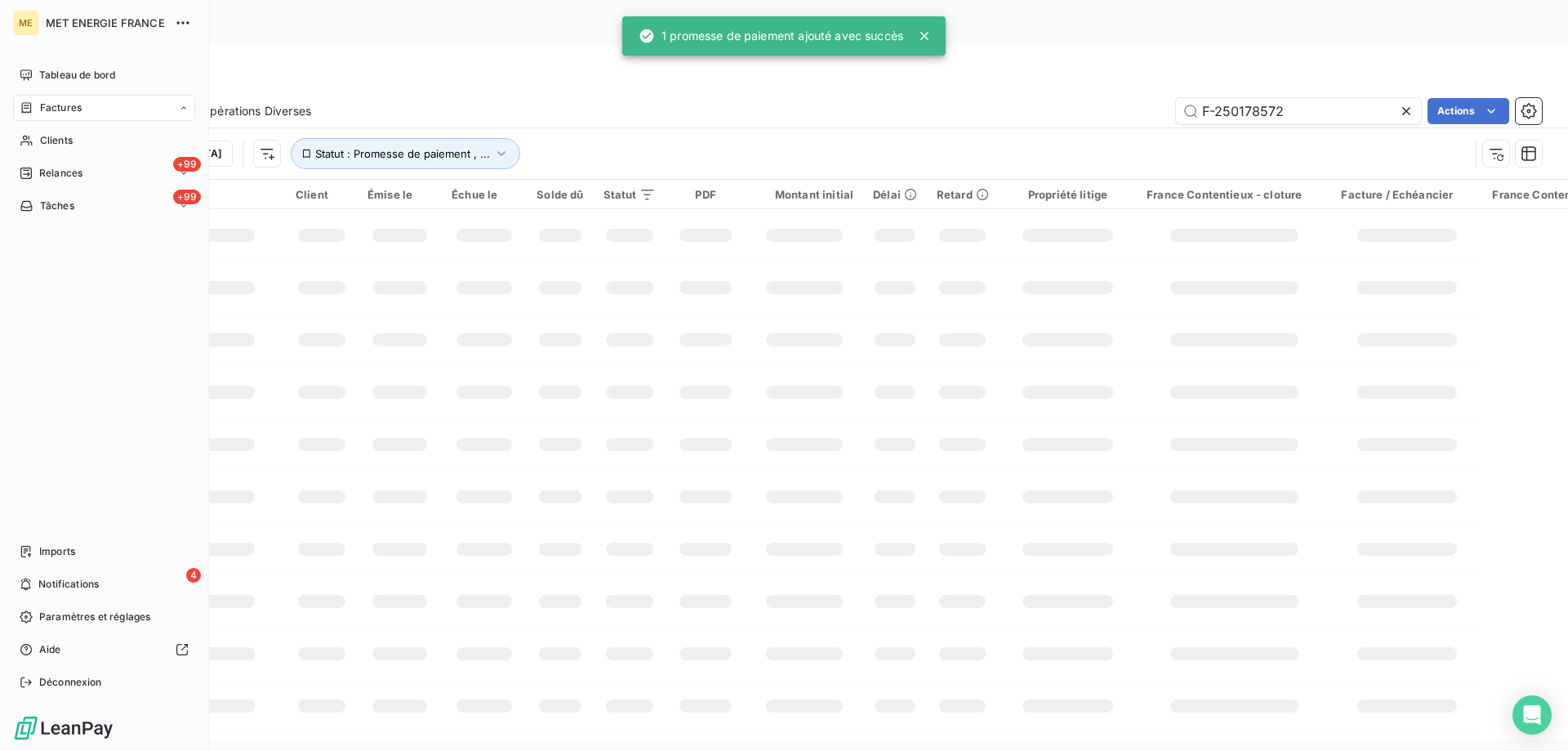
click at [98, 100] on div "Factures" at bounding box center [104, 107] width 182 height 26
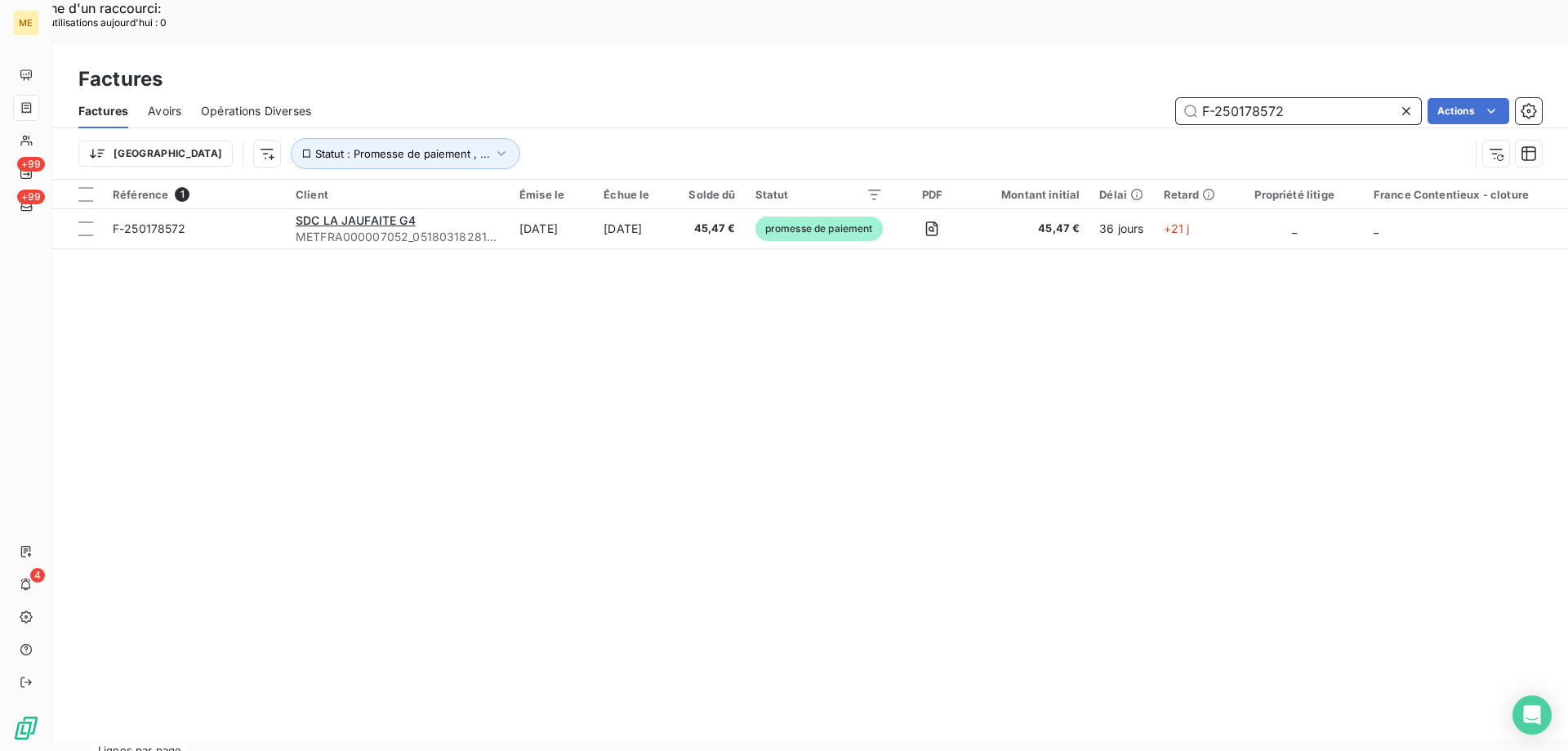
click at [1277, 98] on input "F-250178572" at bounding box center [1299, 111] width 245 height 26
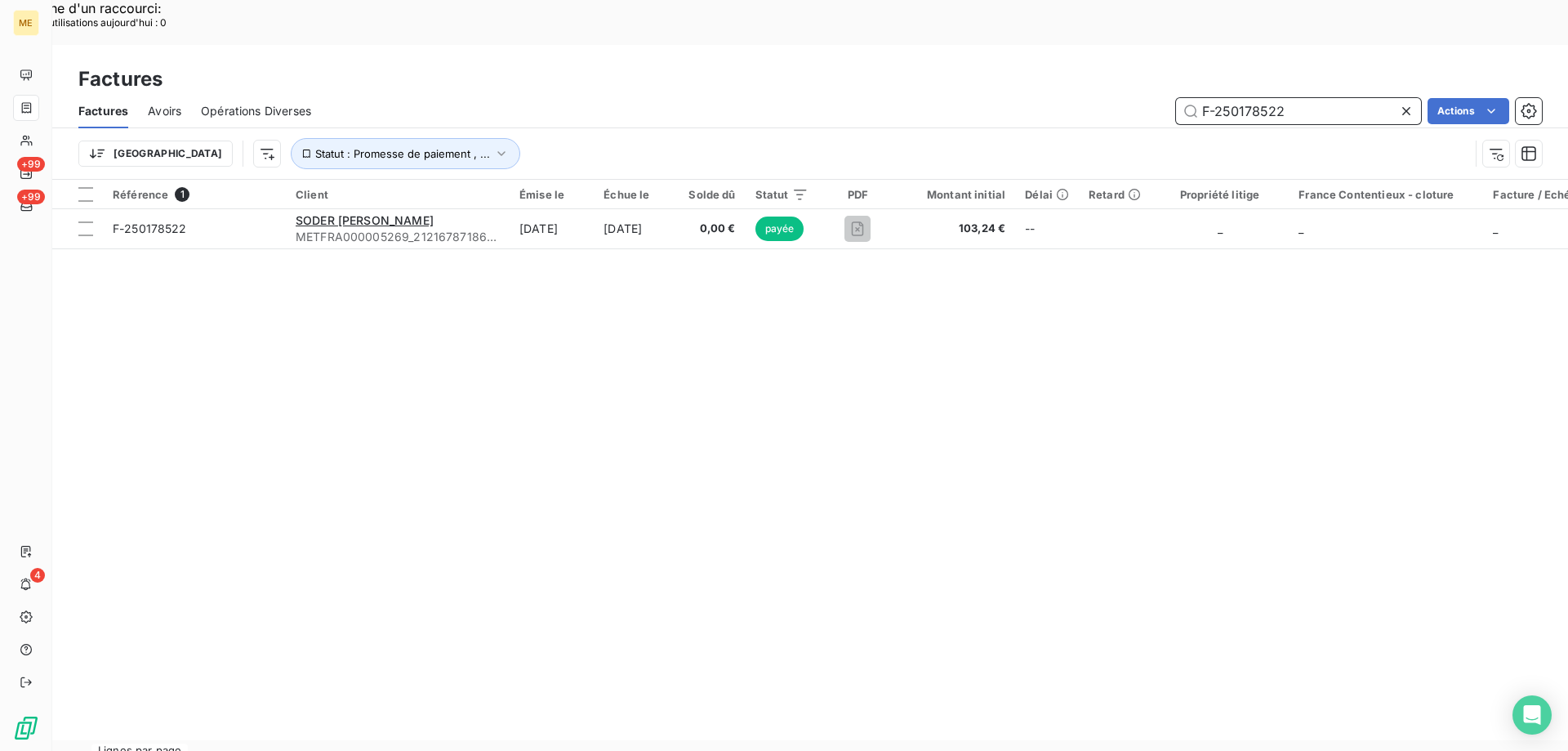
click at [1246, 98] on input "F-250178522" at bounding box center [1299, 111] width 245 height 26
paste input "722"
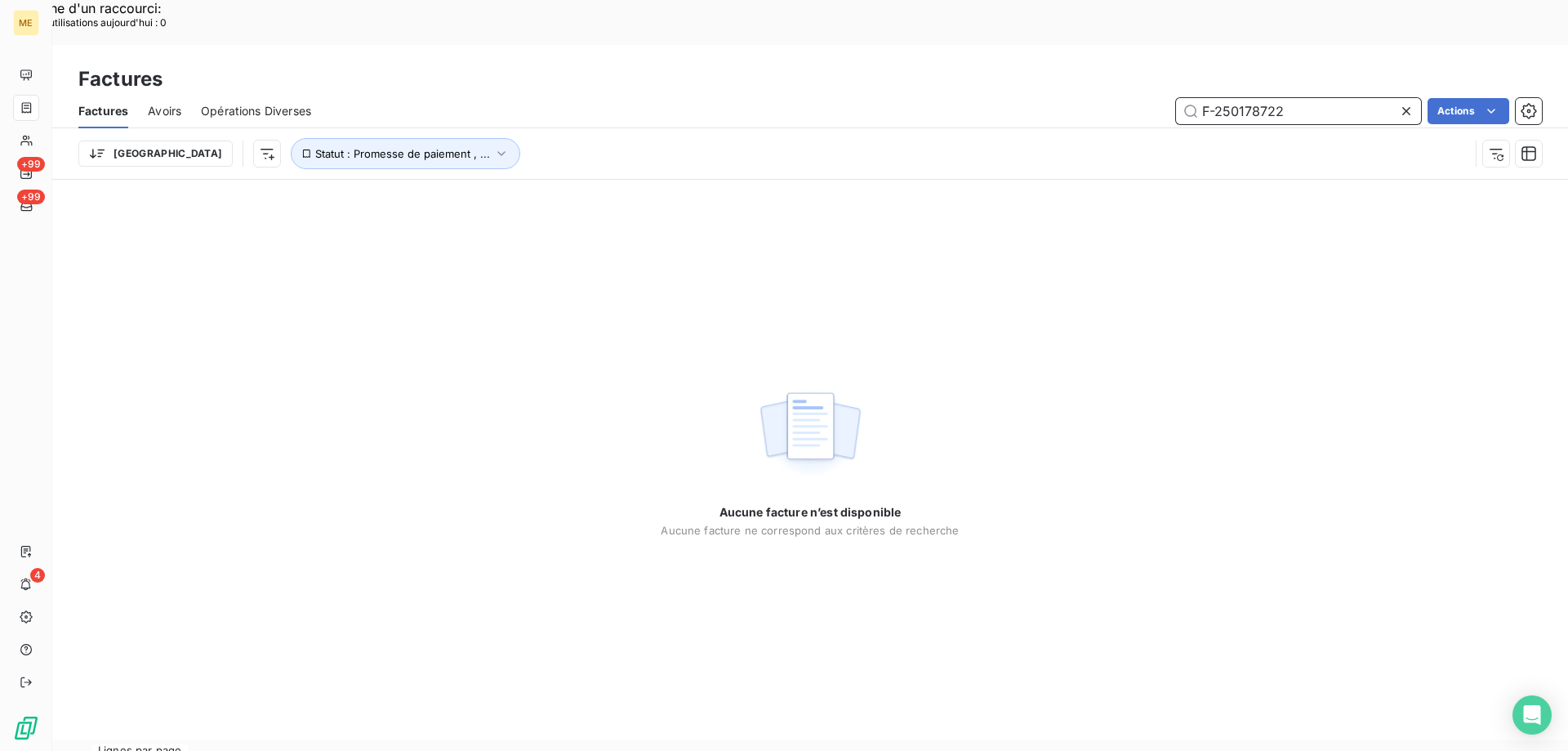
type input "F-250178722"
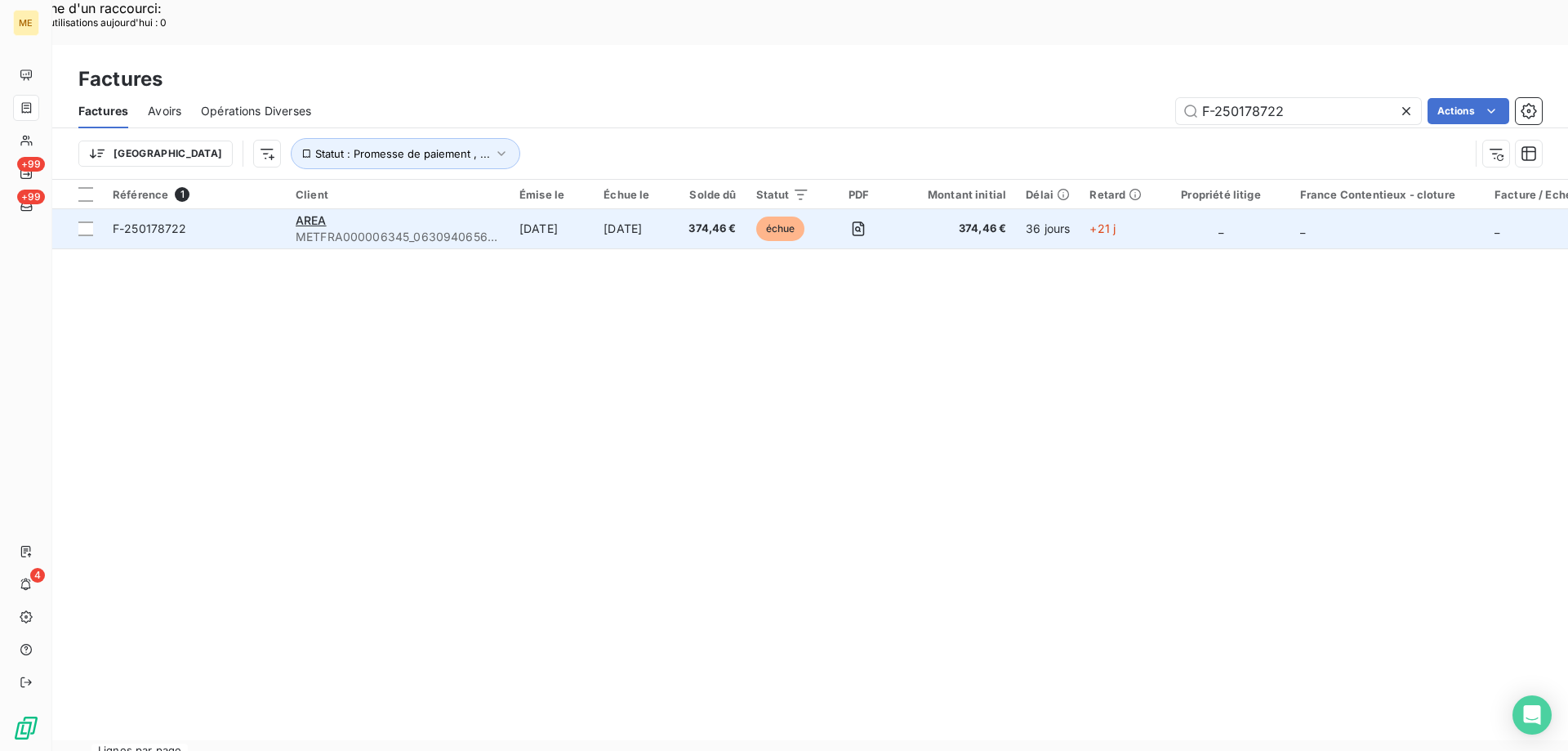
click at [216, 220] on span "F-250178722" at bounding box center [194, 228] width 163 height 16
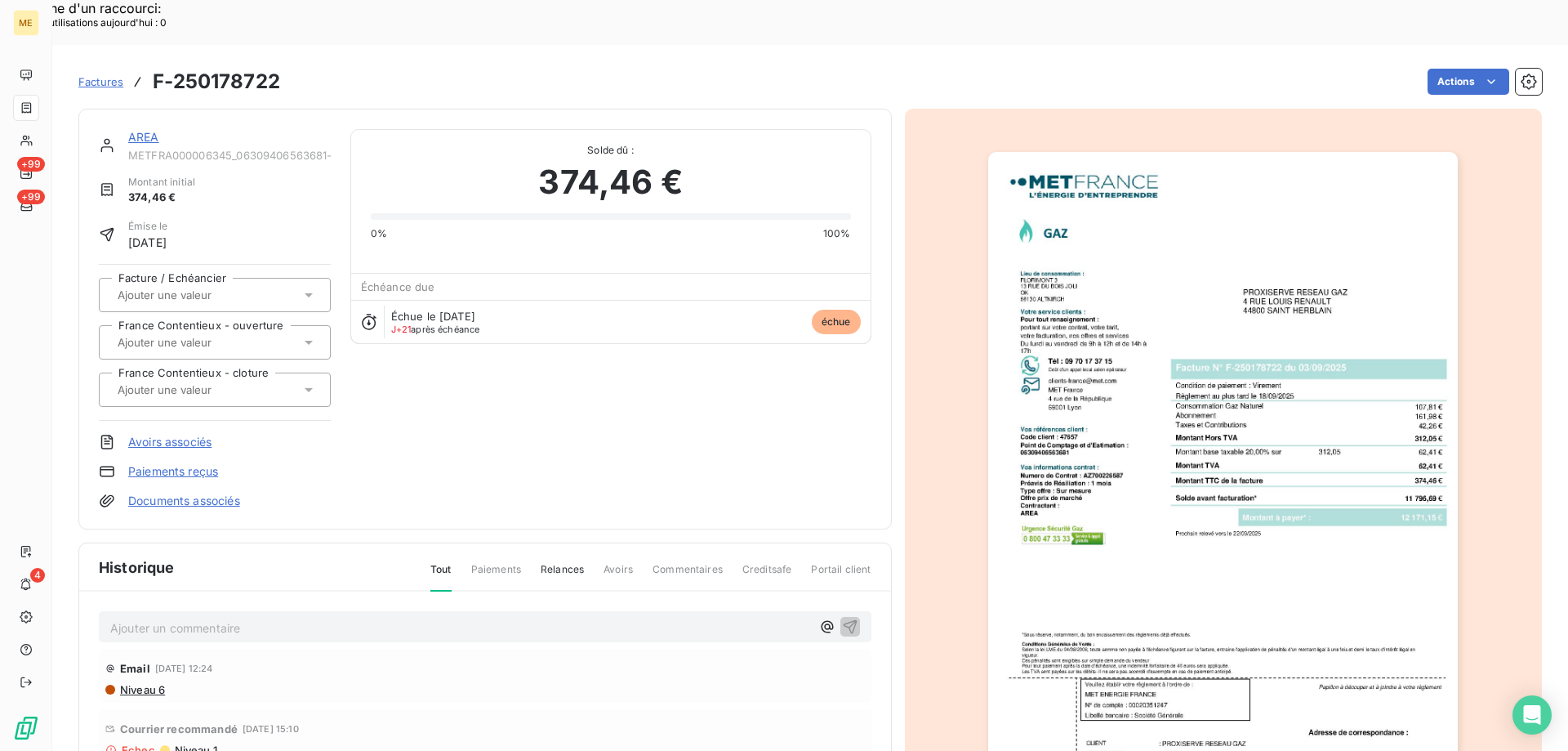
click at [133, 130] on link "AREA" at bounding box center [143, 136] width 31 height 14
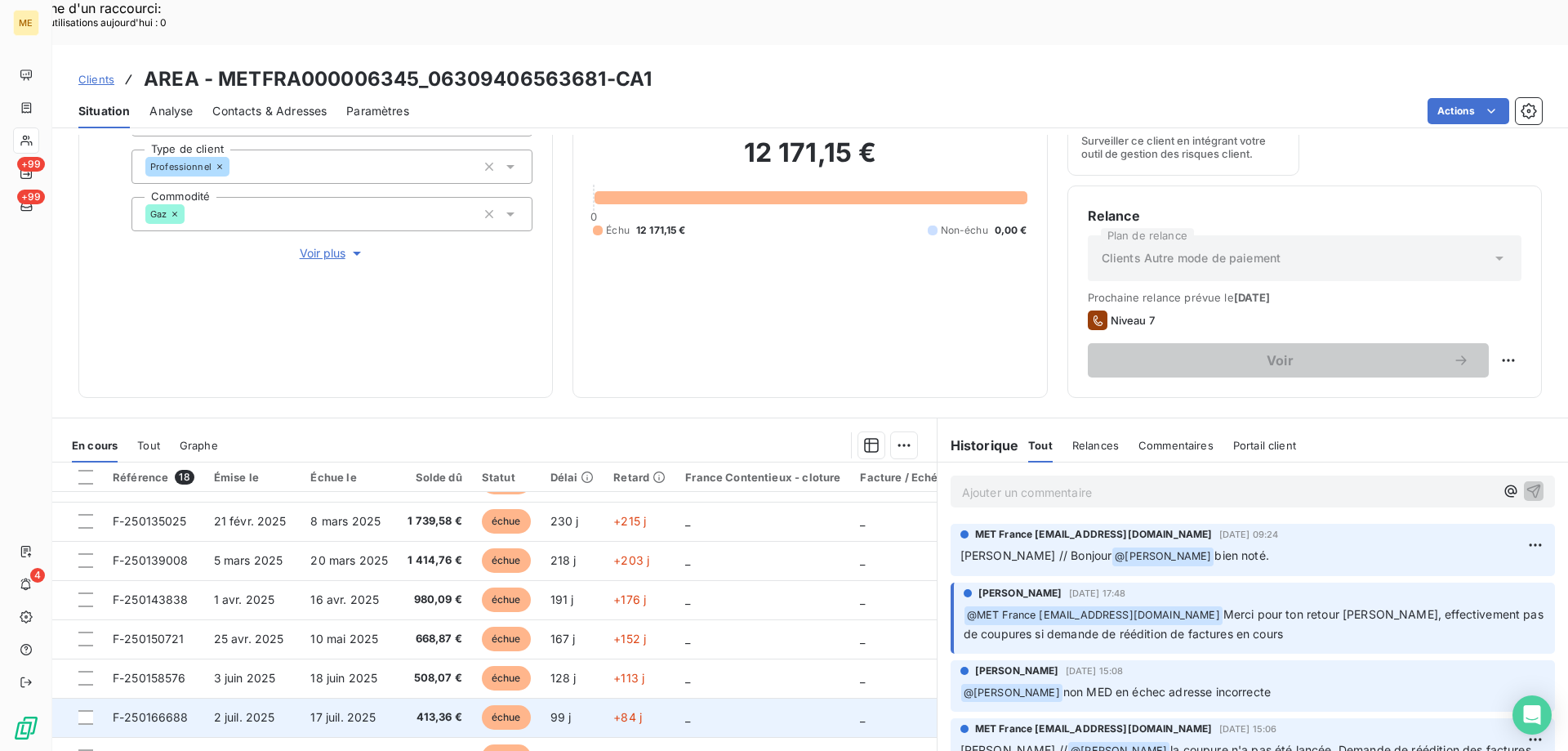
scroll to position [218, 0]
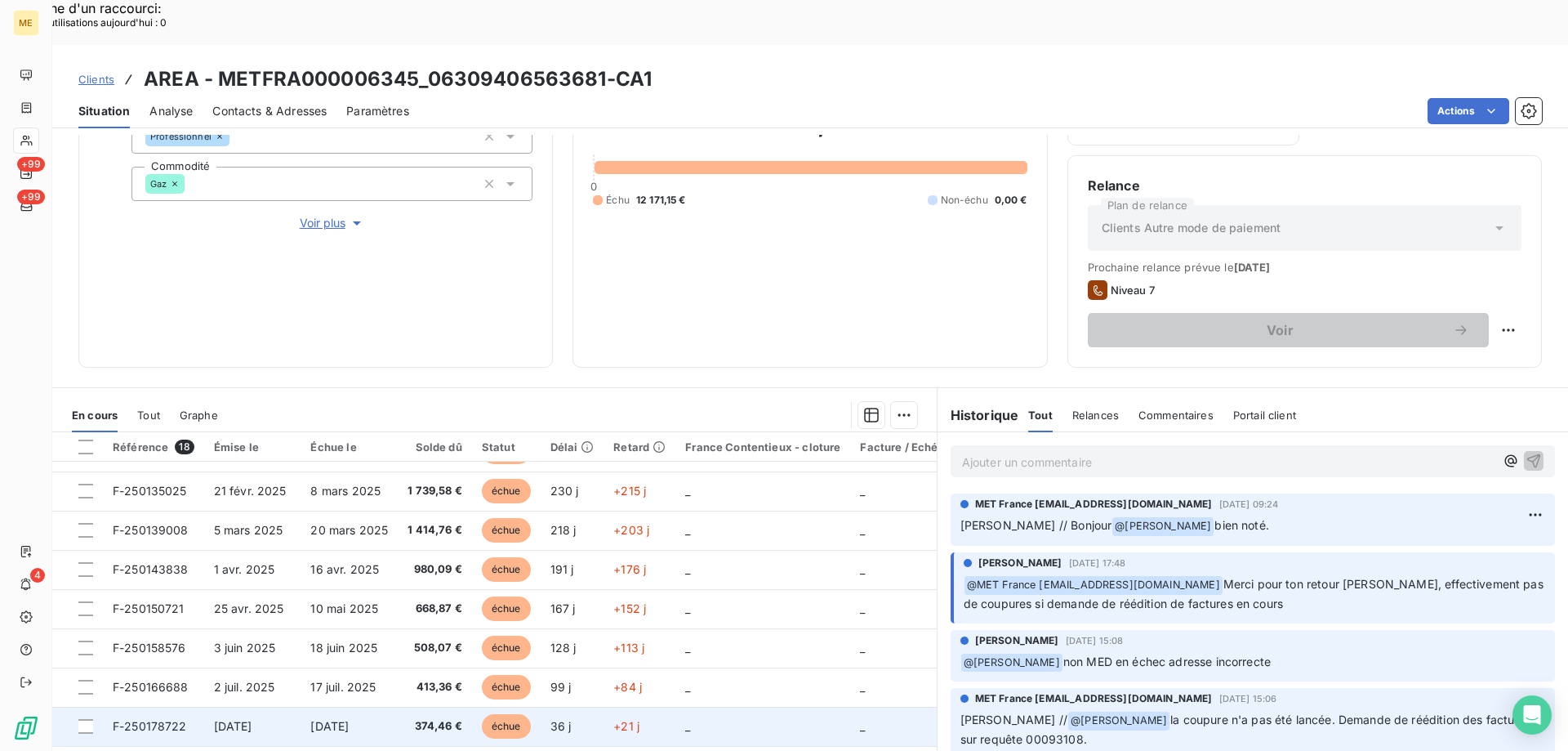
click at [76, 707] on td at bounding box center [78, 726] width 51 height 39
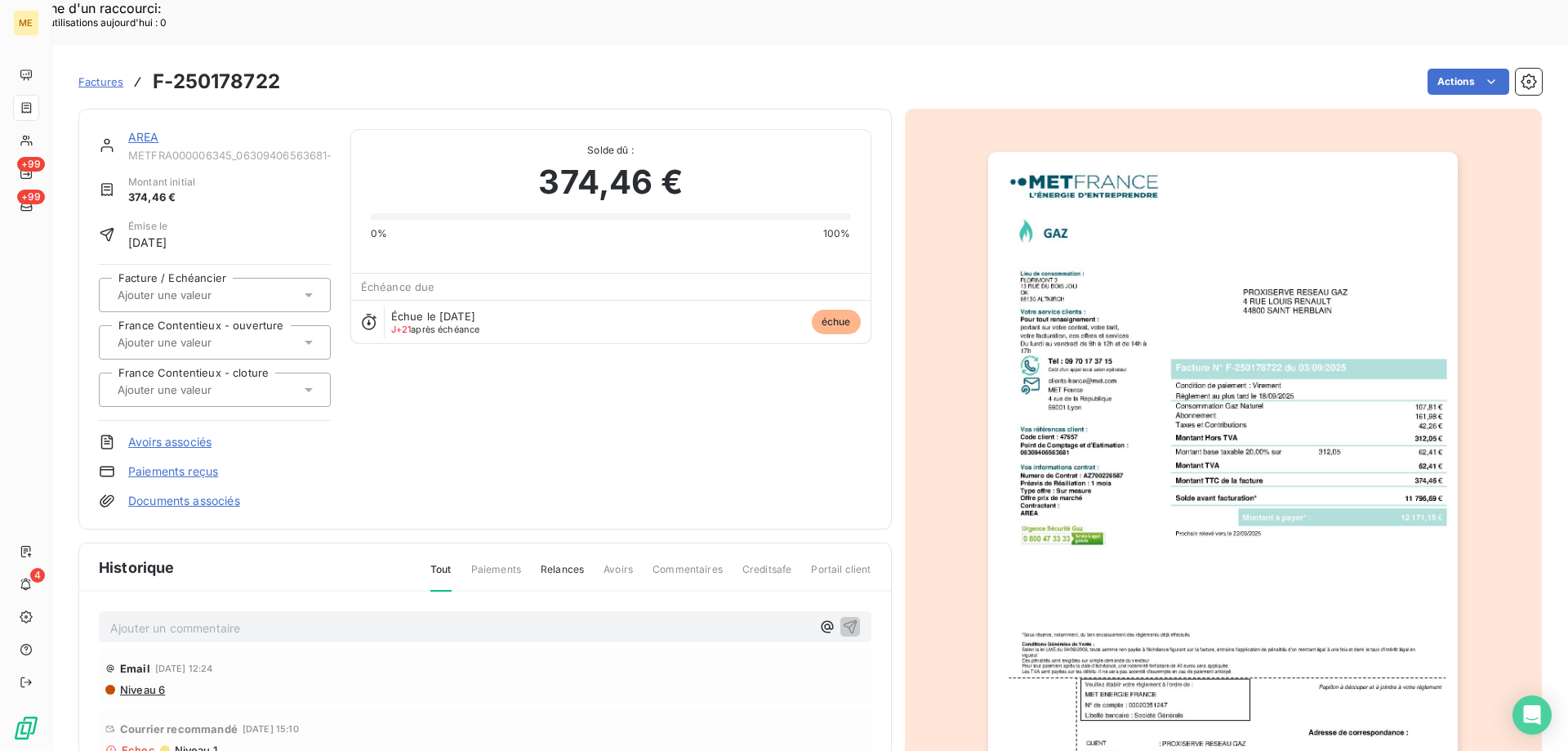
click at [154, 130] on link "AREA" at bounding box center [143, 136] width 31 height 14
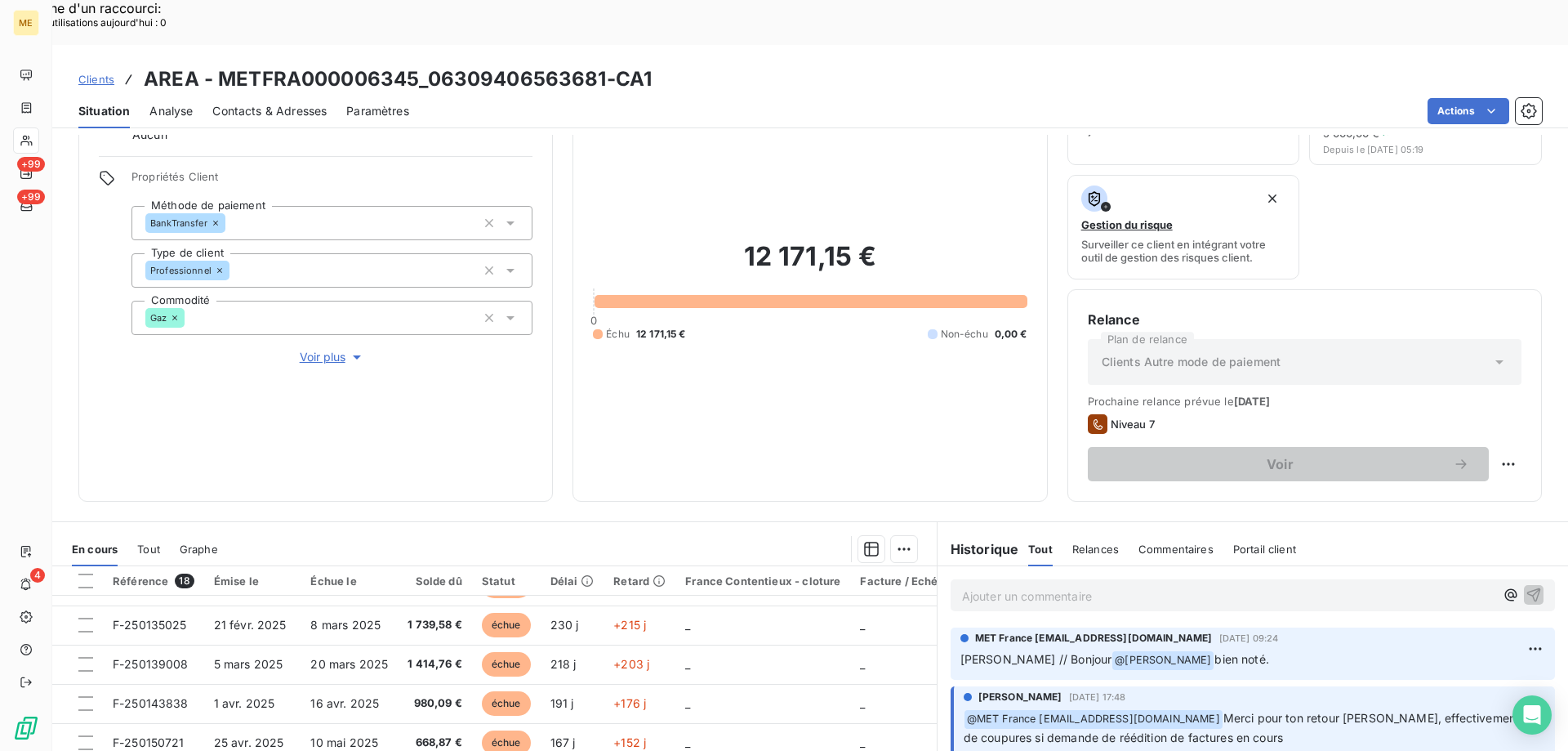
scroll to position [218, 0]
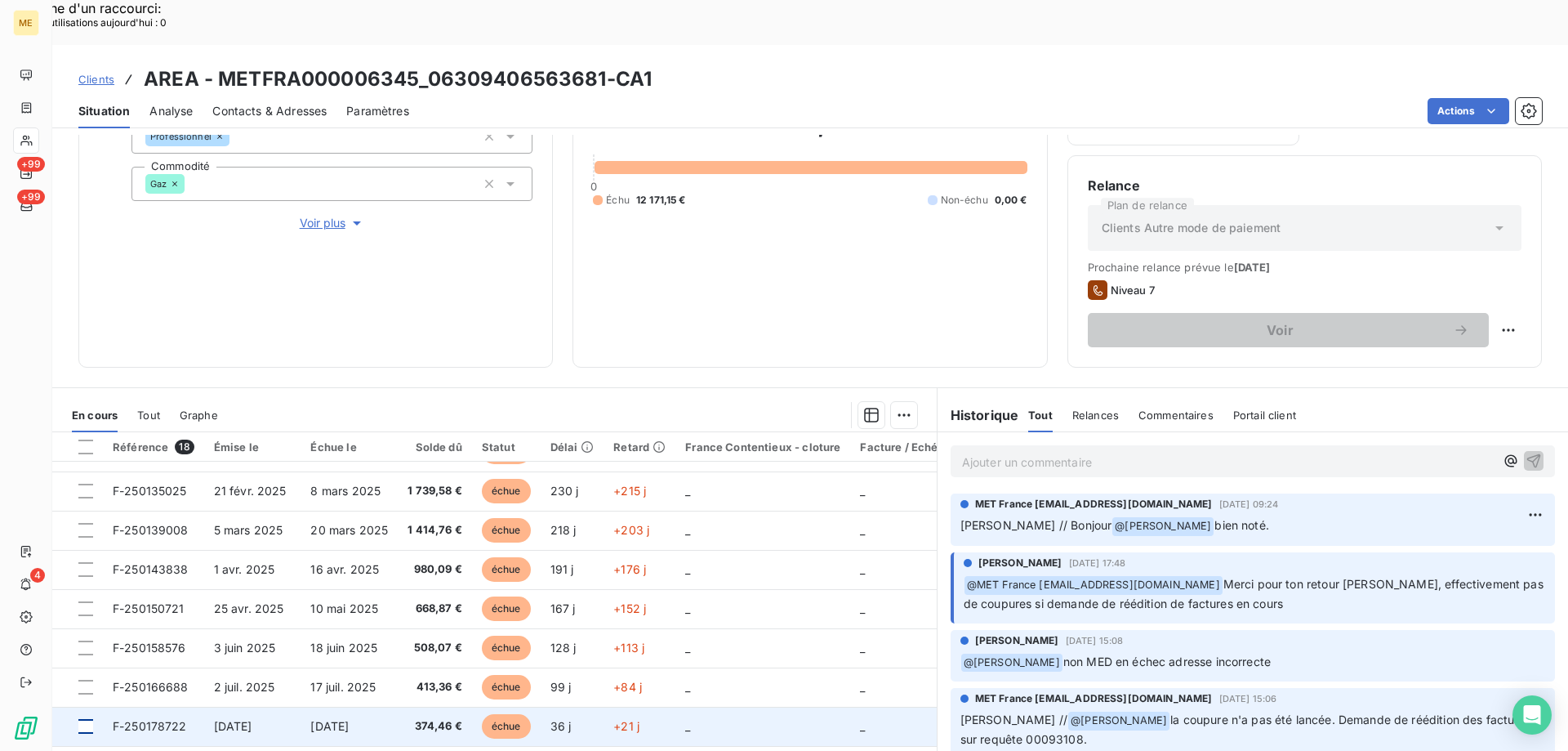
click at [88, 719] on div at bounding box center [86, 727] width 14 height 14
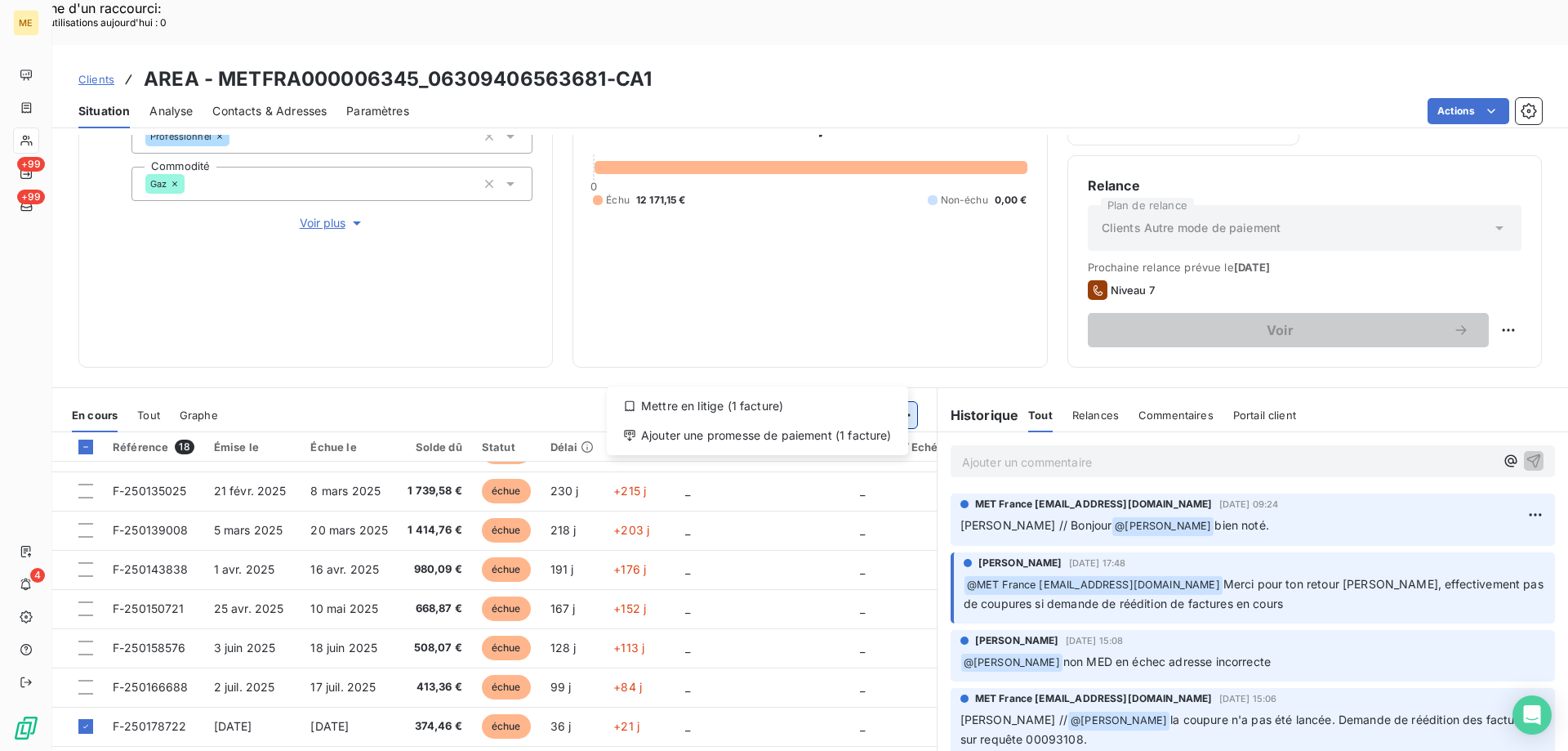
click at [838, 429] on div "Ajouter une promesse de paiement (1 facture)" at bounding box center [758, 435] width 289 height 26
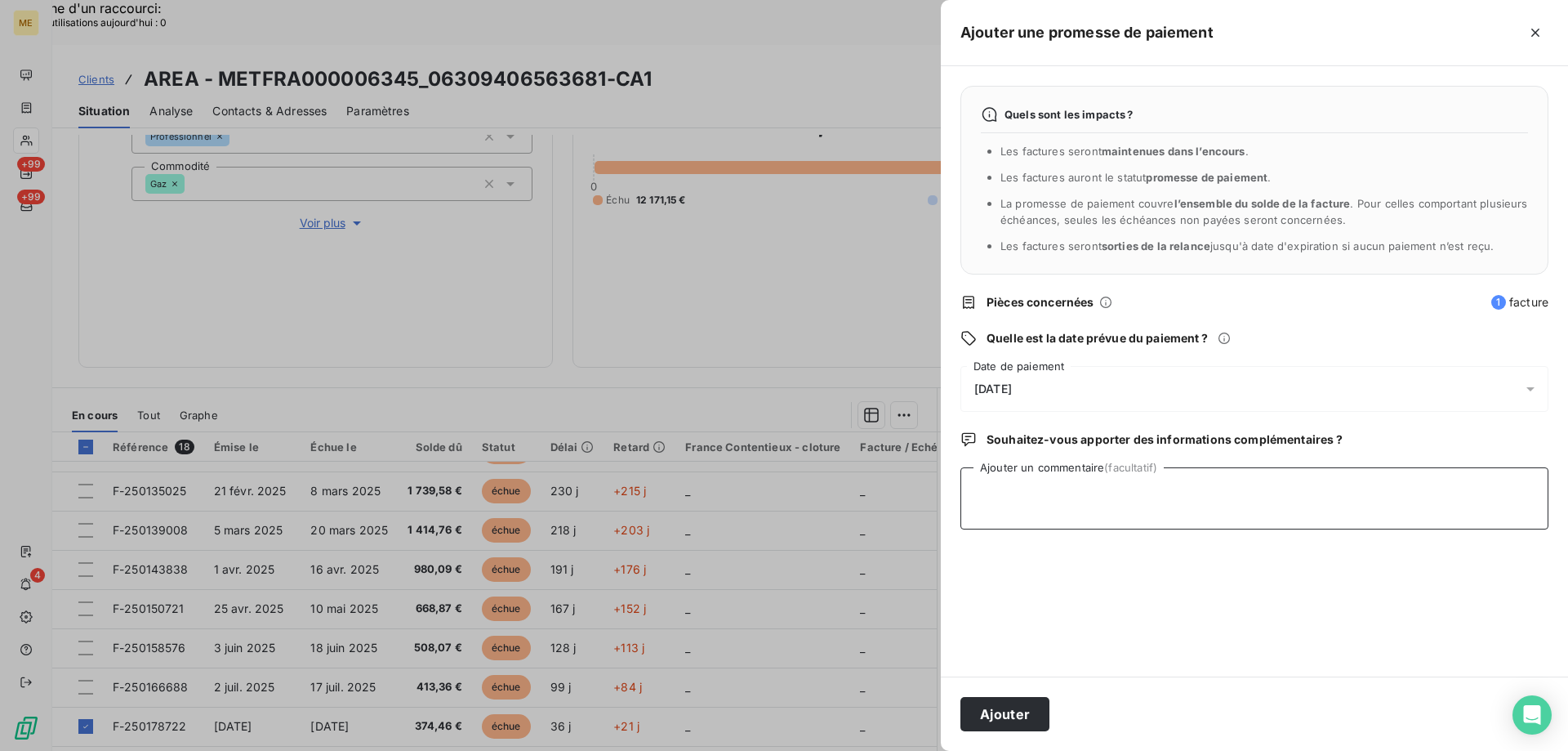
click at [1025, 470] on textarea "Ajouter un commentaire (facultatif)" at bounding box center [1255, 498] width 588 height 62
click at [1397, 479] on textarea "Ajouter un commentaire (facultatif)" at bounding box center [1255, 498] width 588 height 62
paste textarea "Kenza / interaction du [DATE] 11:05 / Avis de virement effectué le [DATE] d'un …"
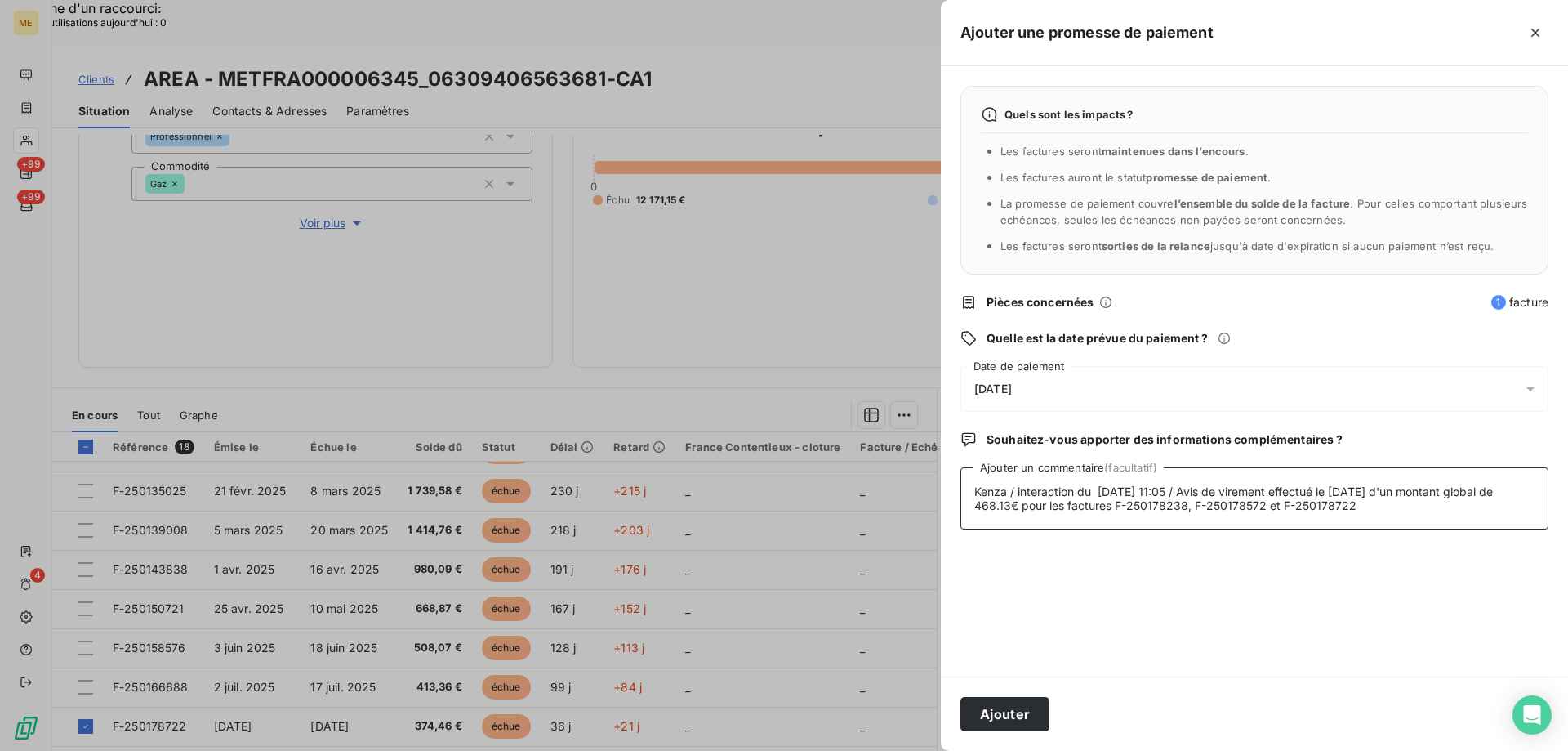
type textarea "Kenza / interaction du [DATE] 11:05 / Avis de virement effectué le [DATE] d'un …"
click at [1206, 380] on div "[DATE]" at bounding box center [1255, 389] width 588 height 46
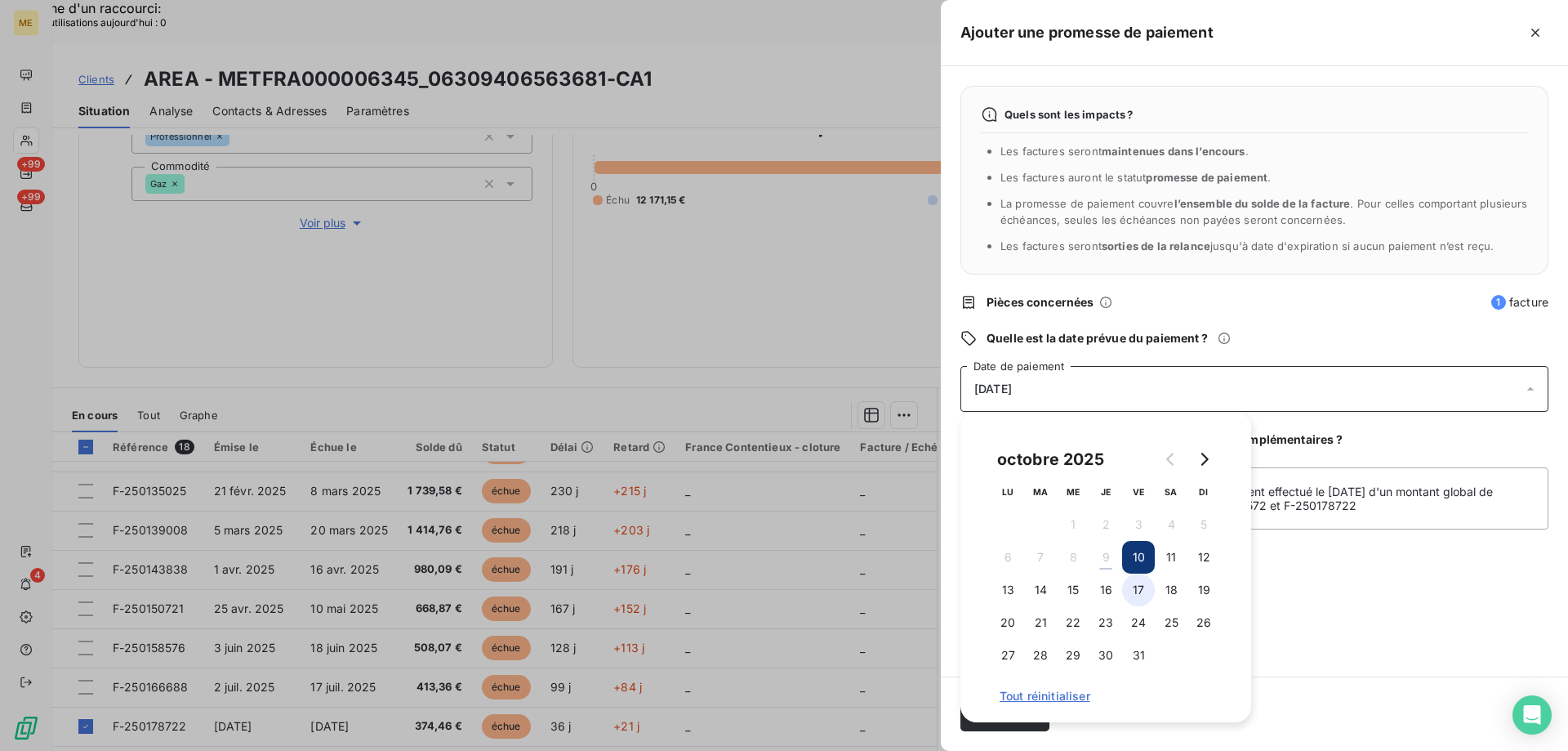
click at [1136, 583] on button "17" at bounding box center [1139, 590] width 32 height 32
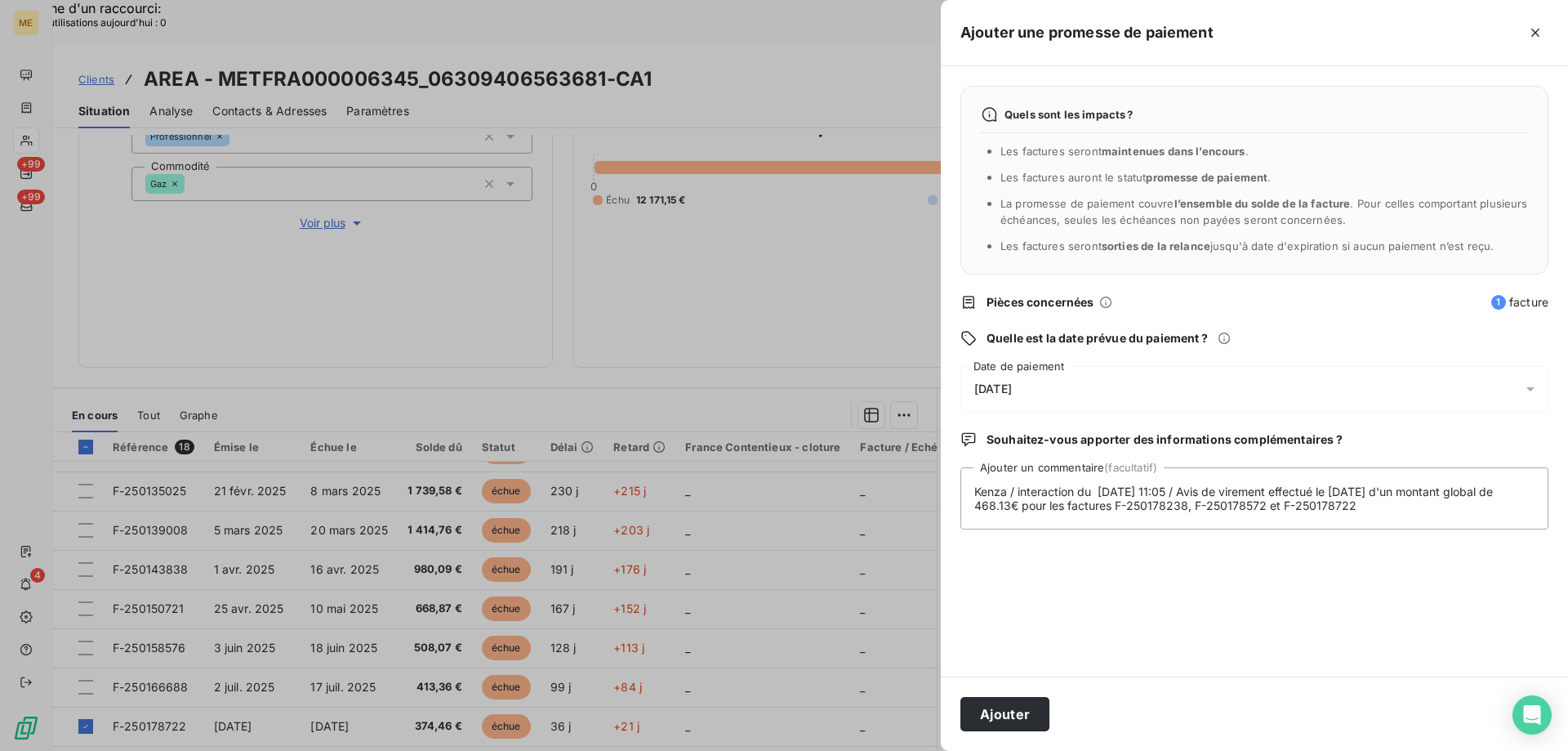
click at [1350, 552] on div "Quels sont les impacts ? Les factures seront maintenues dans l’encours . Les fa…" at bounding box center [1254, 371] width 627 height 610
click at [1019, 715] on button "Ajouter" at bounding box center [1005, 714] width 89 height 34
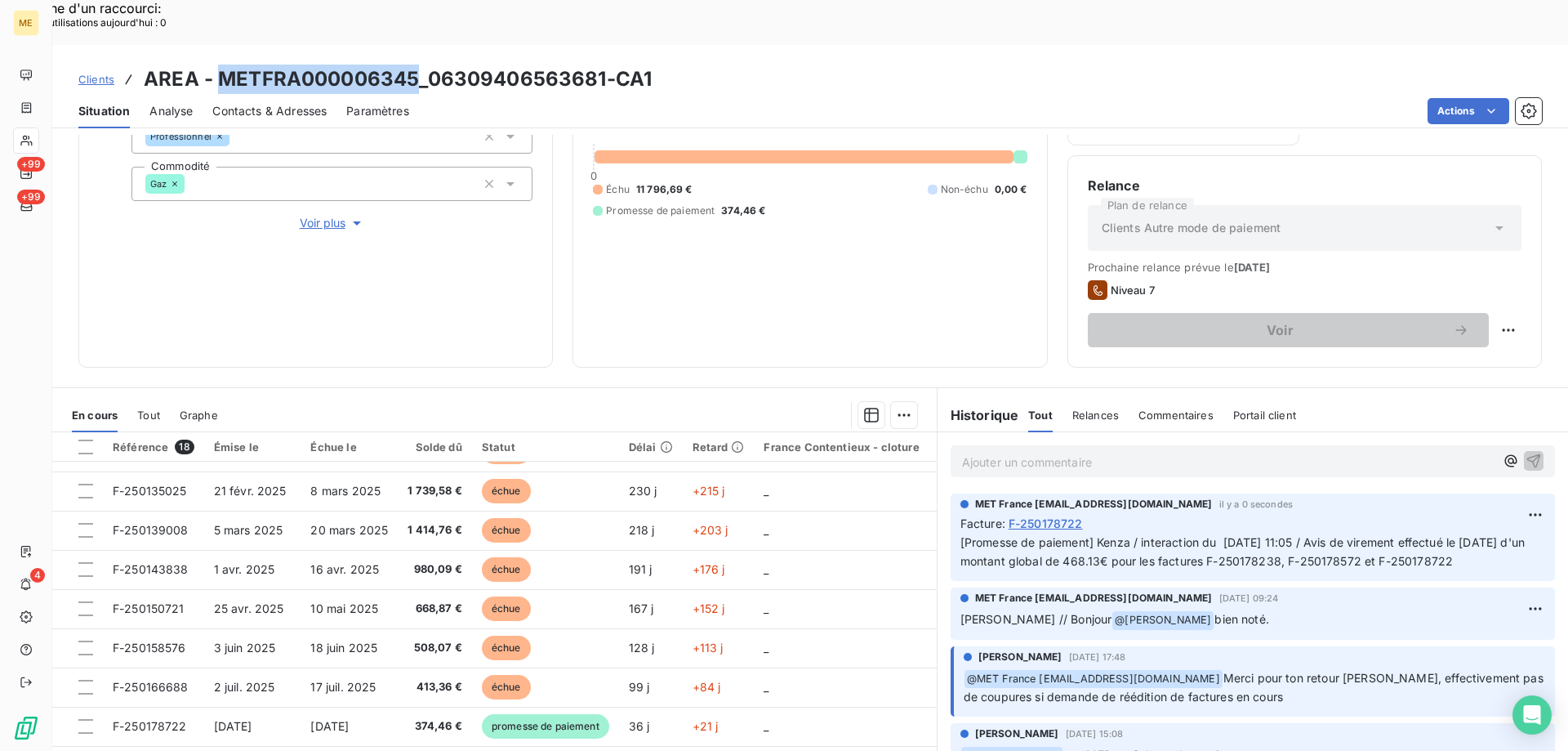
copy h3 "METFRA000006345"
drag, startPoint x: 413, startPoint y: 34, endPoint x: 217, endPoint y: 37, distance: 196.0
click at [217, 65] on h3 "AREA - METFRA000006345_06309406563681-CA1" at bounding box center [397, 79] width 508 height 30
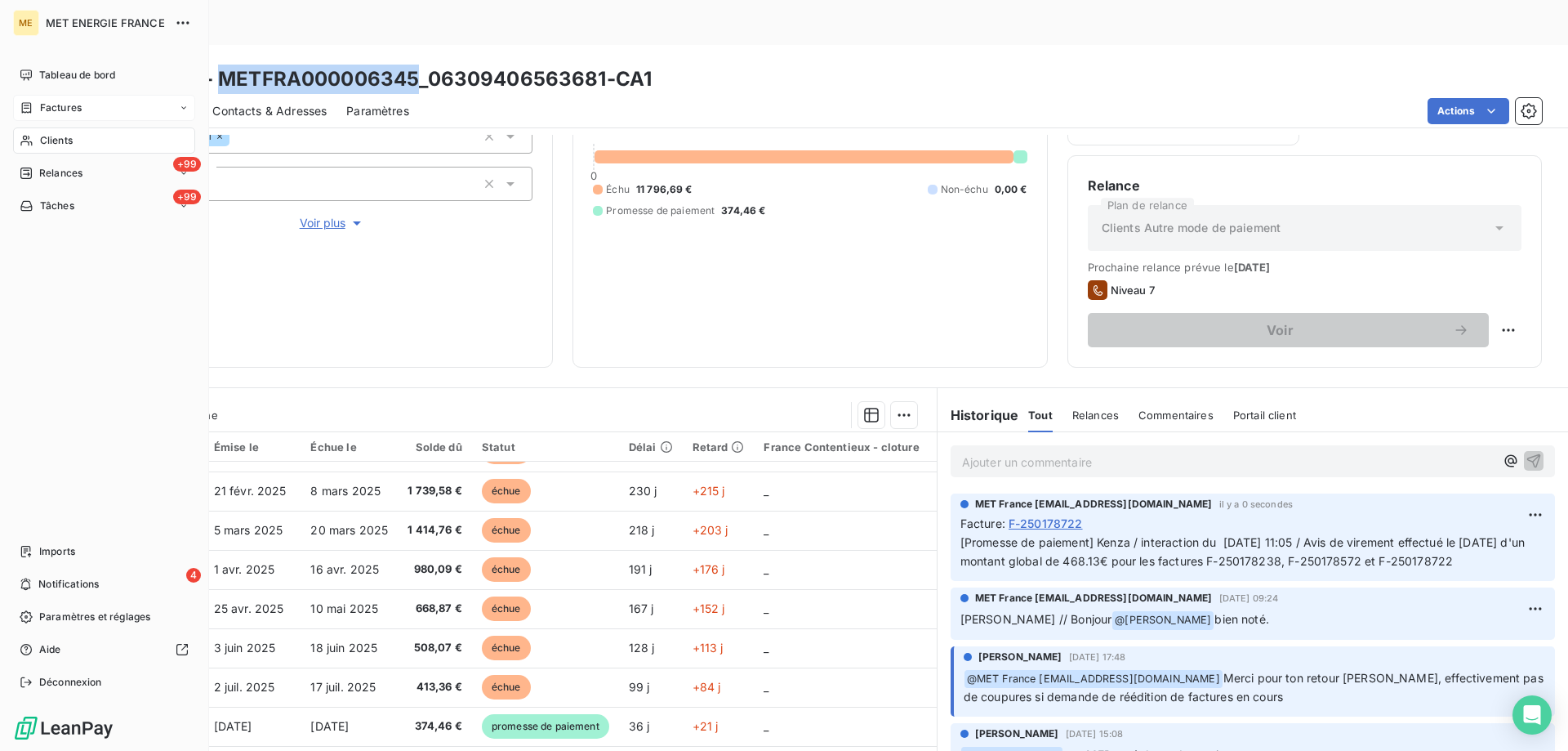
click at [40, 113] on span "Factures" at bounding box center [60, 107] width 42 height 14
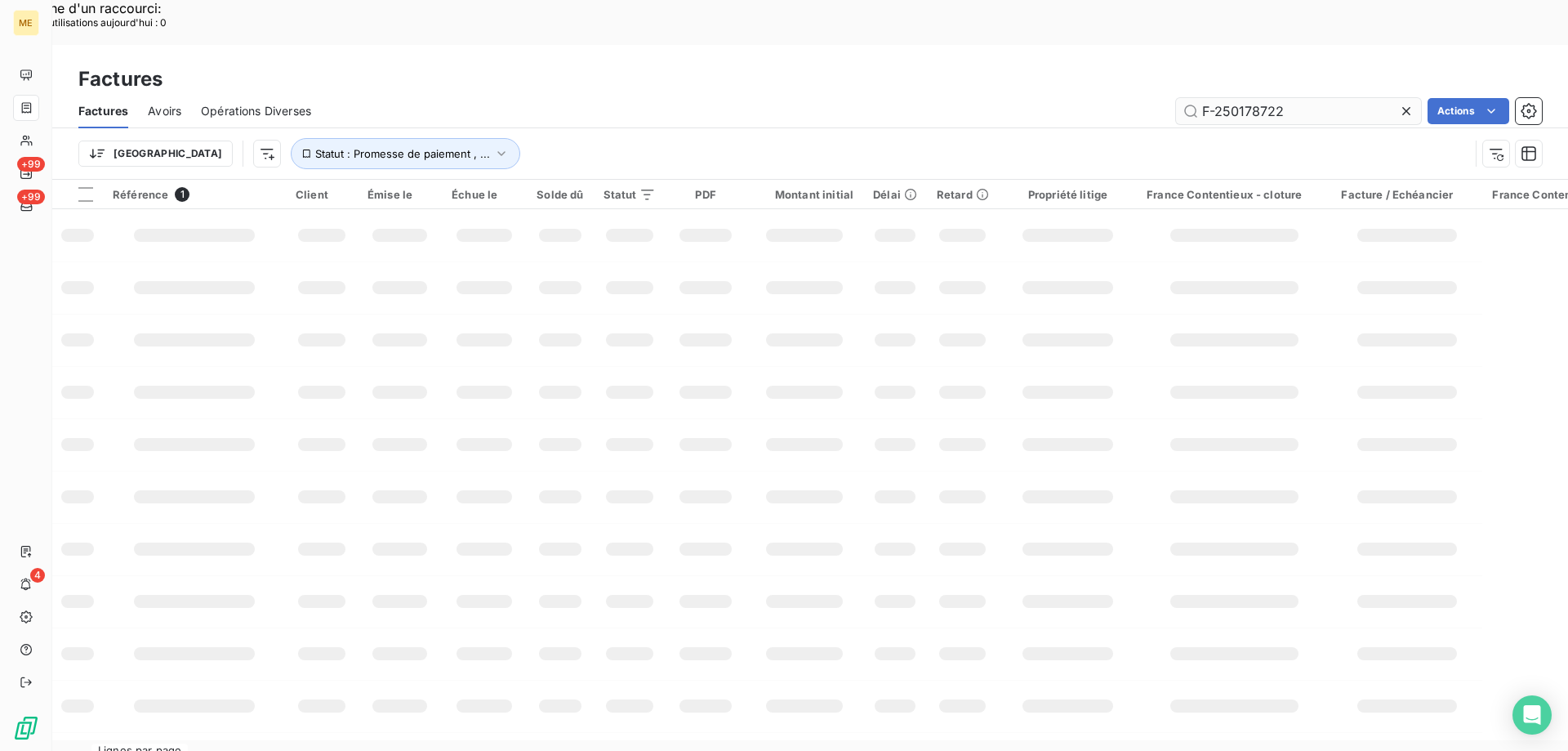
click at [1251, 98] on input "F-250178722" at bounding box center [1299, 111] width 245 height 26
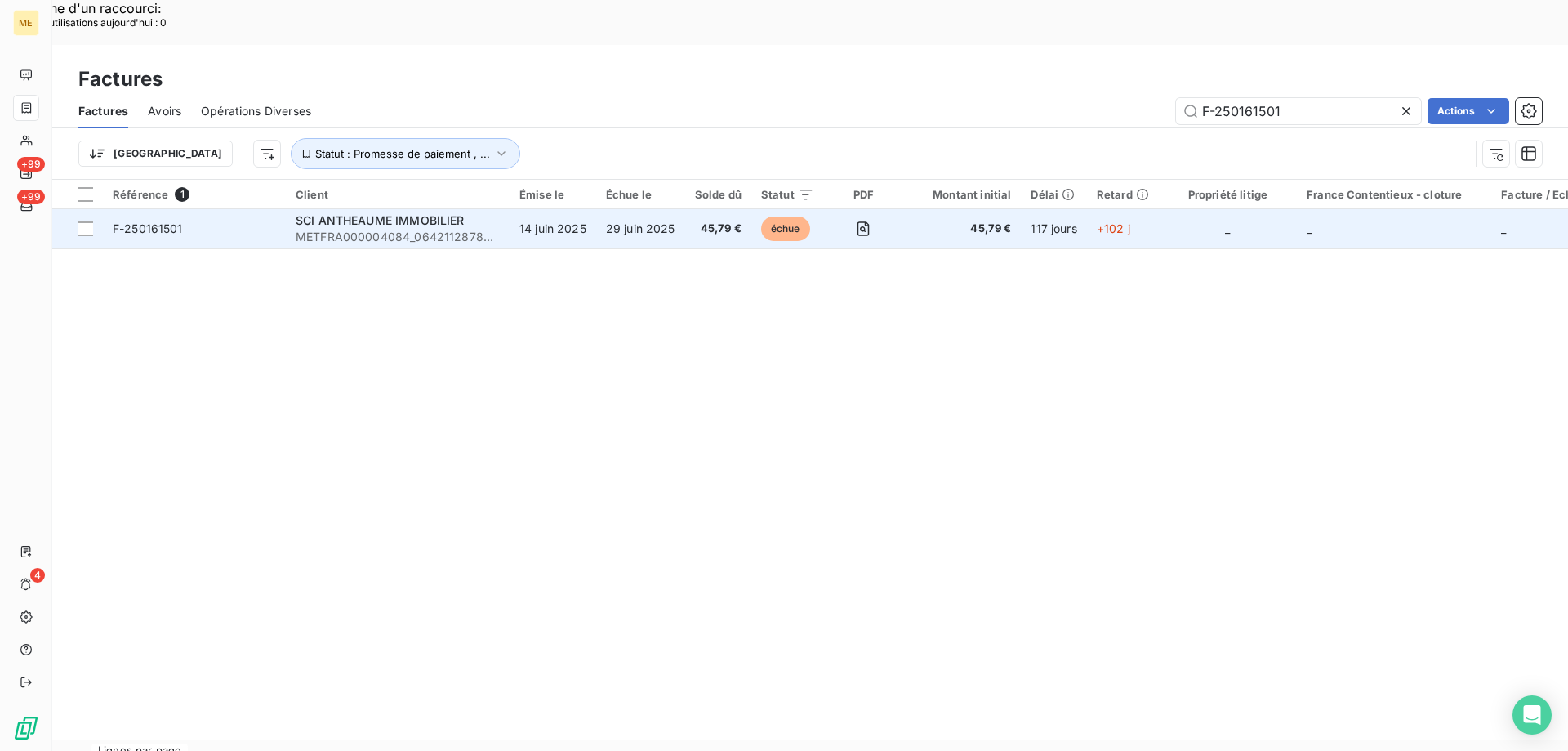
type input "F-250161501"
click at [213, 220] on span "F-250161501" at bounding box center [194, 228] width 163 height 16
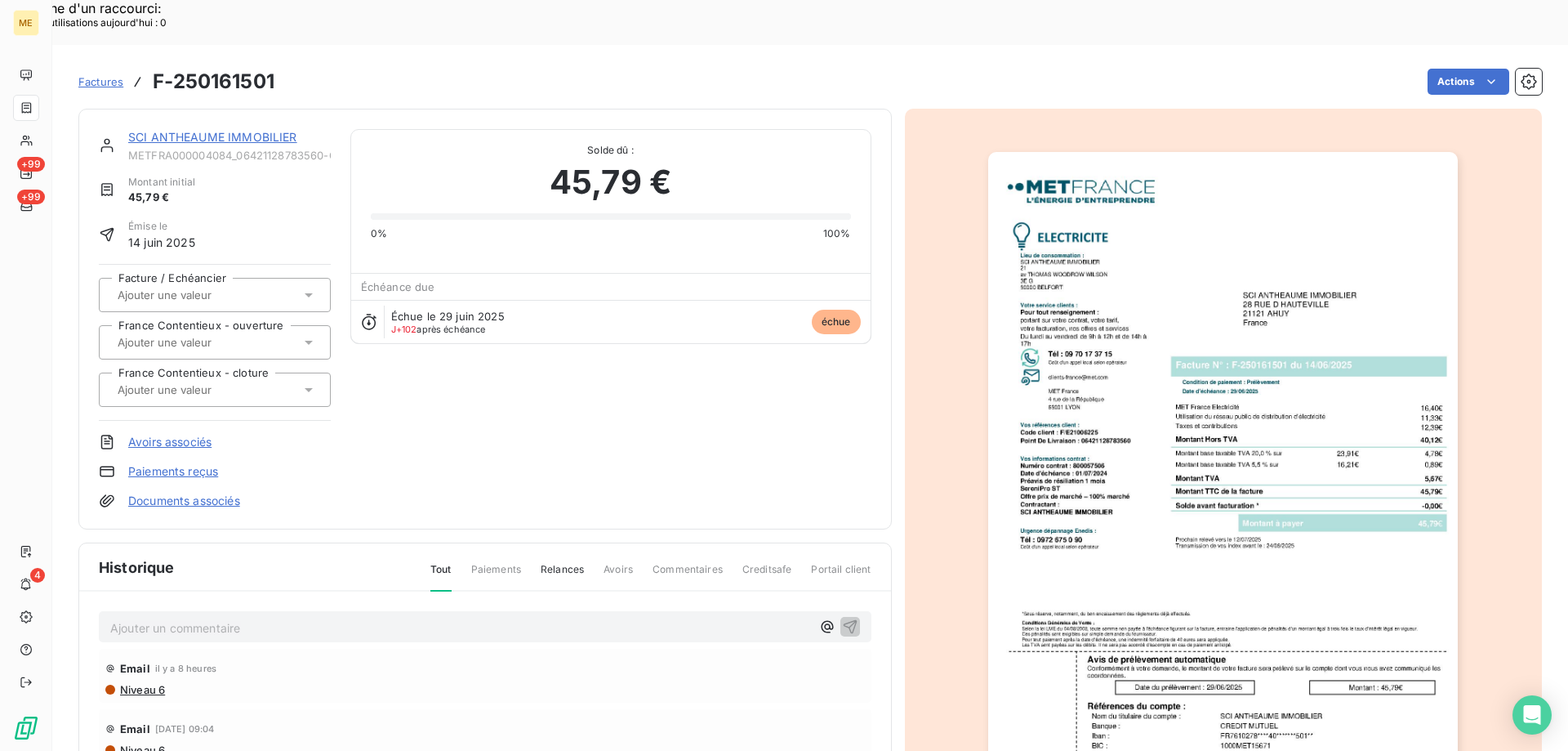
click at [196, 130] on link "SCI ANTHEAUME IMMOBILIER" at bounding box center [212, 136] width 169 height 14
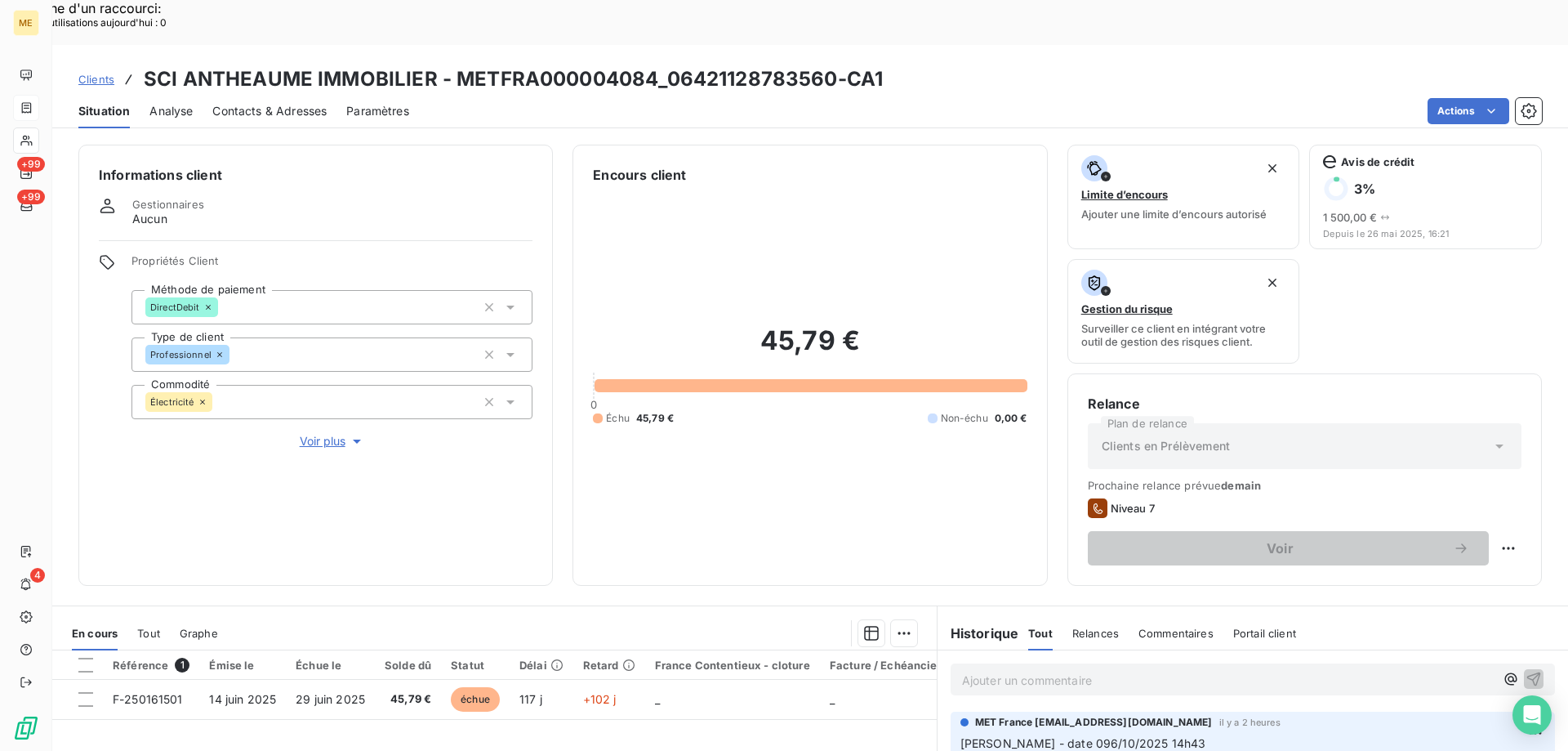
scroll to position [218, 0]
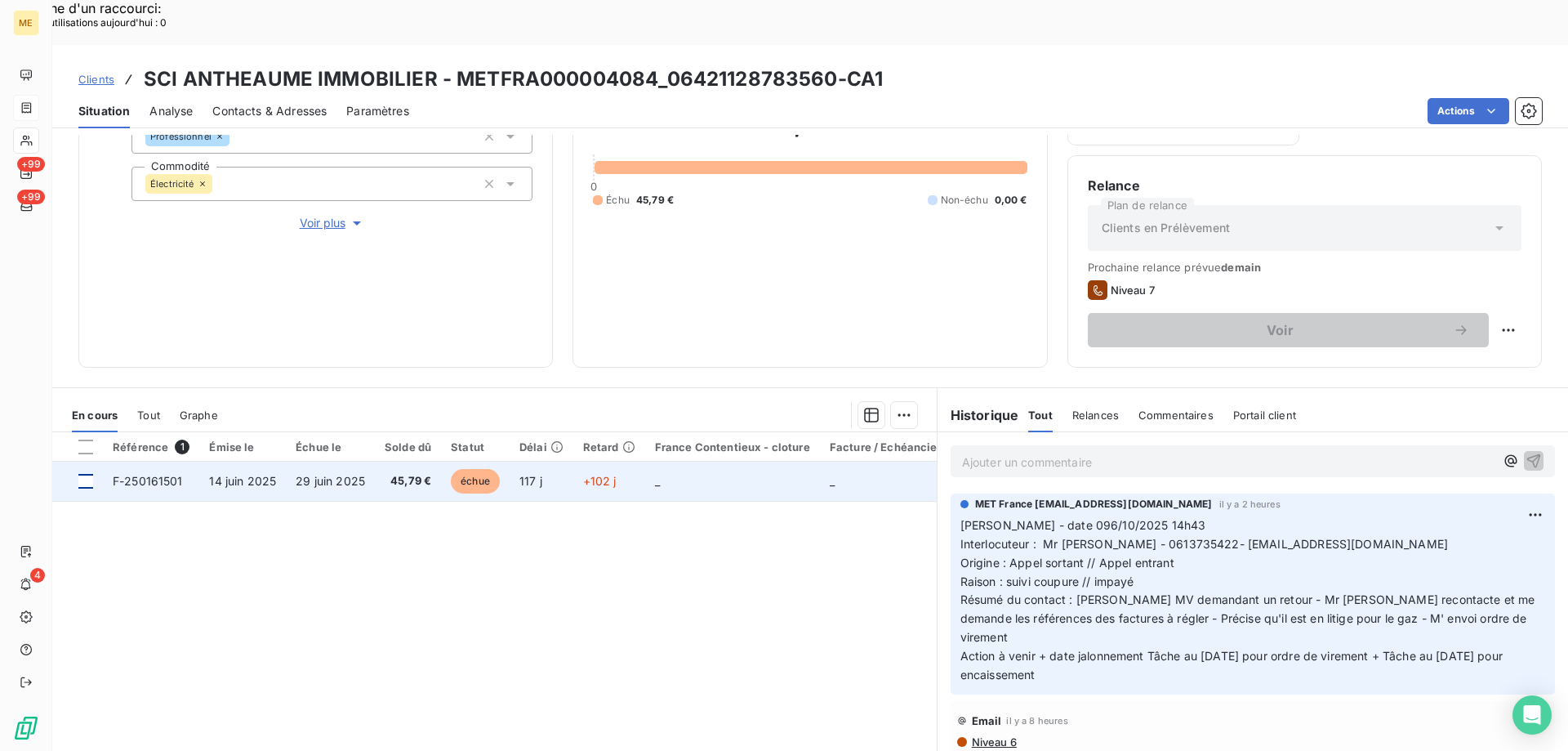
click at [83, 474] on div at bounding box center [86, 481] width 14 height 14
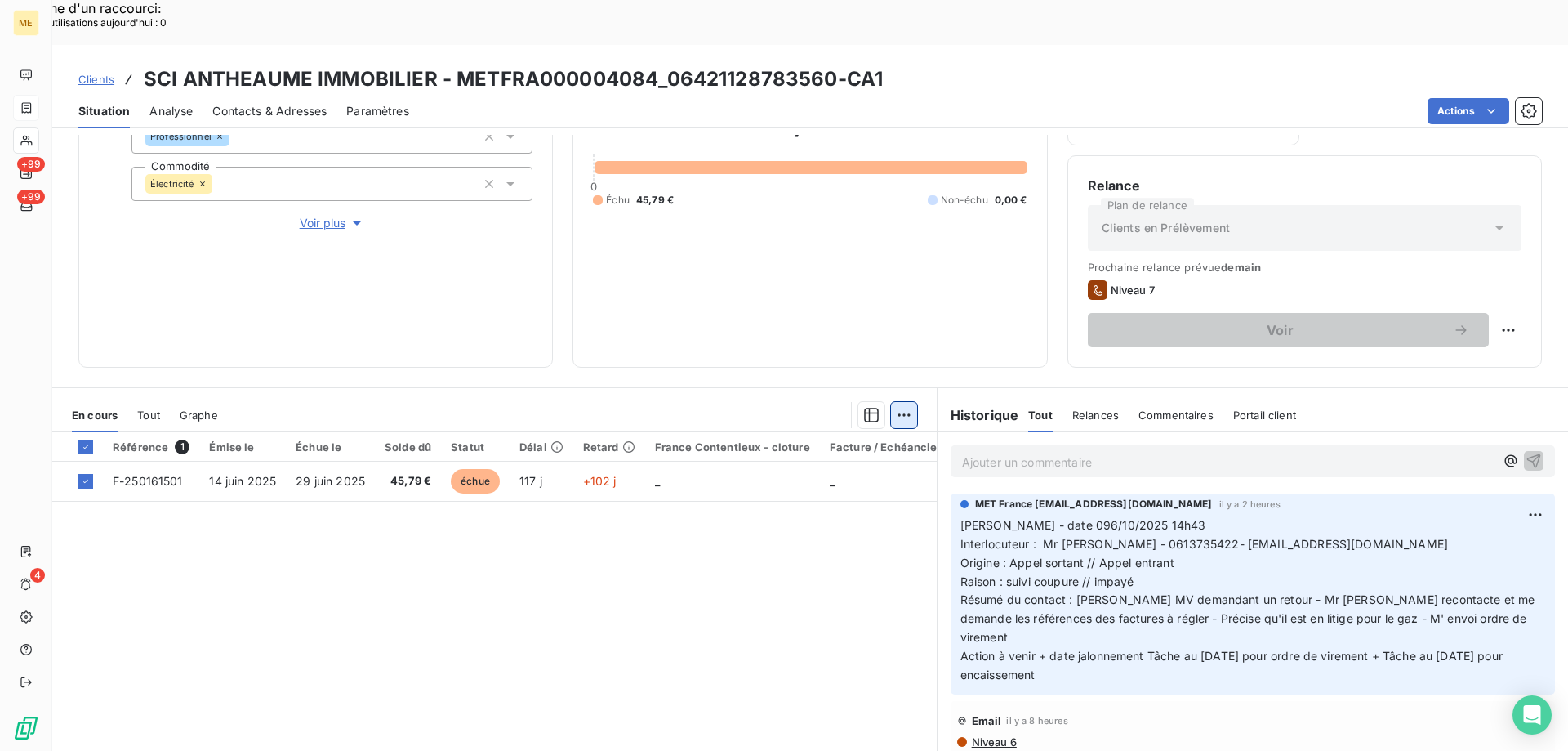
click at [833, 439] on div "Ajouter une promesse de paiement (1 facture)" at bounding box center [758, 435] width 289 height 26
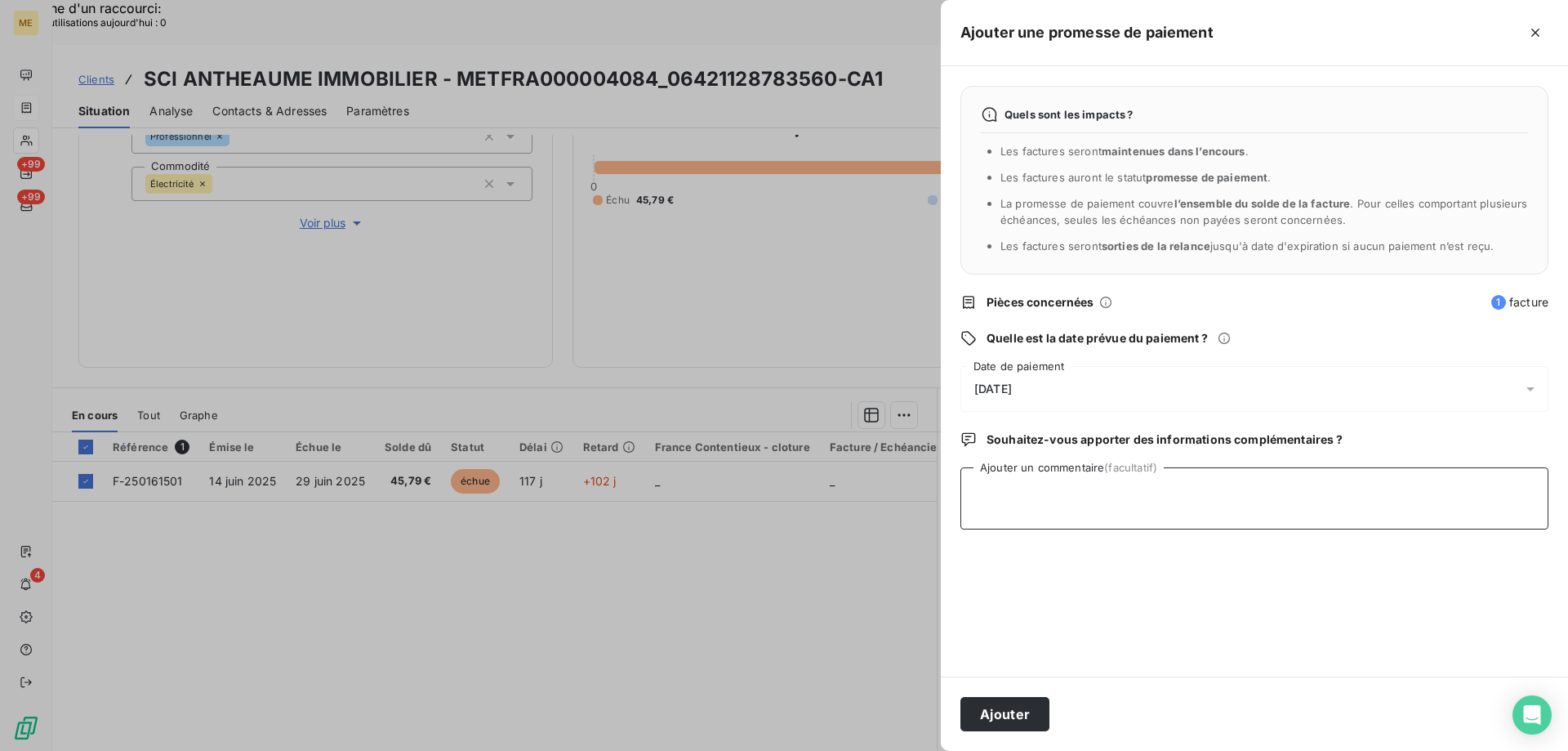
click at [1085, 489] on textarea "Ajouter un commentaire (facultatif)" at bounding box center [1255, 498] width 588 height 62
click at [1126, 490] on textarea "Kenza / interaction" at bounding box center [1255, 498] width 588 height 62
paste textarea "[DATE] 16:36"
type textarea "Kenza / interaction du [DATE] 16:36 / avis de virement d'un montant de 45.79€ e…"
click at [1154, 387] on div "[DATE]" at bounding box center [1255, 389] width 588 height 46
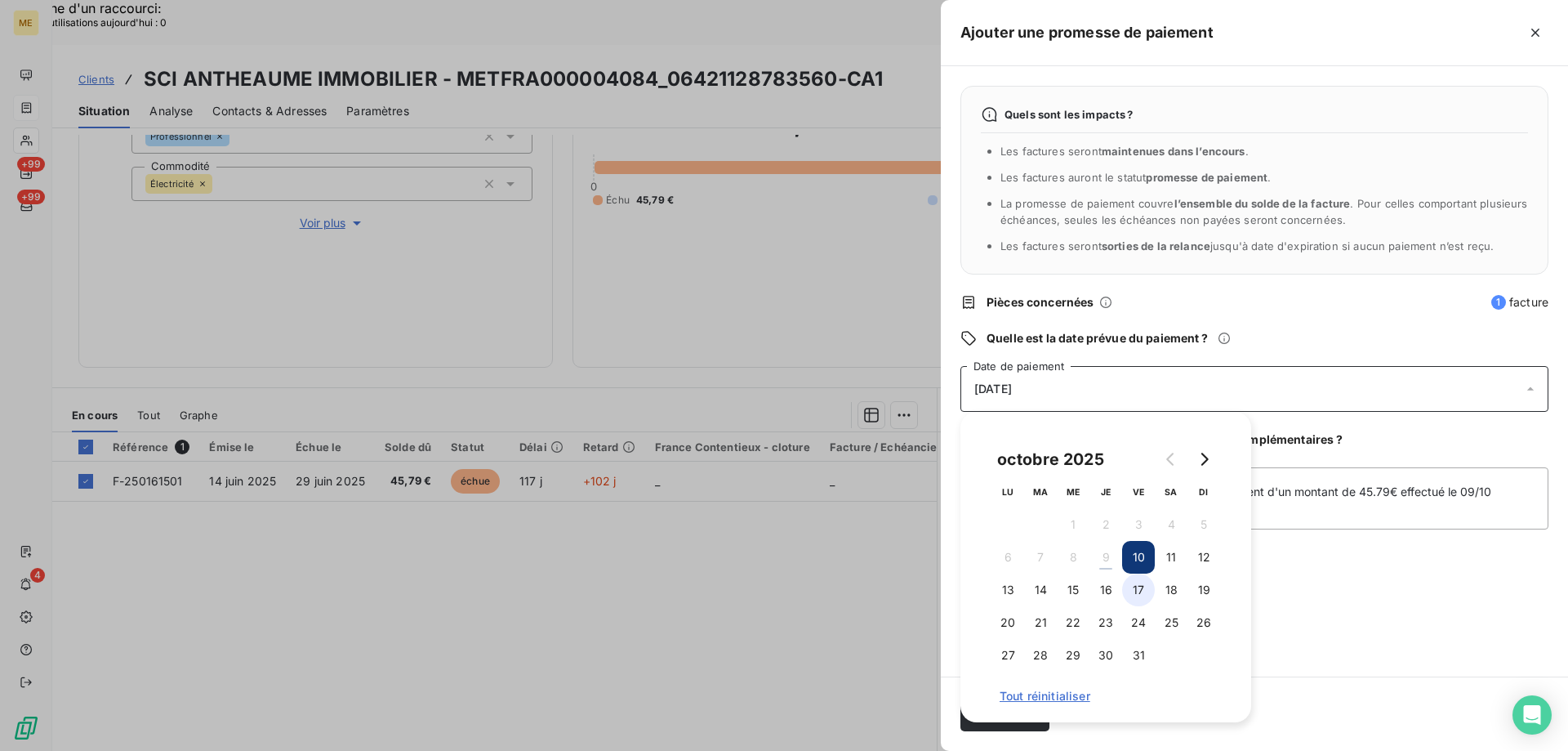
click at [1143, 591] on button "17" at bounding box center [1139, 590] width 32 height 32
click at [1421, 565] on div "Quels sont les impacts ? Les factures seront maintenues dans l’encours . Les fa…" at bounding box center [1254, 371] width 627 height 610
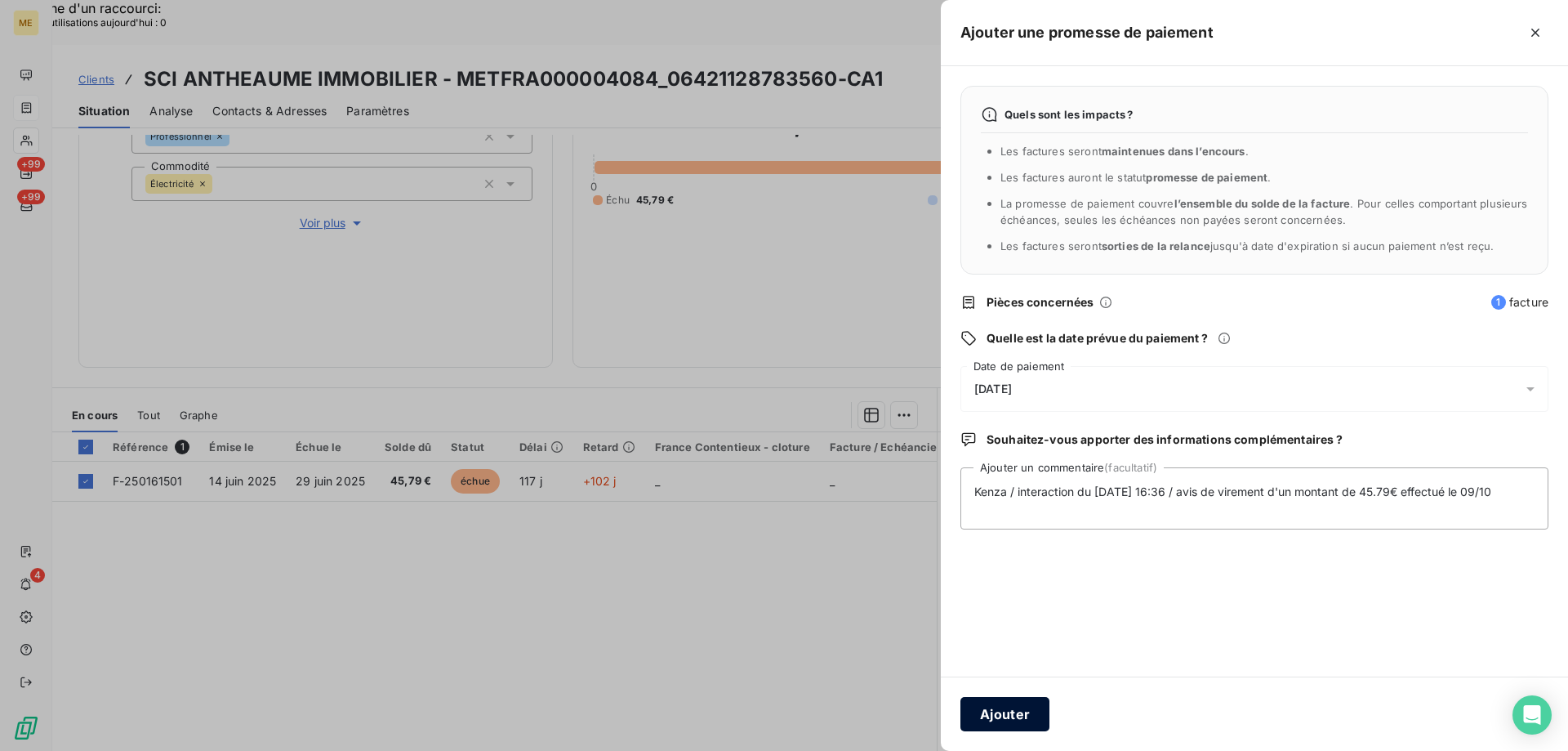
click at [1014, 709] on button "Ajouter" at bounding box center [1005, 714] width 89 height 34
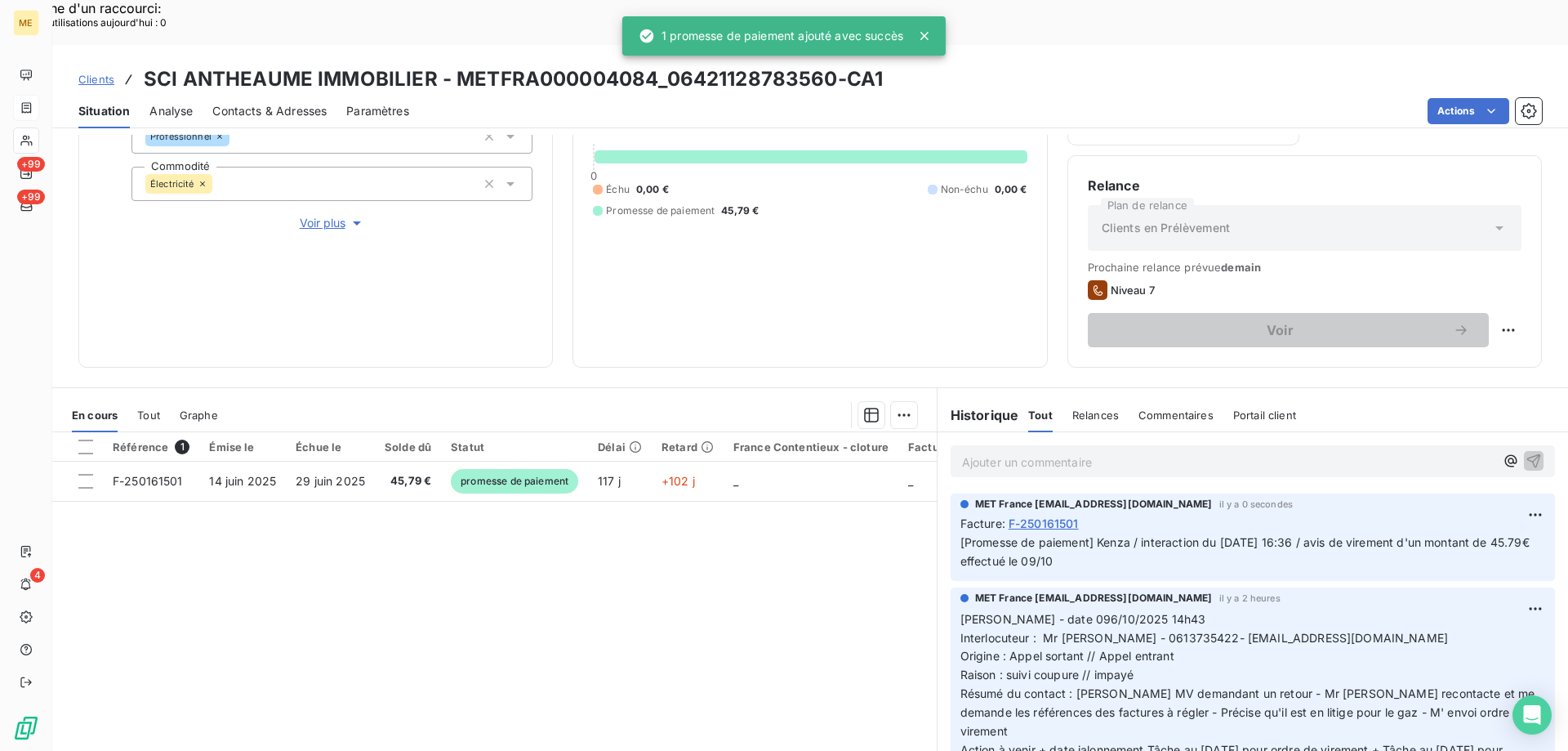
click at [929, 31] on icon at bounding box center [925, 36] width 16 height 16
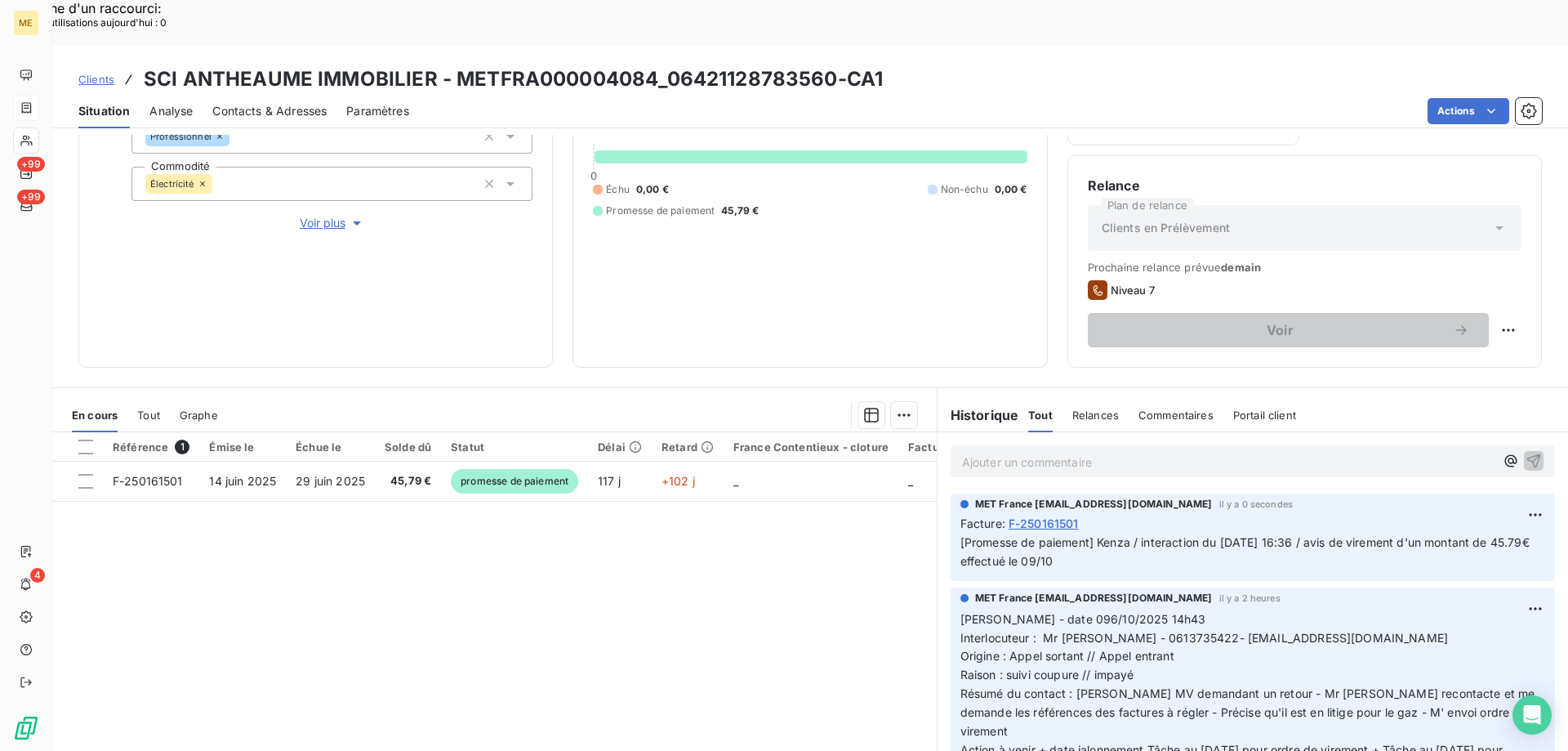
scroll to position [161, 0]
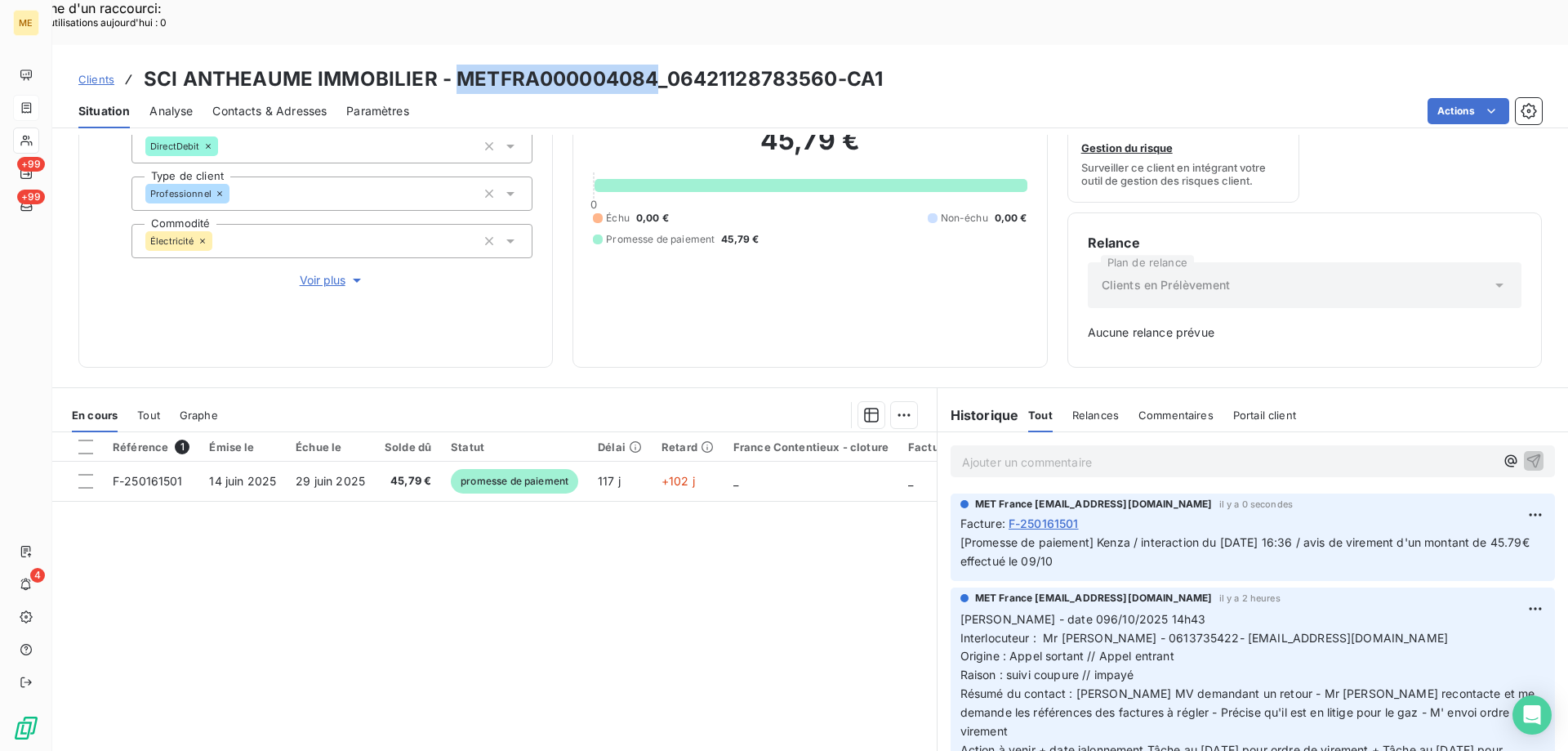
copy h3 "METFRA000004084"
drag, startPoint x: 459, startPoint y: 31, endPoint x: 653, endPoint y: 32, distance: 194.0
click at [653, 65] on h3 "SCI ANTHEAUME IMMOBILIER - METFRA000004084_06421128783560-CA1" at bounding box center [512, 79] width 739 height 30
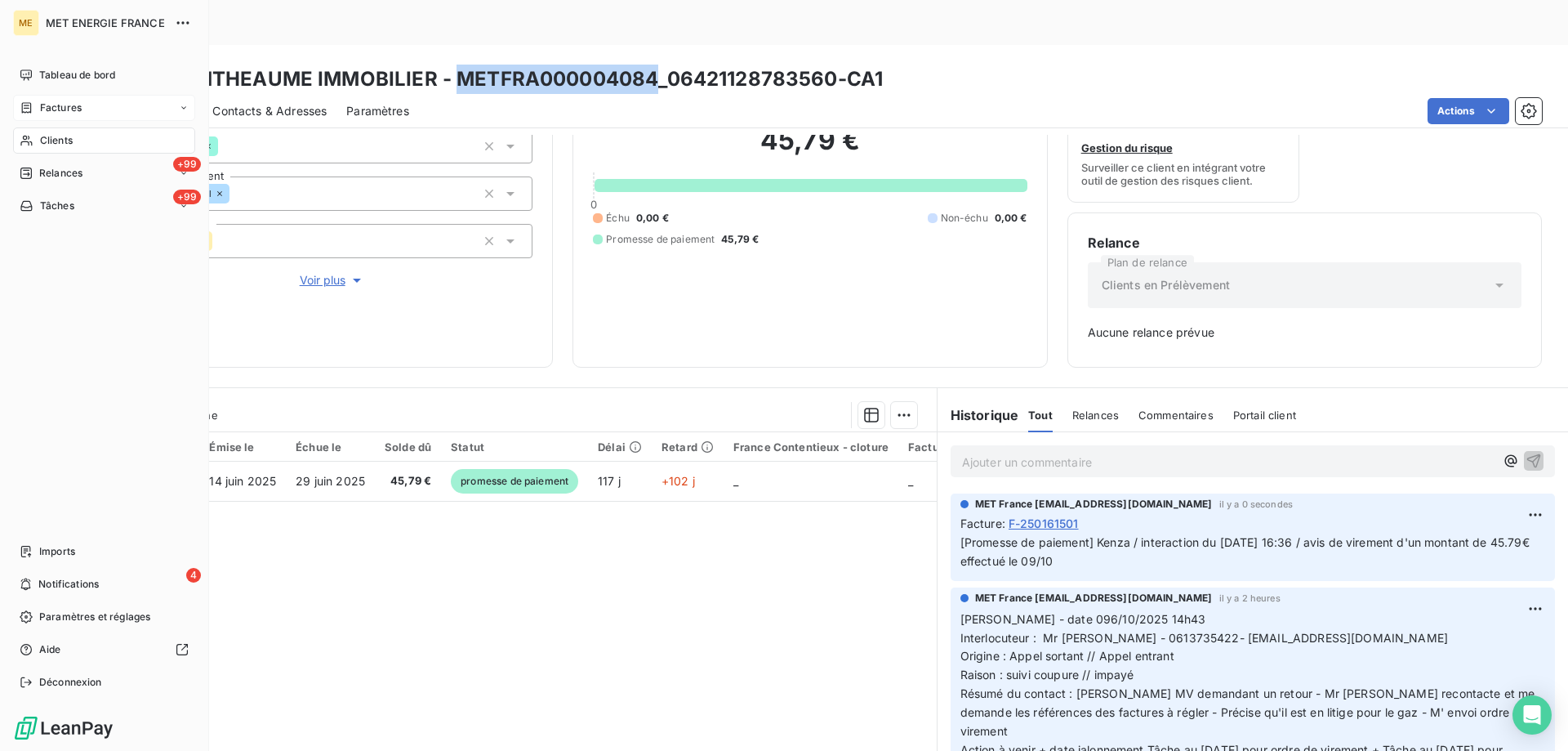
click at [23, 132] on div "Clients" at bounding box center [104, 140] width 182 height 26
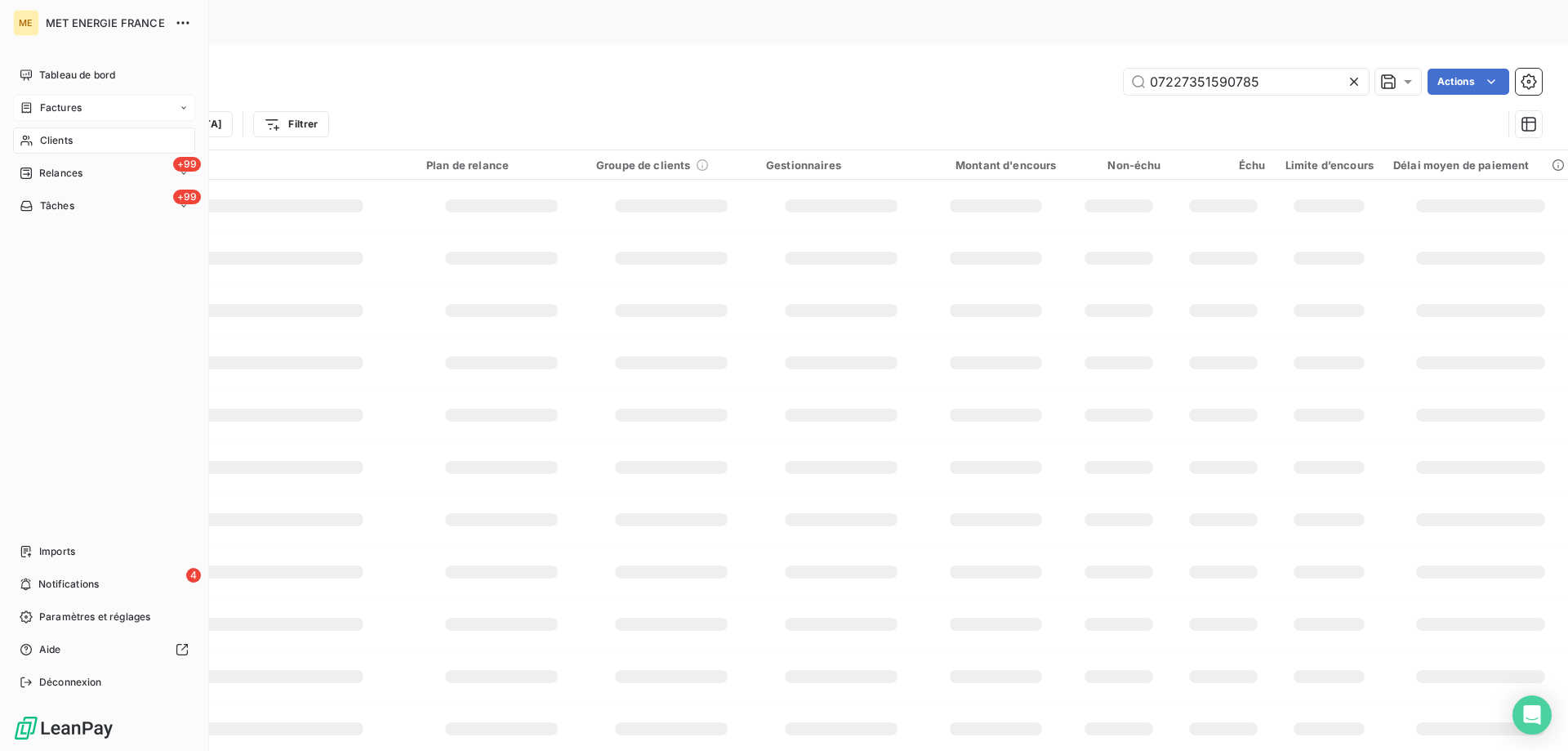
click at [88, 109] on div "Factures" at bounding box center [104, 107] width 182 height 26
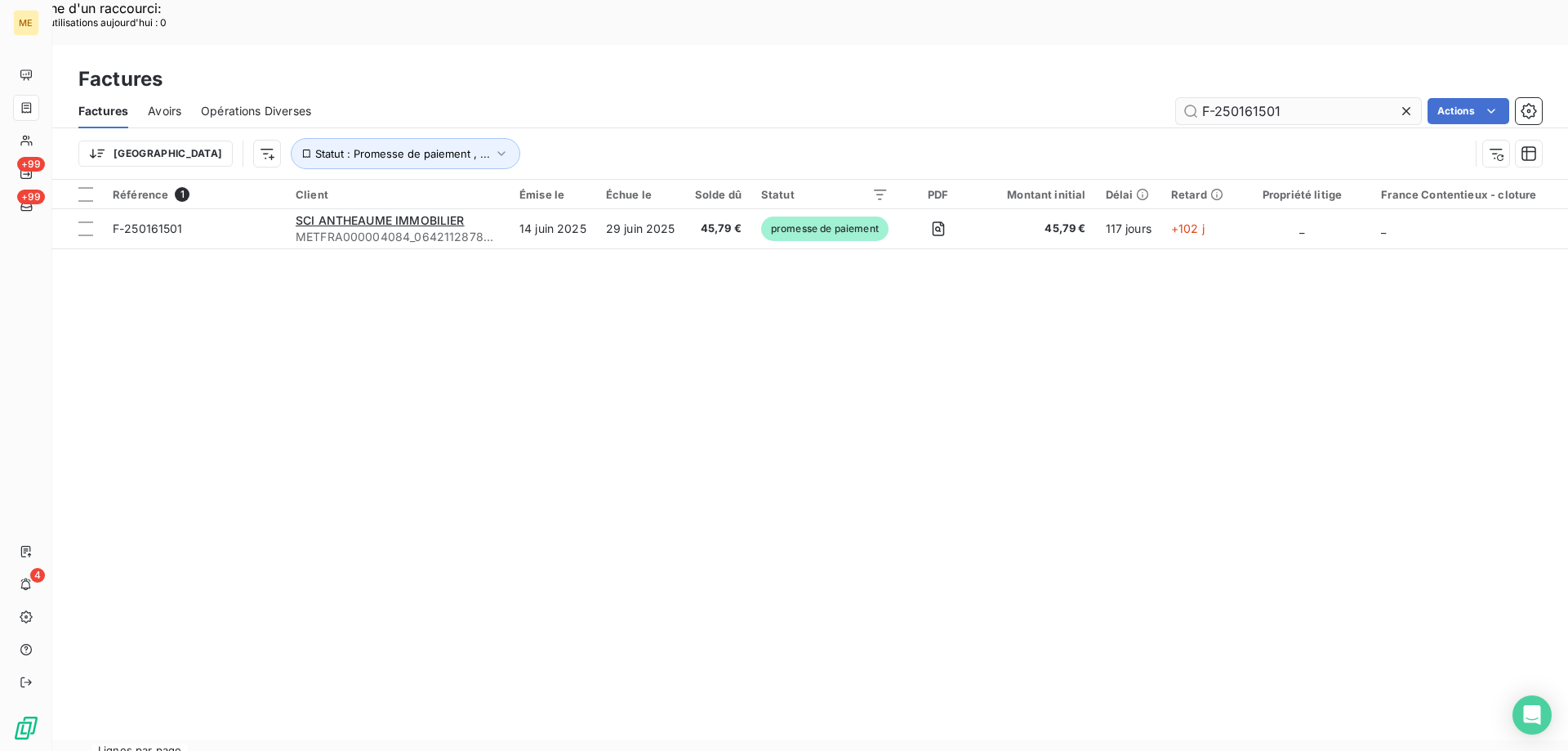
click at [1266, 98] on input "F-250161501" at bounding box center [1299, 111] width 245 height 26
click at [1269, 98] on input "F-250161501" at bounding box center [1299, 111] width 245 height 26
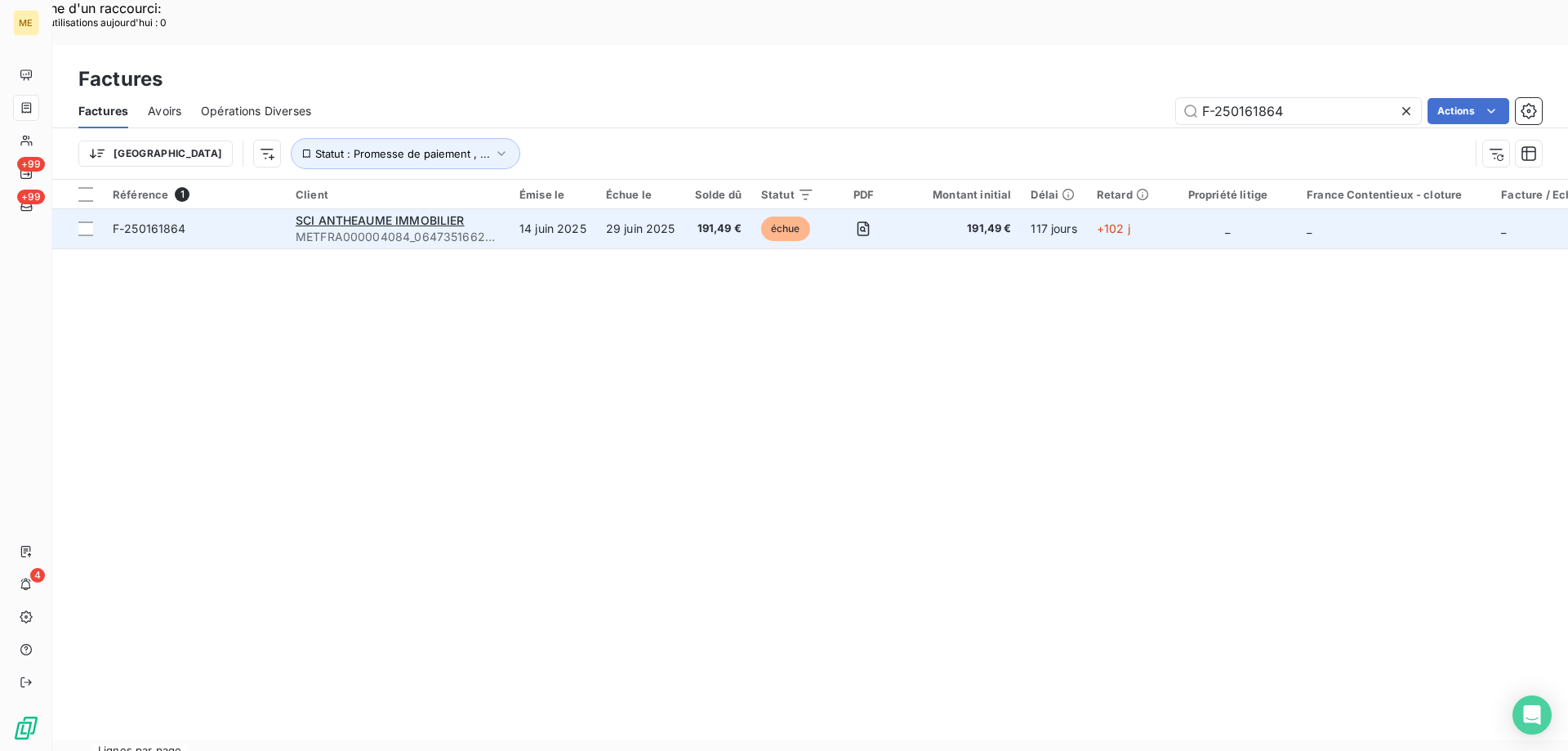
type input "F-250161864"
click at [225, 220] on span "F-250161864" at bounding box center [194, 228] width 163 height 16
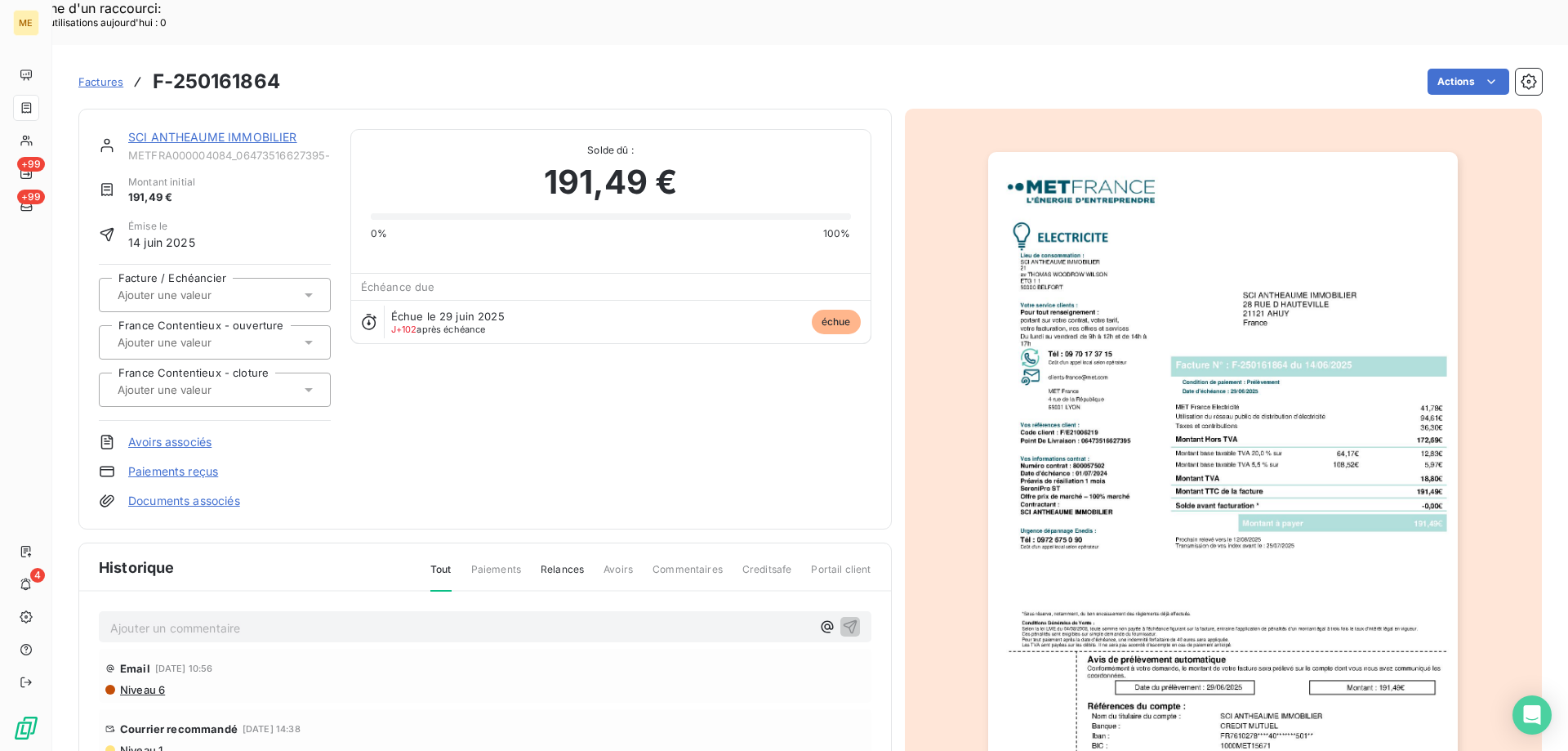
click at [189, 130] on link "SCI ANTHEAUME IMMOBILIER" at bounding box center [212, 136] width 169 height 14
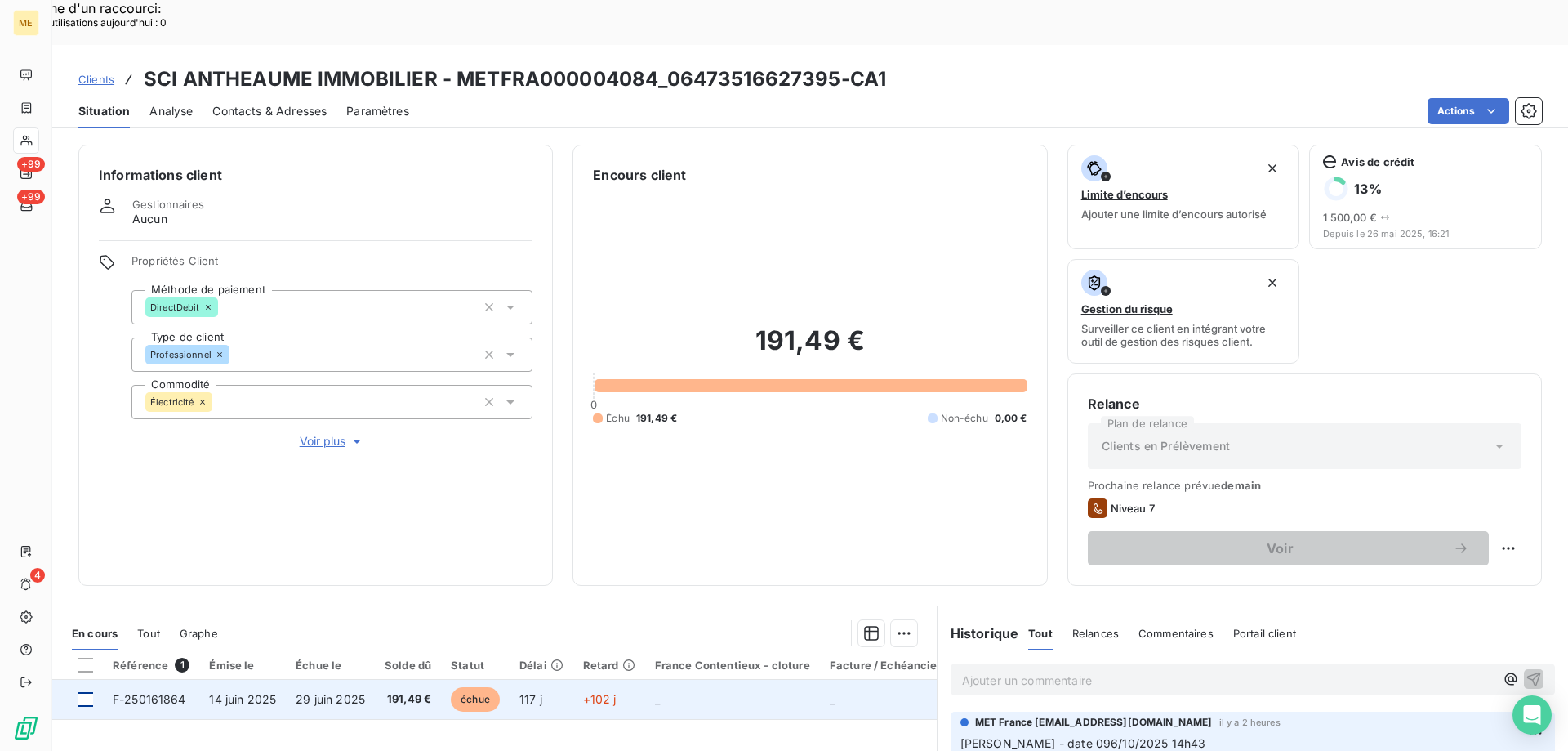
click at [92, 680] on td at bounding box center [78, 699] width 51 height 39
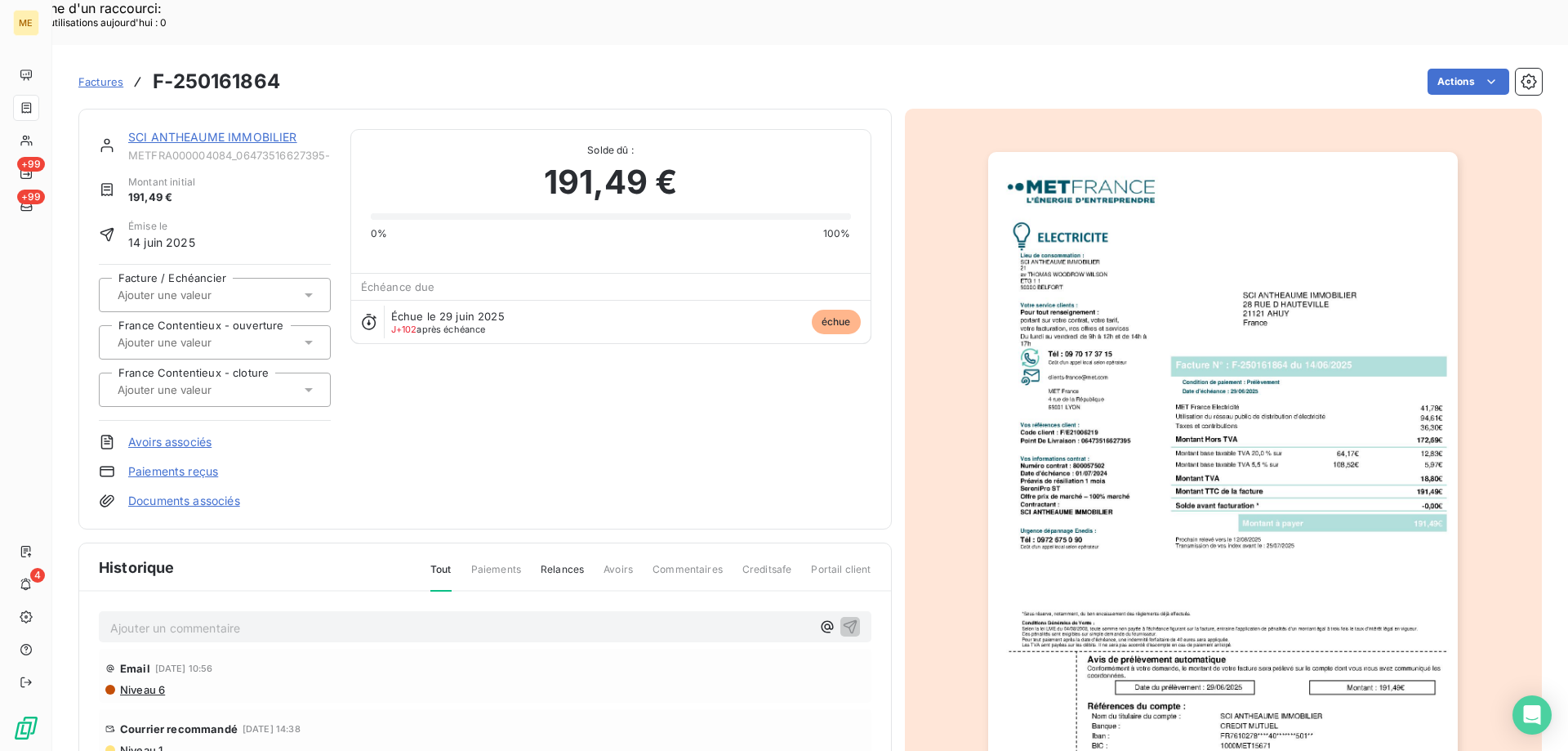
drag, startPoint x: 267, startPoint y: 99, endPoint x: 273, endPoint y: 92, distance: 9.2
click at [267, 129] on div "SCI ANTHEAUME IMMOBILIER" at bounding box center [229, 137] width 203 height 16
click at [284, 108] on div "SCI ANTHEAUME IMMOBILIER METFRA000004084_06473516627395-CA1 Montant initial 191…" at bounding box center [485, 319] width 814 height 421
click at [264, 130] on link "SCI ANTHEAUME IMMOBILIER" at bounding box center [212, 136] width 169 height 14
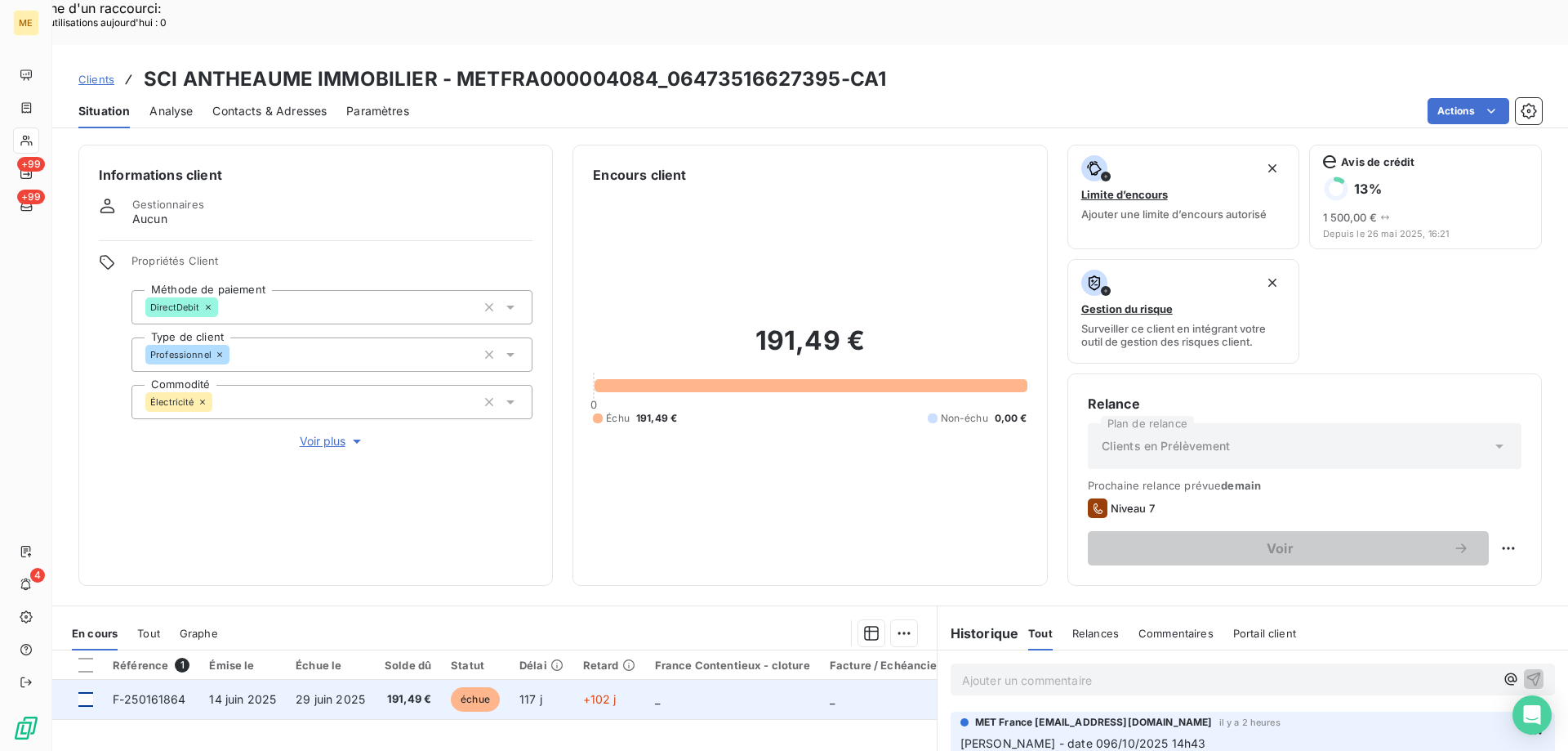
click at [82, 680] on td at bounding box center [78, 699] width 51 height 39
click at [72, 680] on td at bounding box center [78, 699] width 51 height 39
click at [82, 692] on div at bounding box center [86, 700] width 14 height 14
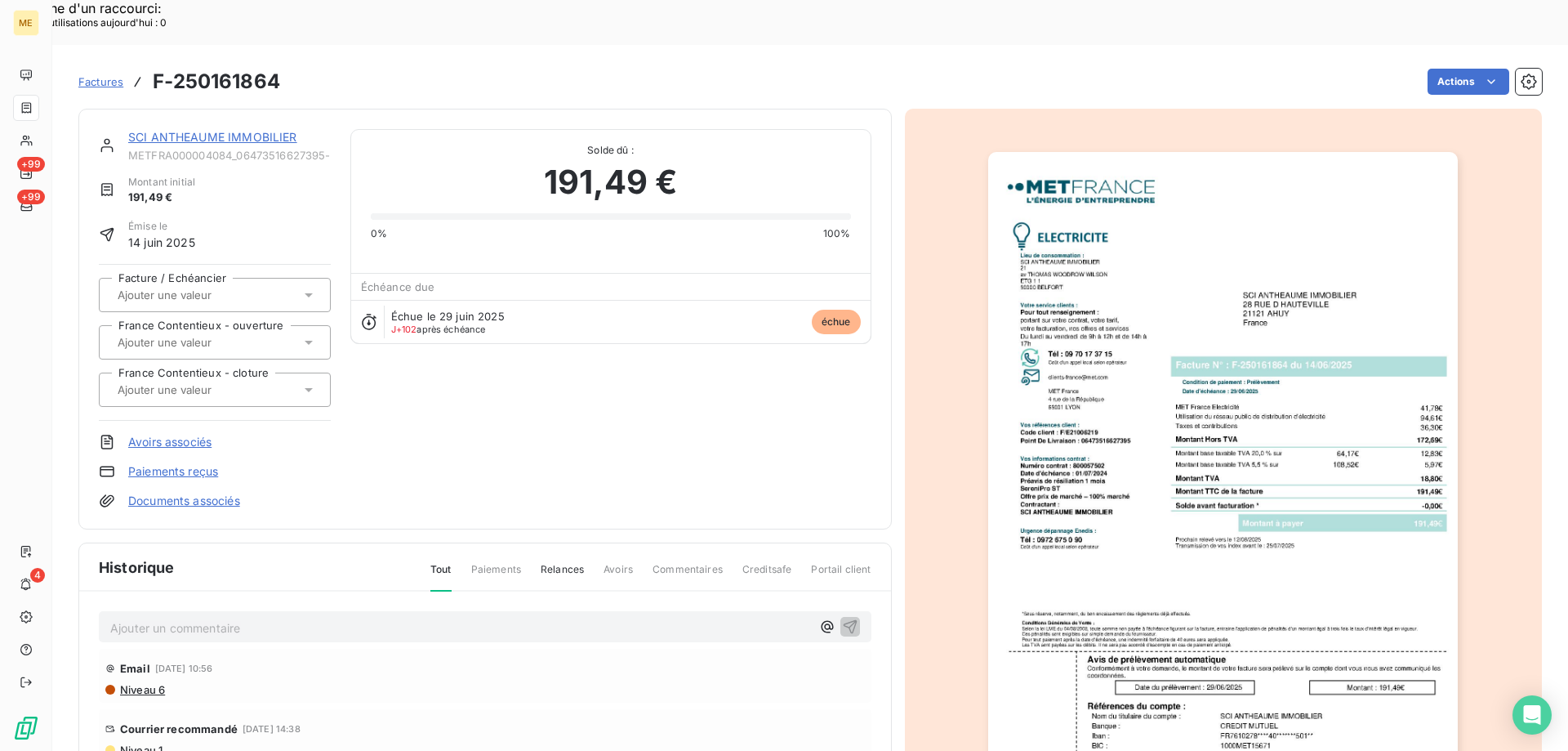
click at [288, 130] on link "SCI ANTHEAUME IMMOBILIER" at bounding box center [212, 136] width 169 height 14
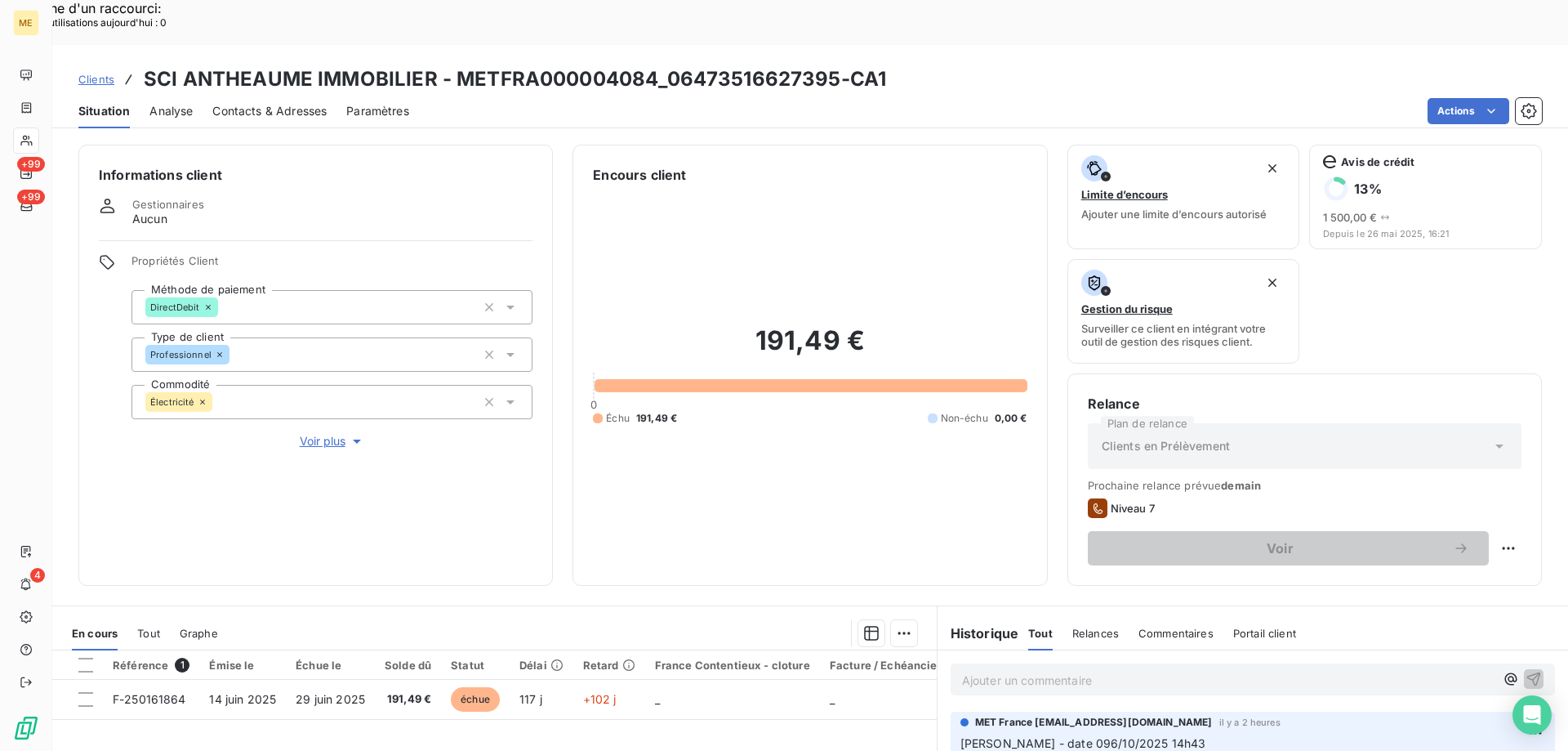
click at [85, 651] on th at bounding box center [78, 665] width 51 height 30
click at [88, 658] on div at bounding box center [86, 665] width 14 height 14
click at [824, 656] on div "Ajouter une promesse de paiement (1 facture)" at bounding box center [758, 654] width 289 height 26
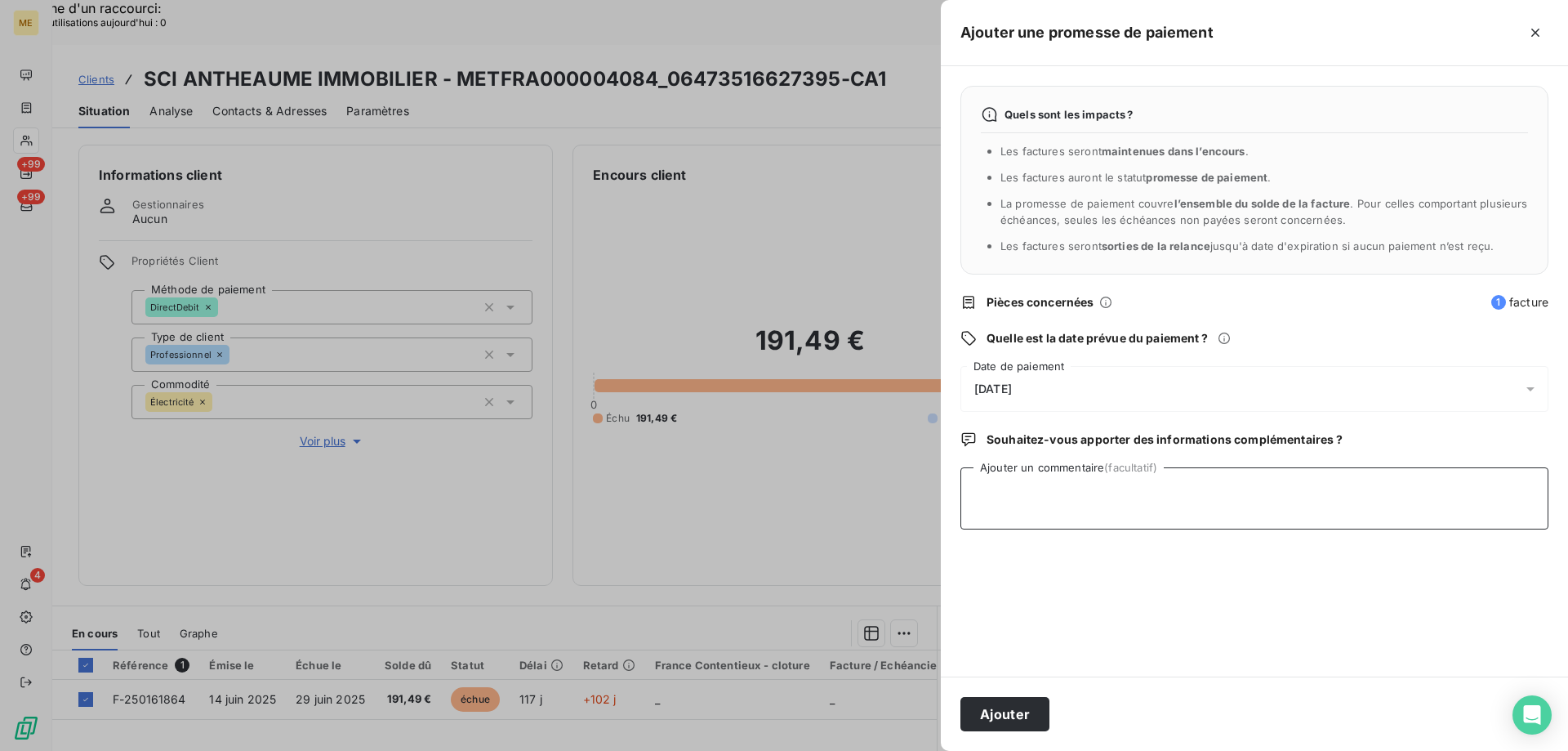
click at [1107, 506] on textarea "Ajouter un commentaire (facultatif)" at bounding box center [1255, 498] width 588 height 62
type textarea "Kenza / a"
click at [1131, 499] on textarea "Kenza / a" at bounding box center [1255, 498] width 588 height 62
click at [1019, 505] on textarea "Kenza / avis de virement d'un montant de 191.49€ effectué le 09/10" at bounding box center [1255, 498] width 588 height 62
paste textarea "[DATE] 16:36"
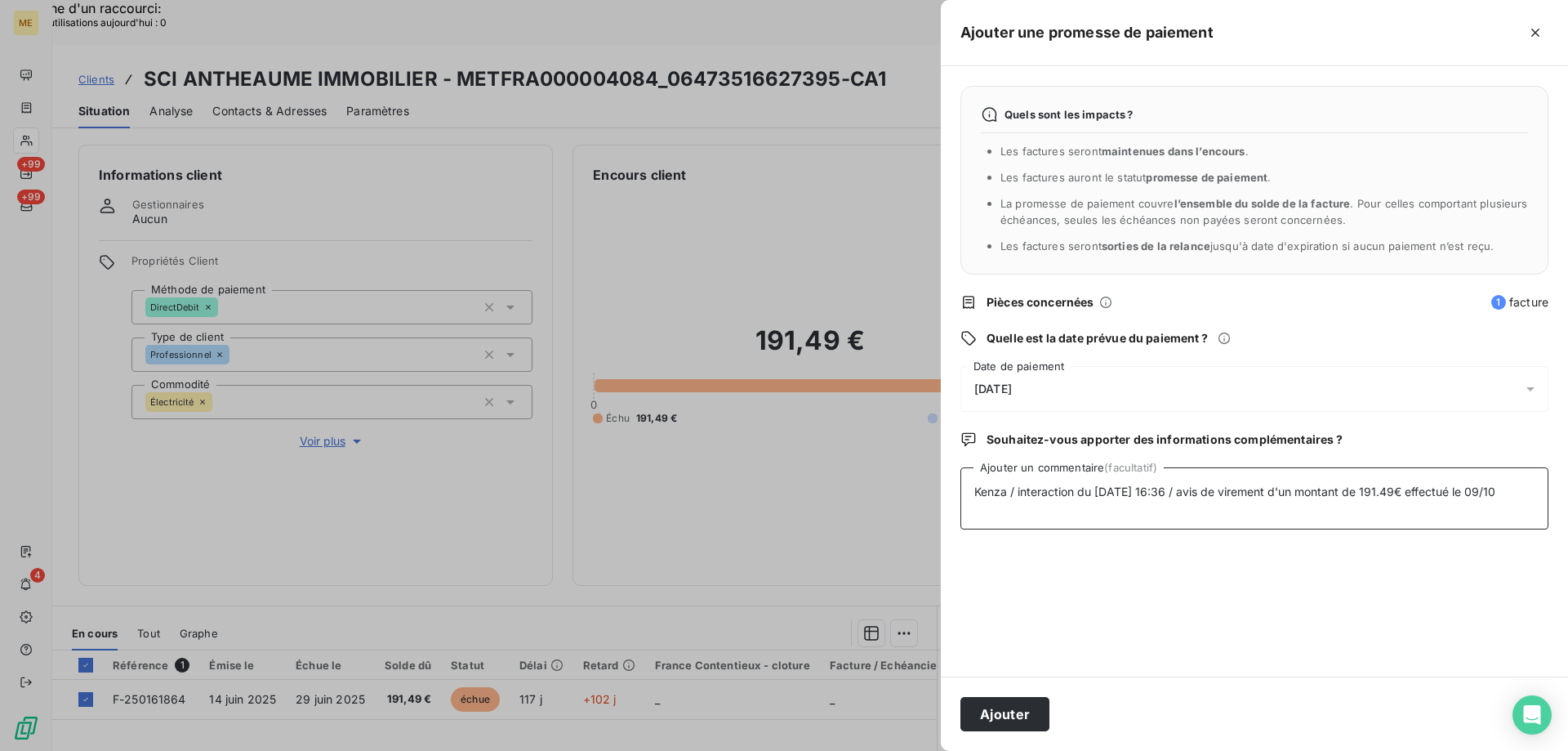
type textarea "Kenza / interaction du [DATE] 16:36 / avis de virement d'un montant de 191.49€ …"
click at [1085, 377] on div "[DATE]" at bounding box center [1255, 389] width 588 height 46
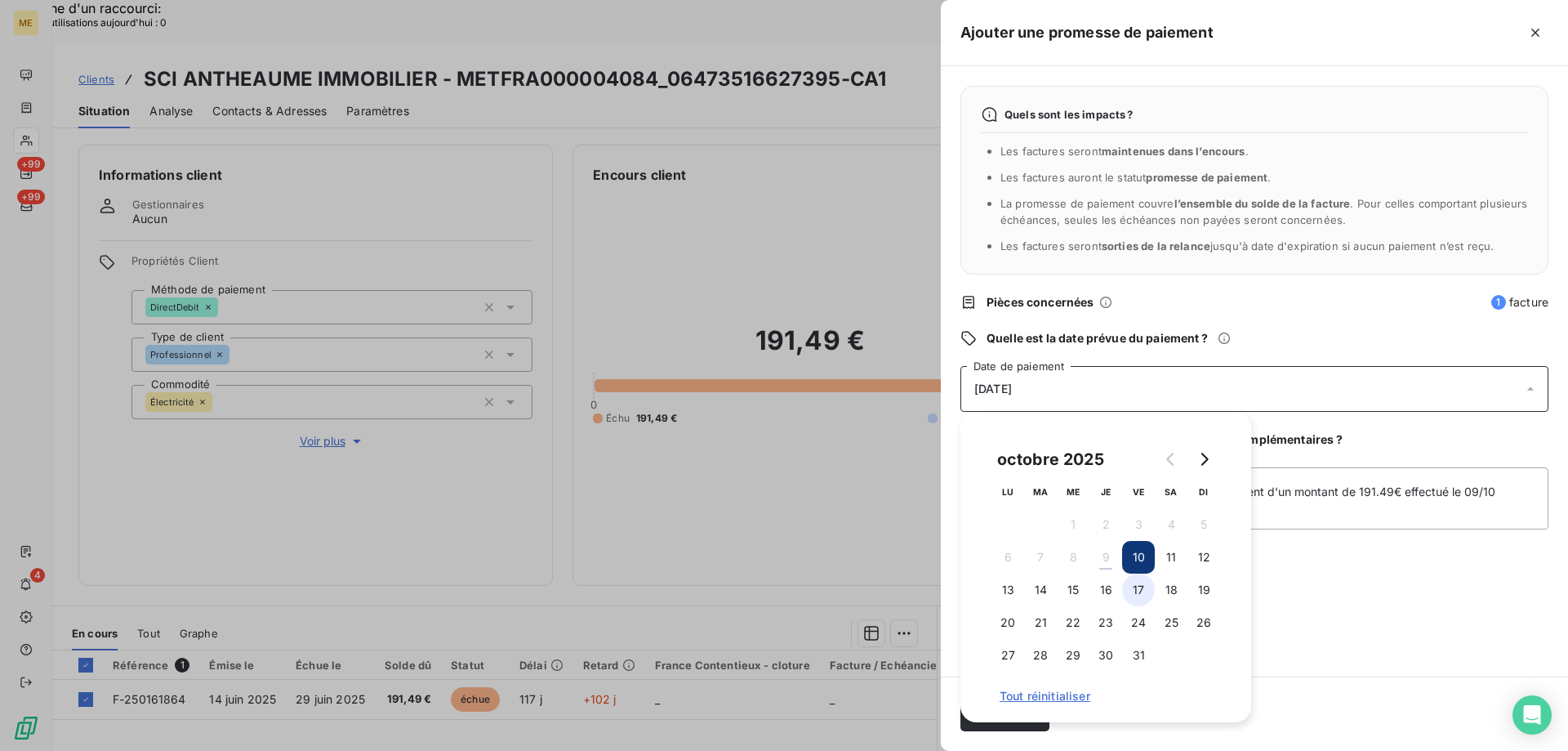
drag, startPoint x: 1148, startPoint y: 597, endPoint x: 1136, endPoint y: 595, distance: 12.2
click at [1146, 597] on button "17" at bounding box center [1139, 590] width 32 height 32
click at [1277, 600] on div "Quels sont les impacts ? Les factures seront maintenues dans l’encours . Les fa…" at bounding box center [1254, 371] width 627 height 610
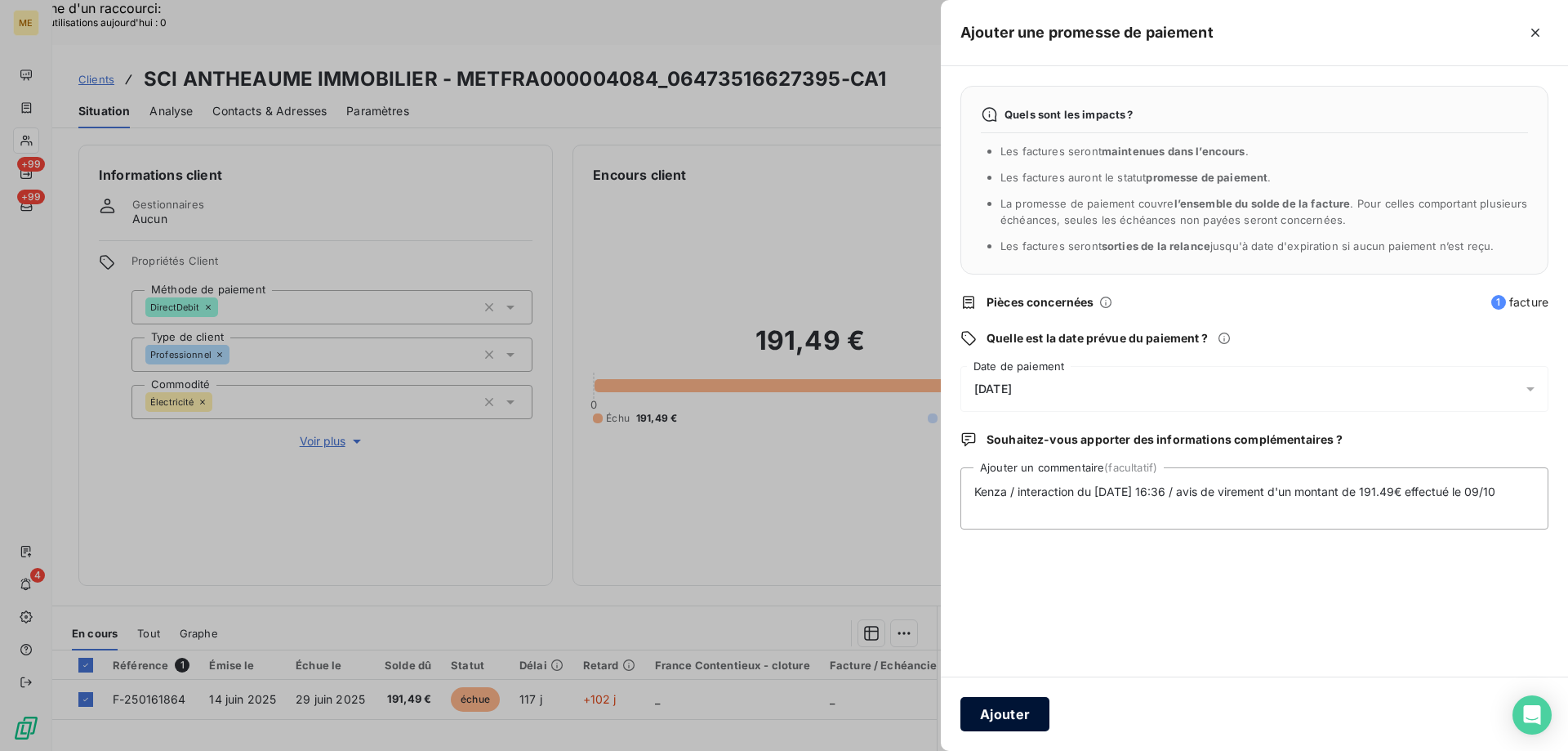
click at [1006, 721] on button "Ajouter" at bounding box center [1005, 714] width 89 height 34
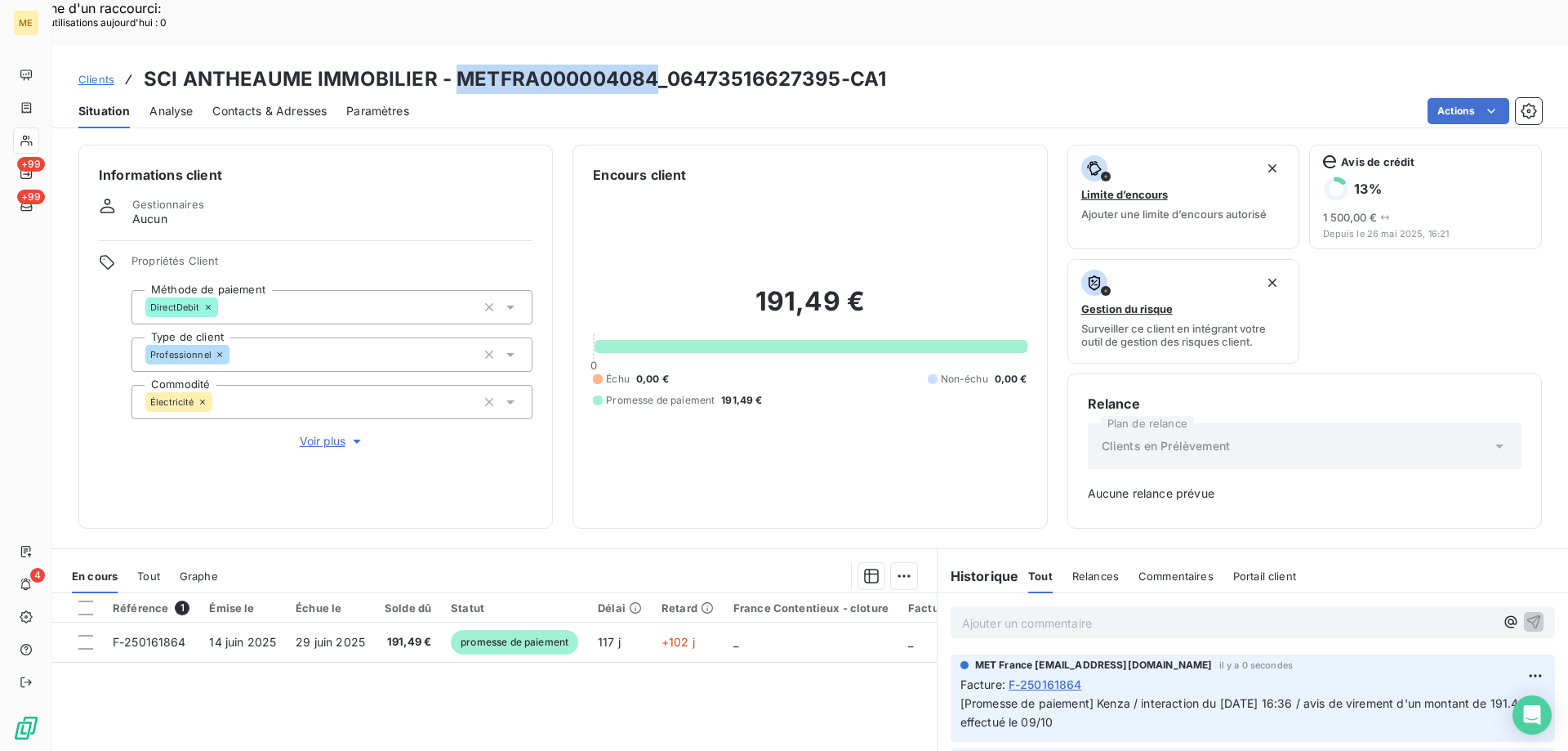
copy h3 "METFRA000004084"
drag, startPoint x: 457, startPoint y: 34, endPoint x: 653, endPoint y: 37, distance: 196.0
click at [653, 65] on h3 "SCI ANTHEAUME IMMOBILIER - METFRA000004084_06473516627395-CA1" at bounding box center [514, 79] width 742 height 30
